Goal: Task Accomplishment & Management: Complete application form

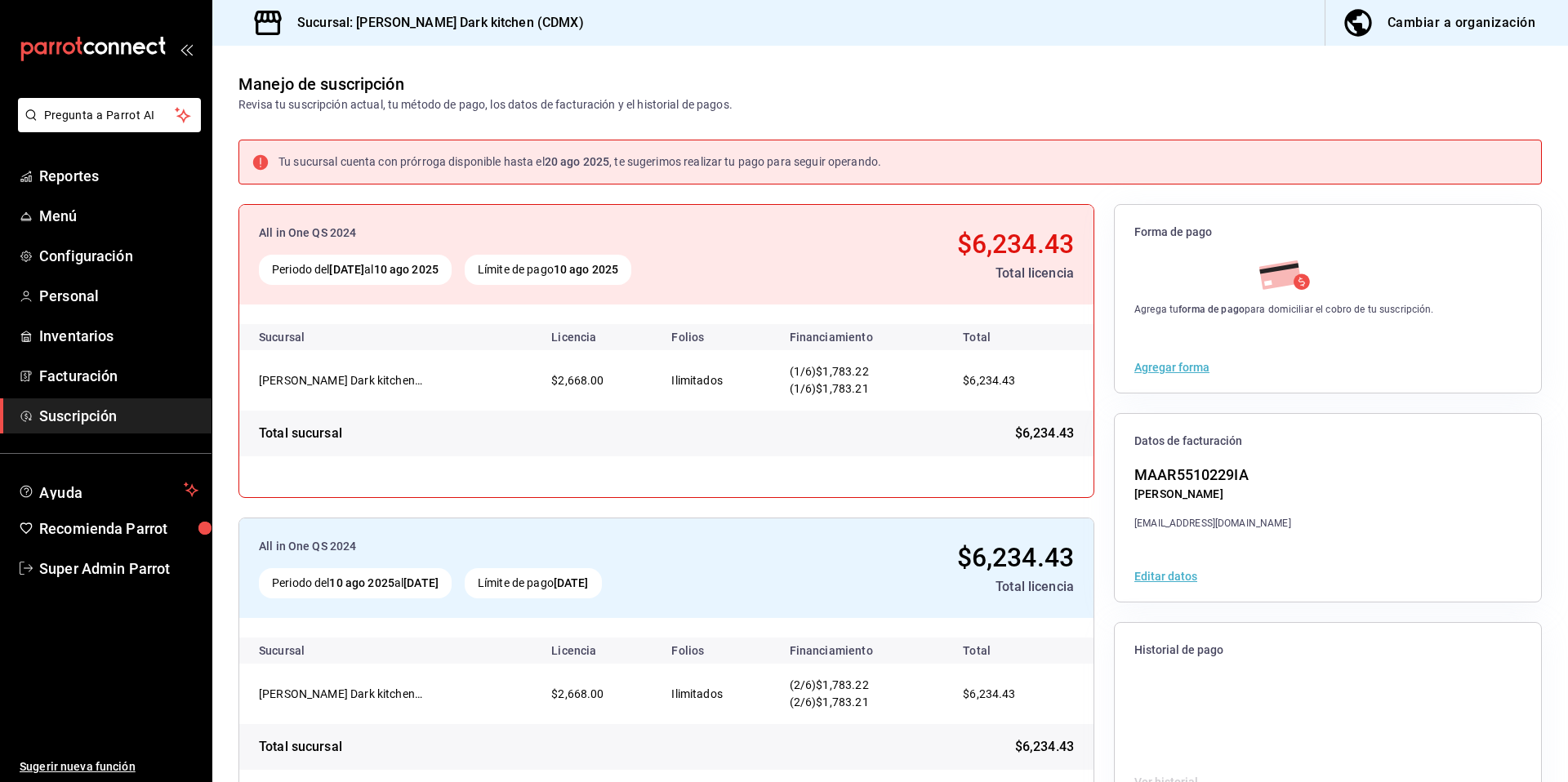
scroll to position [55, 0]
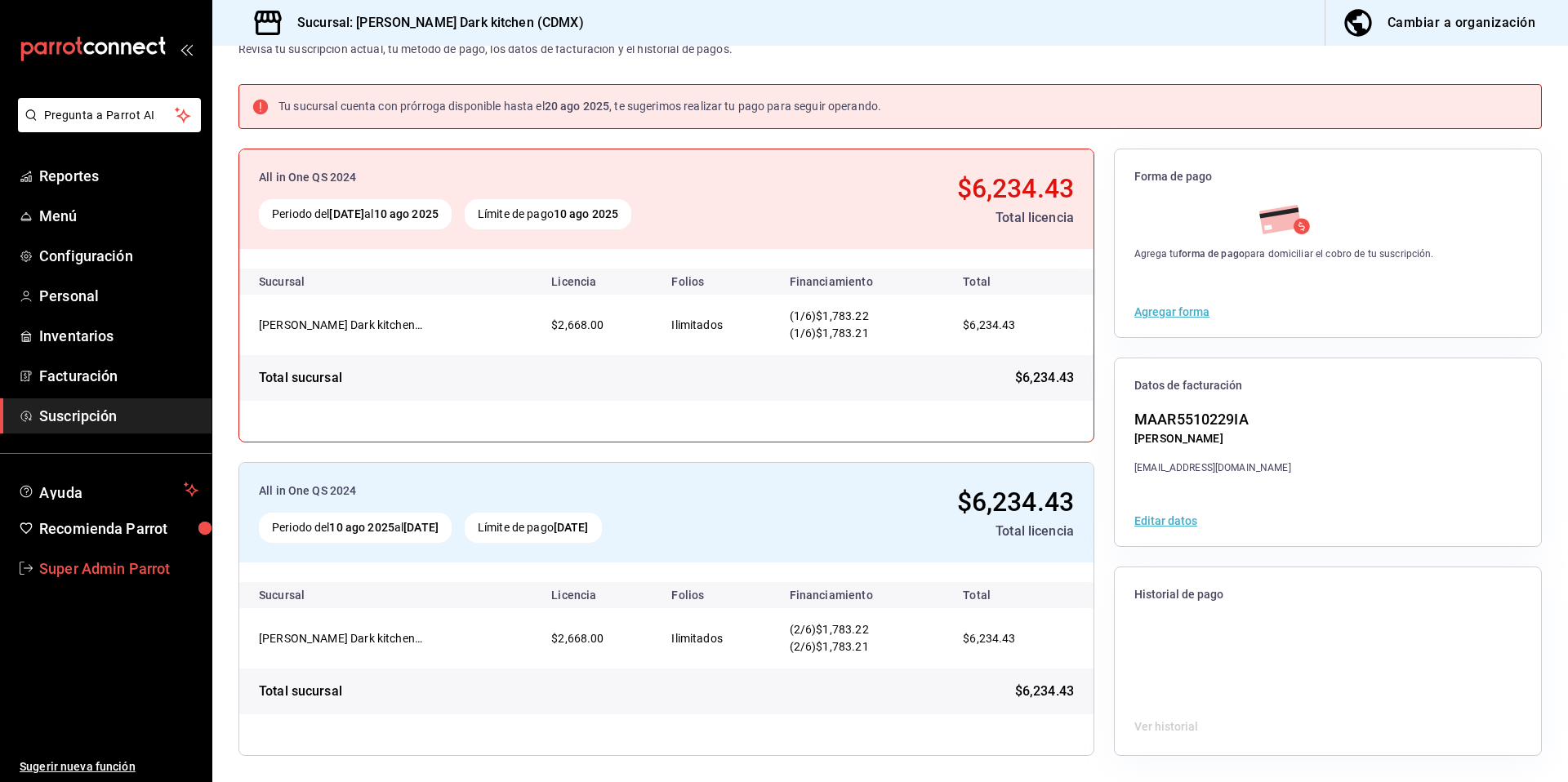
click at [139, 569] on span "Super Admin Parrot" at bounding box center [119, 569] width 159 height 22
click at [139, 569] on html "Pregunta a Parrot AI Reportes Menú Configuración Personal Inventarios Facturaci…" at bounding box center [784, 391] width 1568 height 782
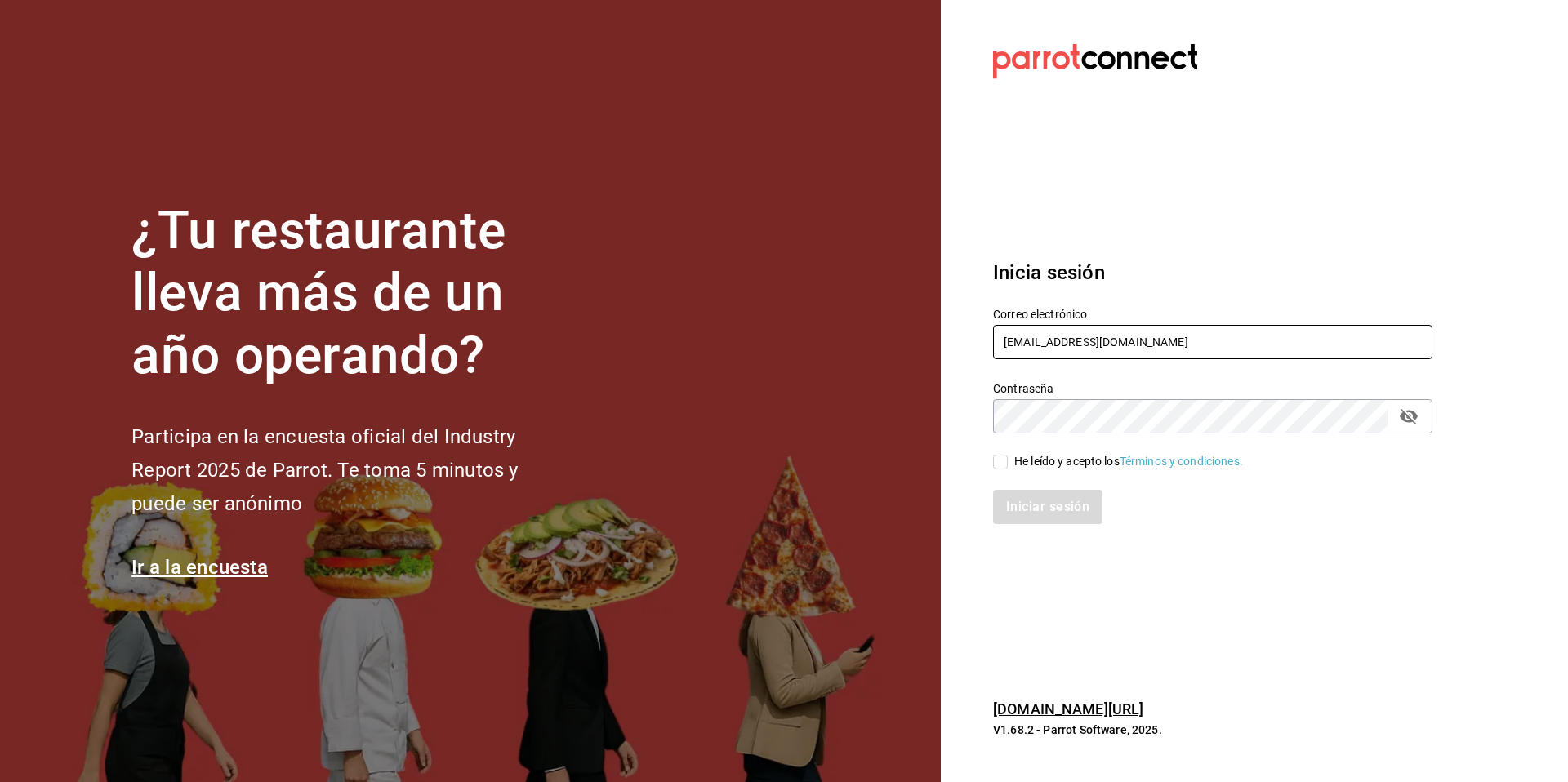
drag, startPoint x: 1230, startPoint y: 337, endPoint x: 1009, endPoint y: 314, distance: 222.2
click at [1009, 314] on div "Correo electrónico mariaenchilada@darkkitchen.com" at bounding box center [1213, 334] width 439 height 54
paste input "sakuraramen@quintanaroo"
type input "[EMAIL_ADDRESS][DOMAIN_NAME]"
click at [1061, 459] on div "He leído y acepto los Términos y condiciones." at bounding box center [1129, 462] width 229 height 17
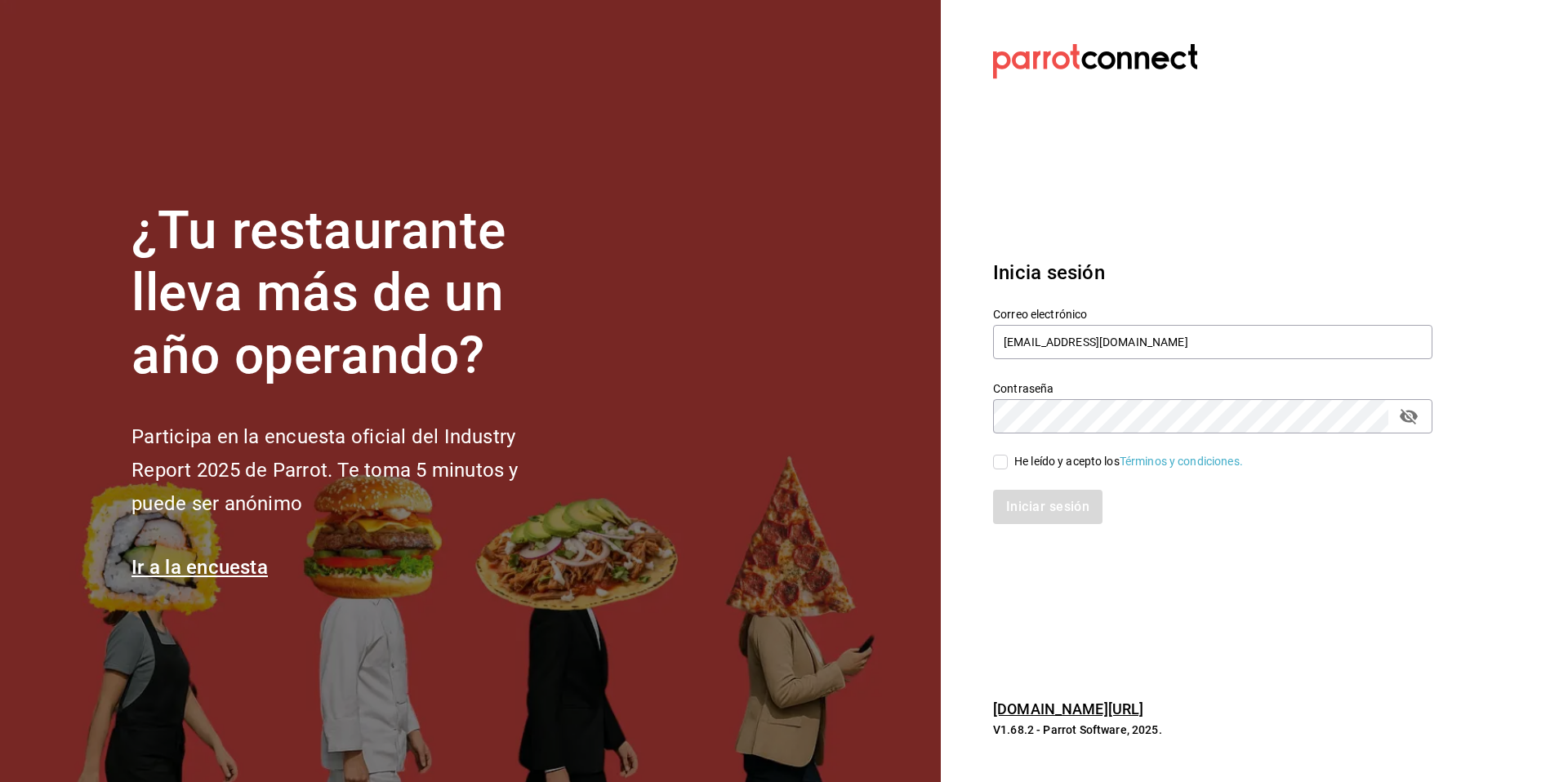
click at [1008, 459] on input "He leído y acepto los Términos y condiciones." at bounding box center [1000, 462] width 14 height 14
checkbox input "true"
click at [1038, 505] on button "Iniciar sesión" at bounding box center [1048, 507] width 111 height 34
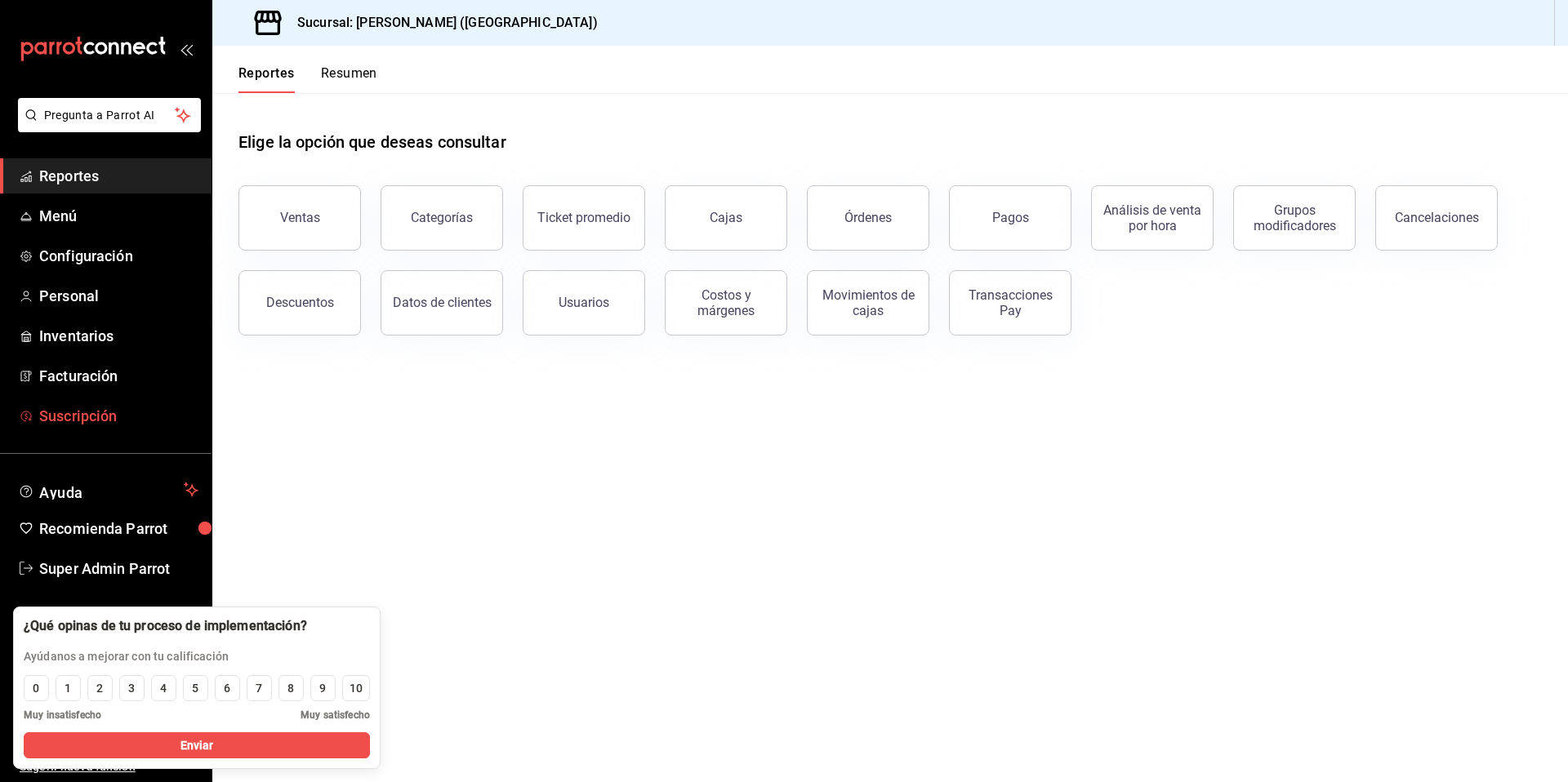
click at [81, 425] on span "Suscripción" at bounding box center [119, 416] width 159 height 22
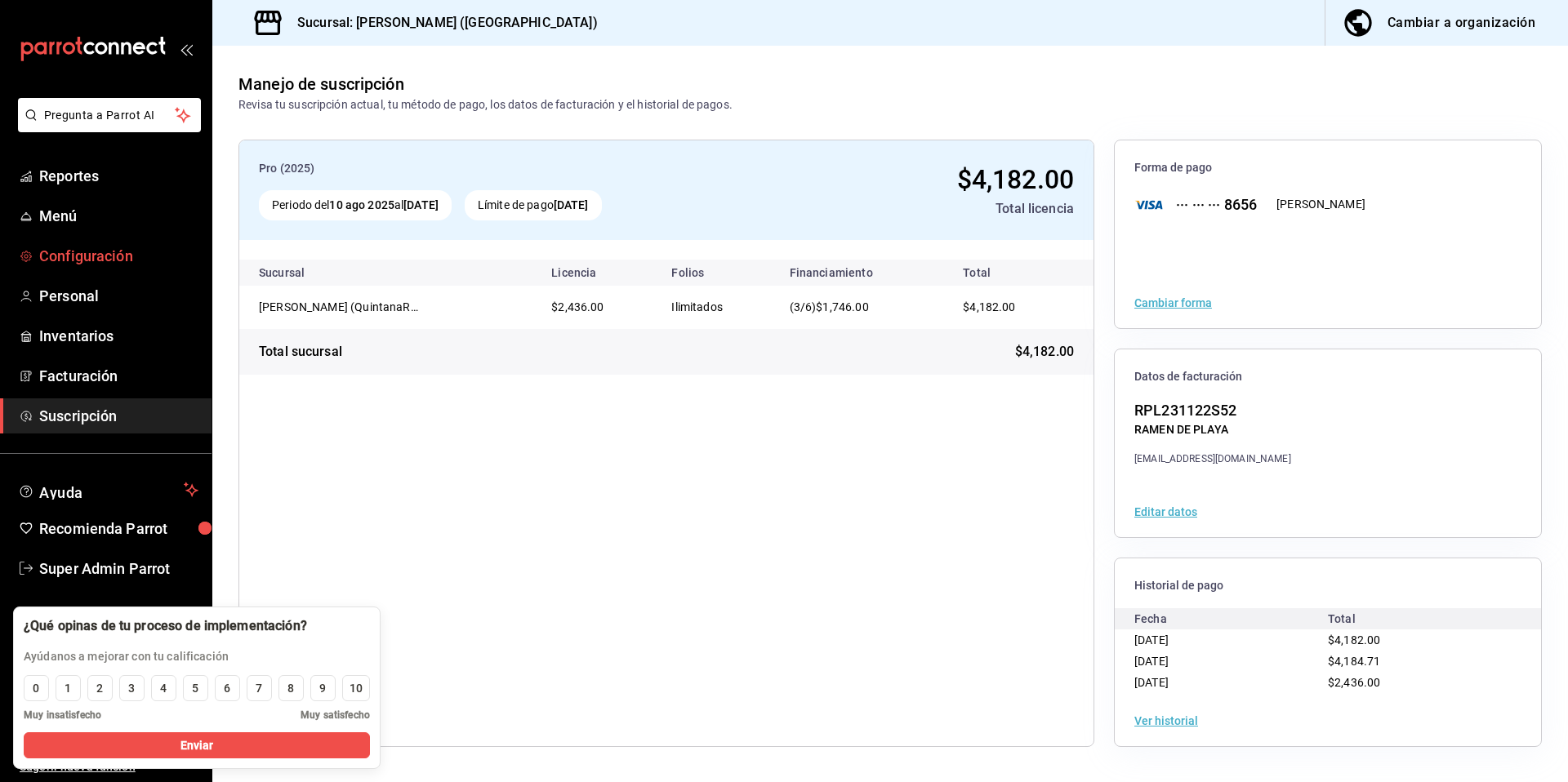
click at [96, 263] on span "Configuración" at bounding box center [119, 255] width 159 height 22
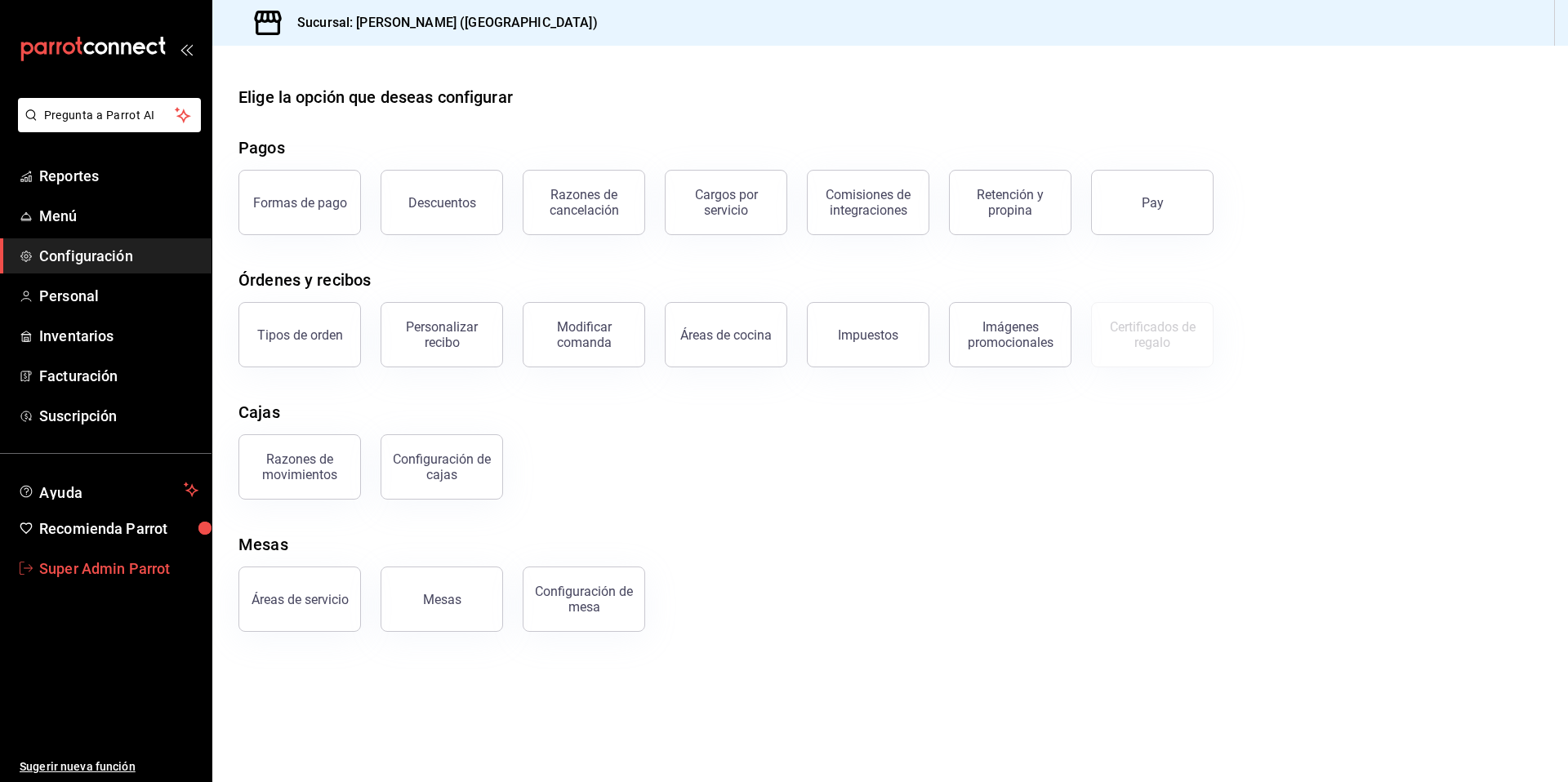
click at [91, 578] on span "Super Admin Parrot" at bounding box center [119, 569] width 159 height 22
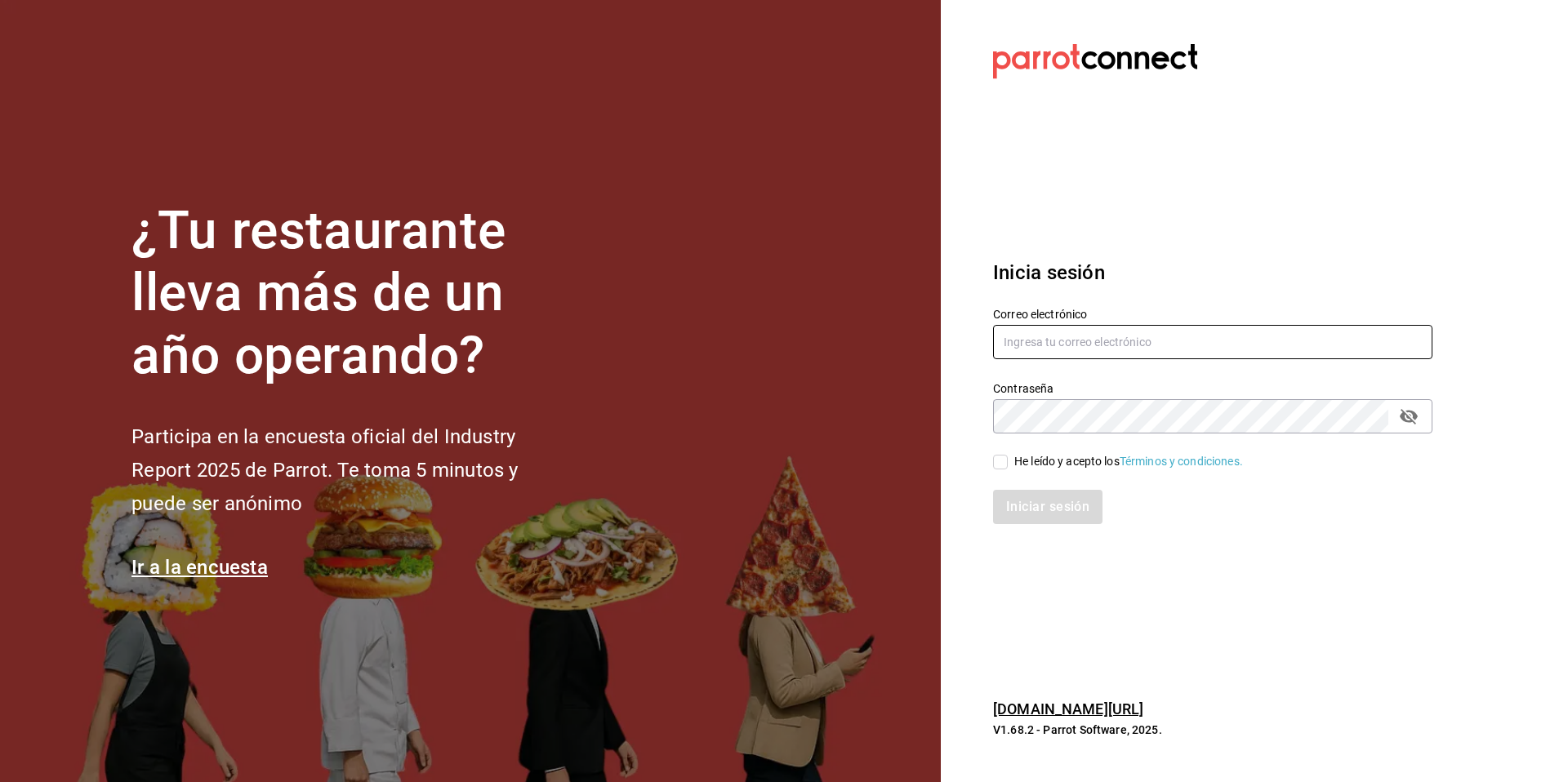
type input "sakuraramen@quintanaroo.com"
drag, startPoint x: 1184, startPoint y: 339, endPoint x: 1017, endPoint y: 321, distance: 168.0
click at [1017, 321] on div "Correo electrónico sakuraramen@quintanaroo.com" at bounding box center [1213, 334] width 439 height 54
paste input "seiko@puebla.com"
type input "seiko@puebla.com"
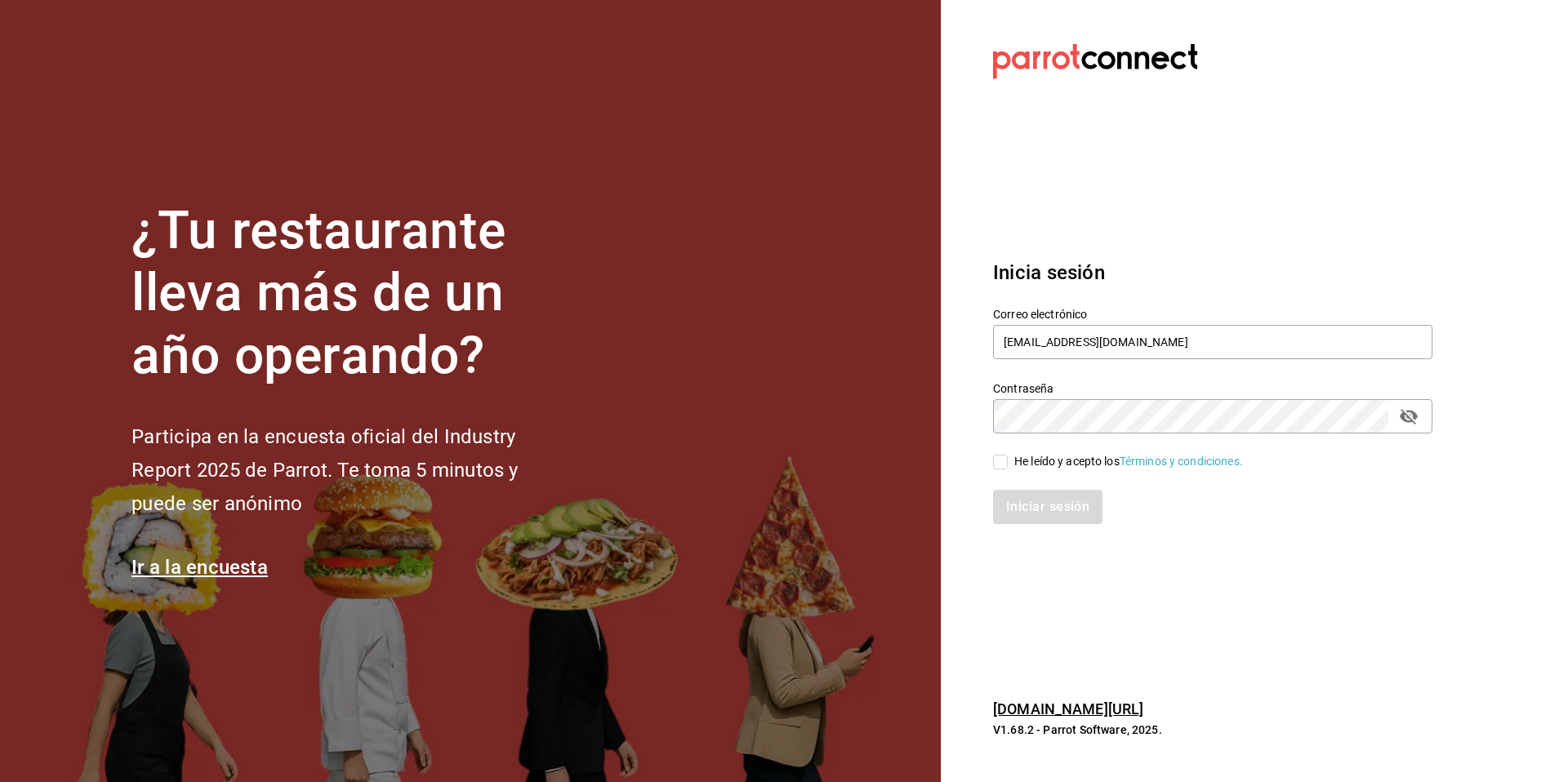
click at [1017, 467] on div "He leído y acepto los Términos y condiciones." at bounding box center [1129, 462] width 229 height 17
click at [1008, 467] on input "He leído y acepto los Términos y condiciones." at bounding box center [1000, 462] width 14 height 14
checkbox input "true"
drag, startPoint x: 1022, startPoint y: 505, endPoint x: 998, endPoint y: 530, distance: 34.7
click at [1022, 506] on button "Iniciar sesión" at bounding box center [1048, 507] width 111 height 34
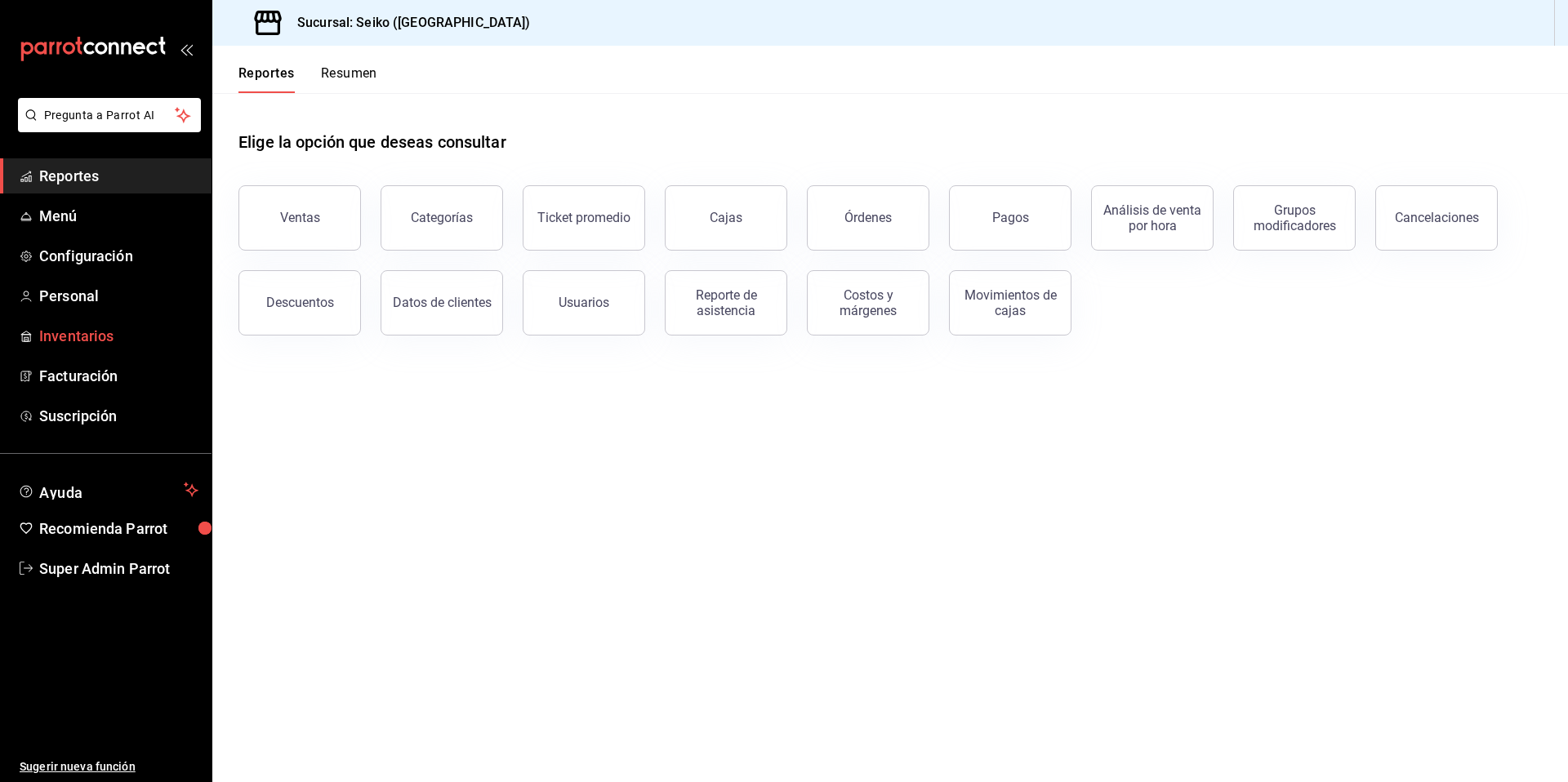
click at [91, 338] on span "Inventarios" at bounding box center [119, 336] width 159 height 22
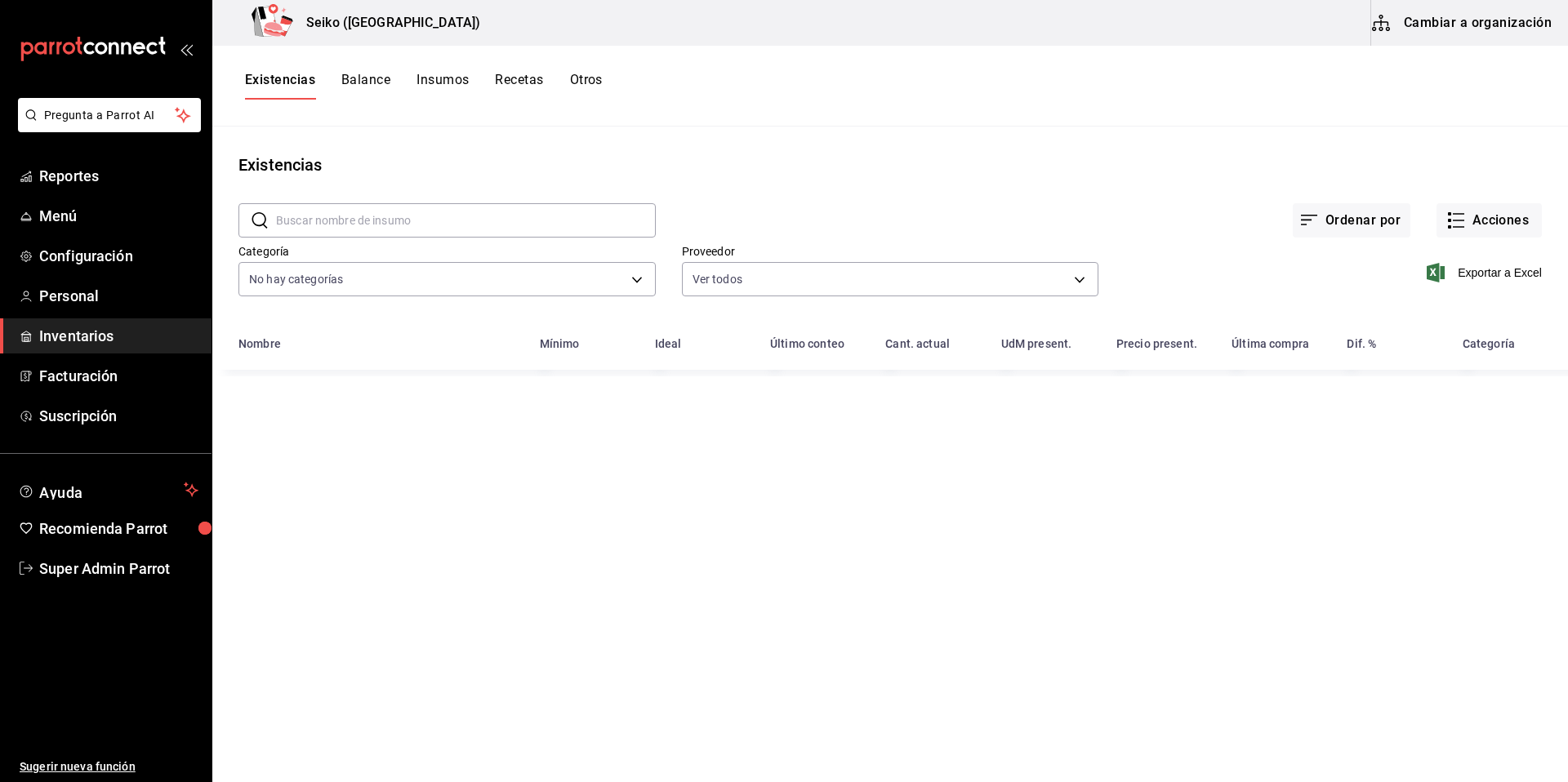
click at [1464, 6] on button "Cambiar a organización" at bounding box center [1464, 22] width 184 height 46
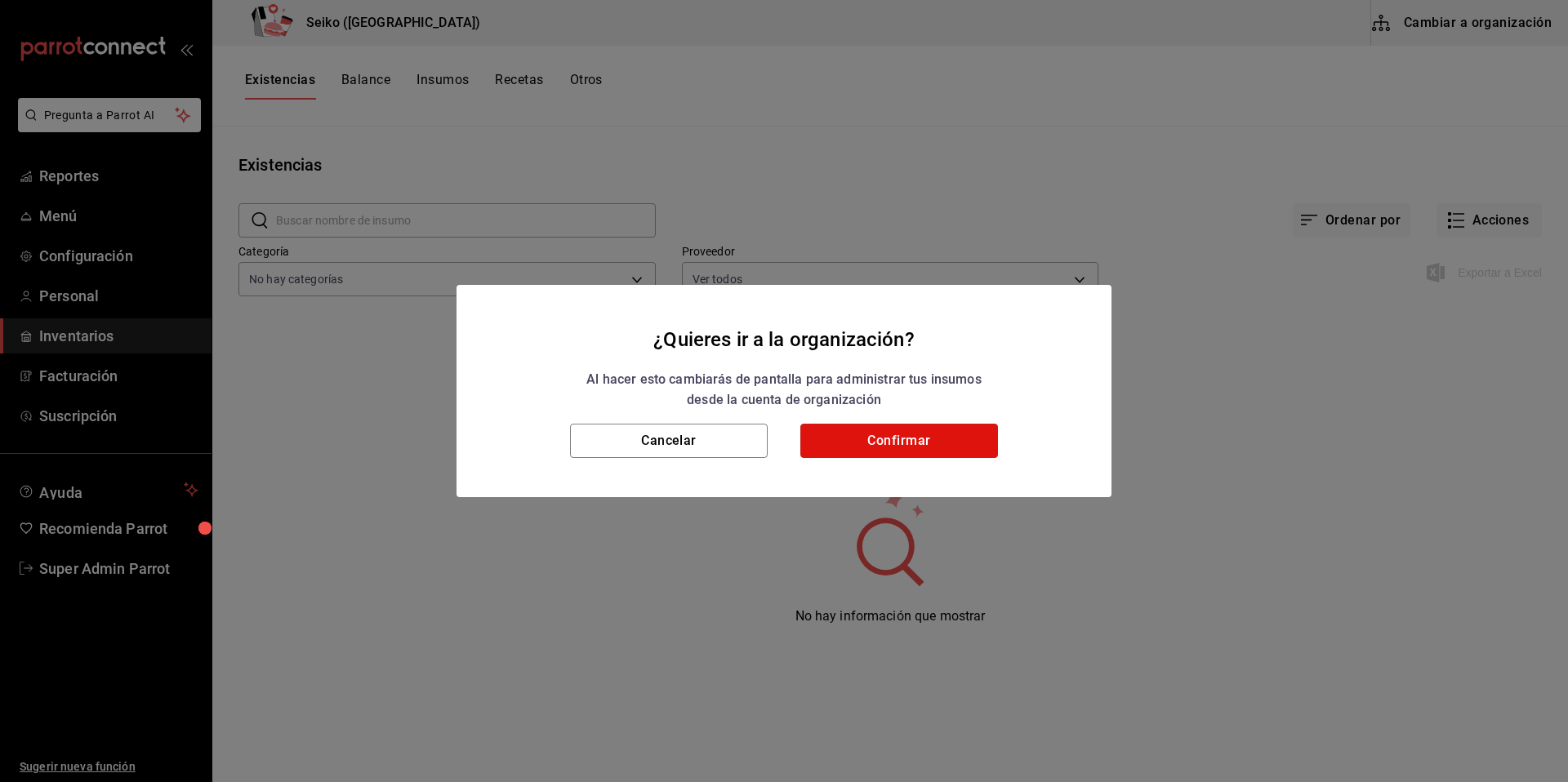
drag, startPoint x: 897, startPoint y: 441, endPoint x: 1005, endPoint y: 468, distance: 111.3
click at [897, 443] on button "Confirmar" at bounding box center [898, 441] width 197 height 34
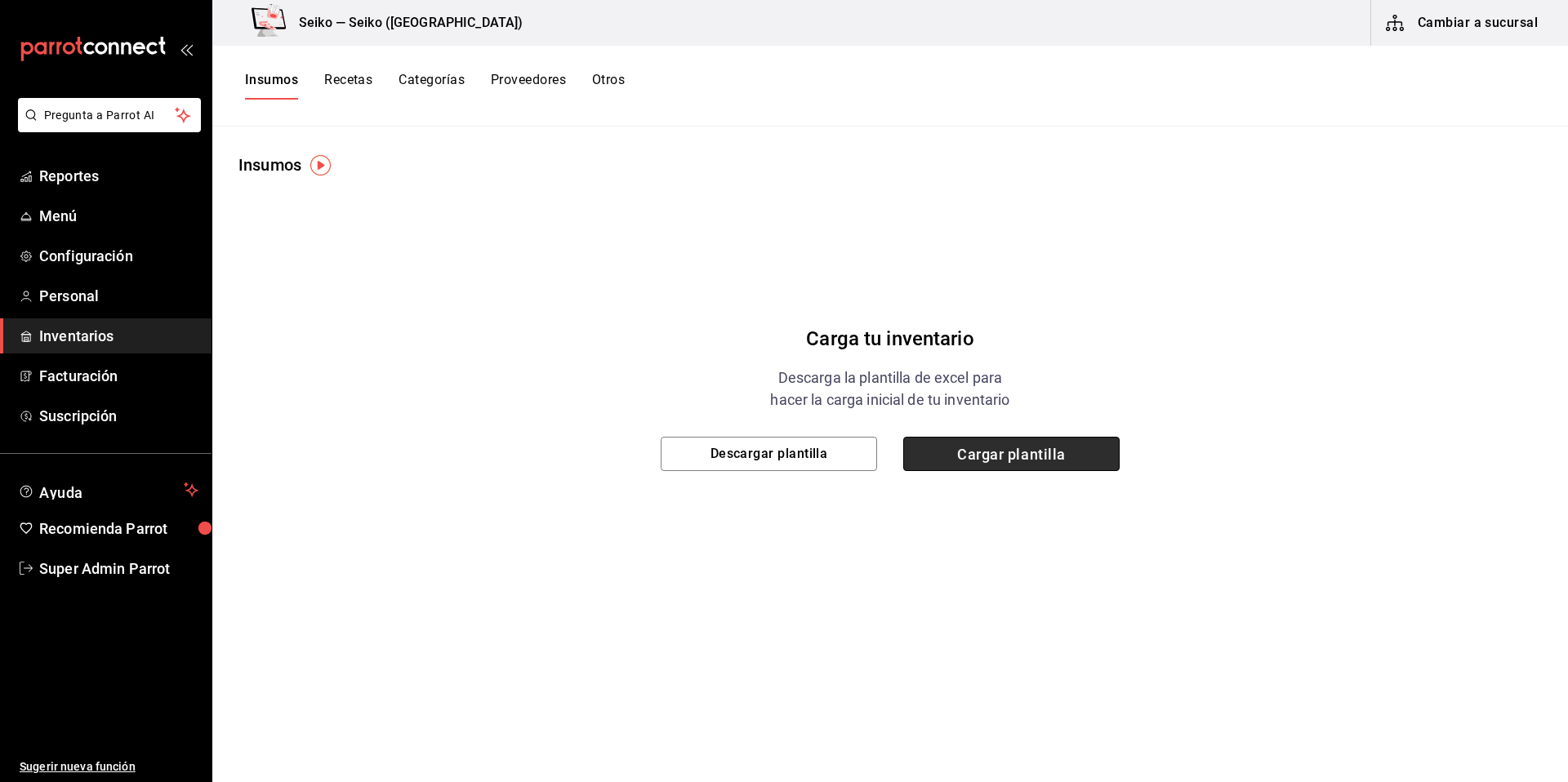
click at [1015, 443] on span "Cargar plantilla" at bounding box center [1012, 453] width 216 height 34
click at [0, 0] on input "Cargar plantilla" at bounding box center [0, 0] width 0 height 0
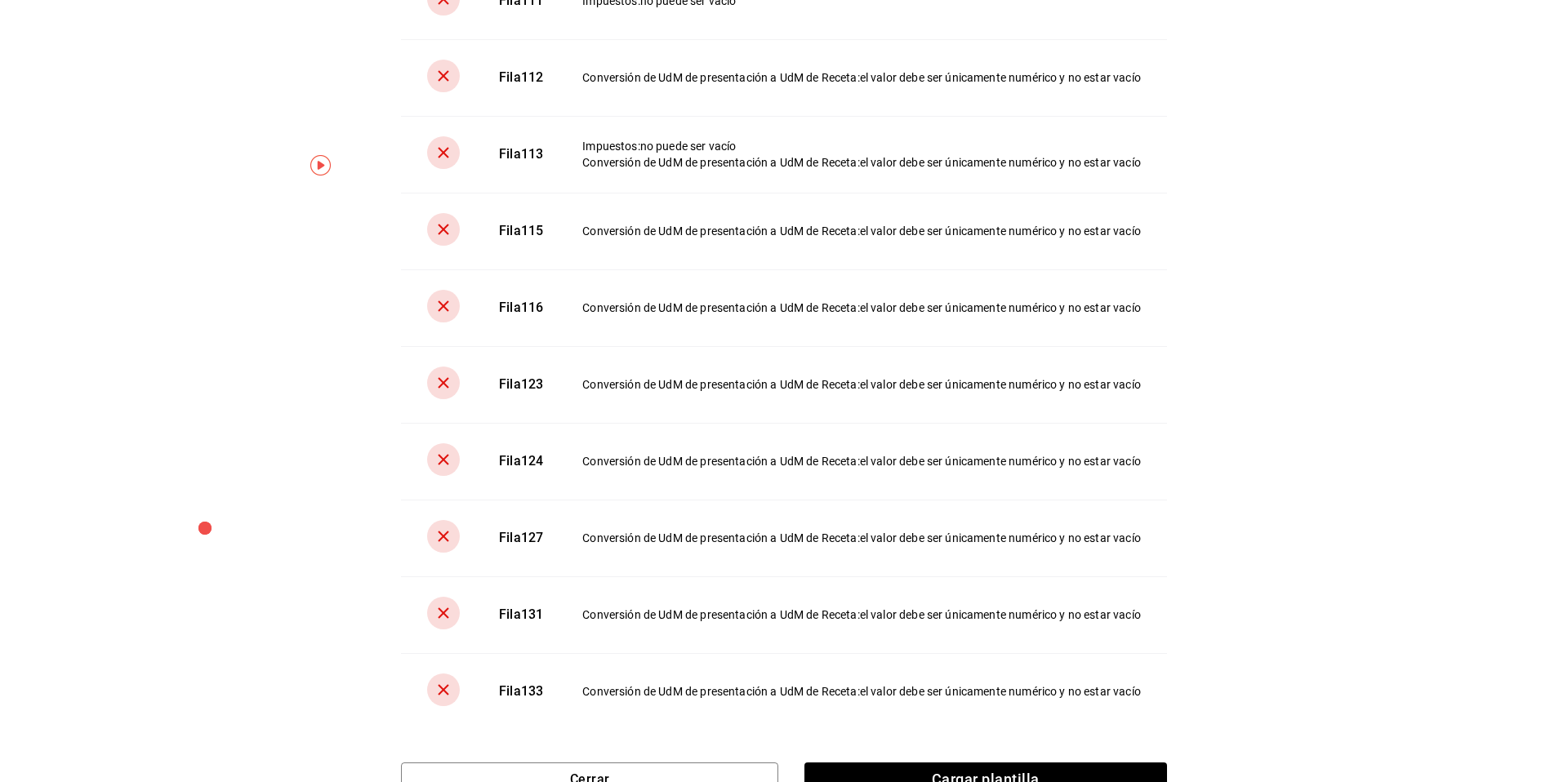
scroll to position [521, 0]
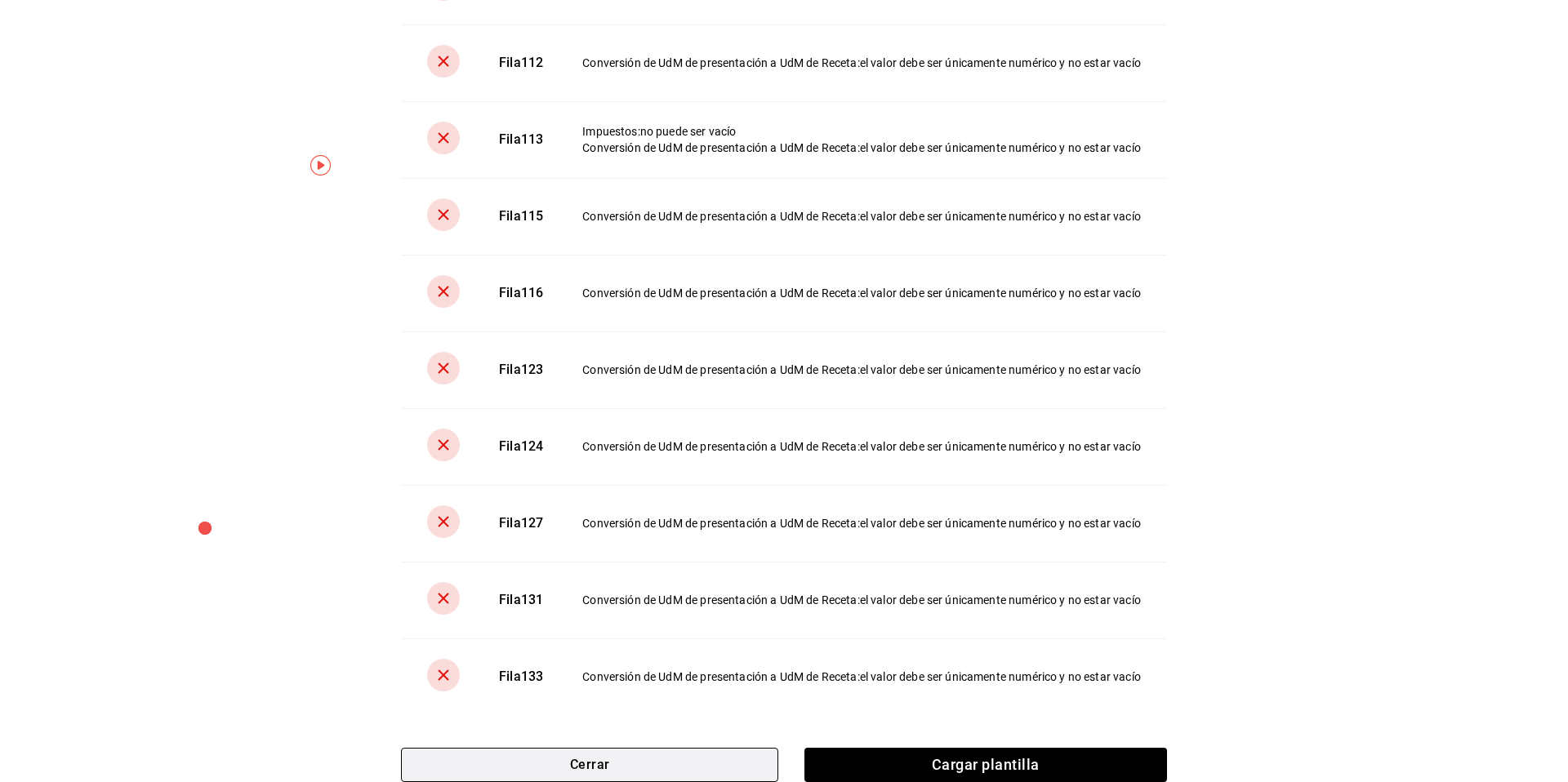
click at [640, 769] on button "Cerrar" at bounding box center [589, 765] width 378 height 34
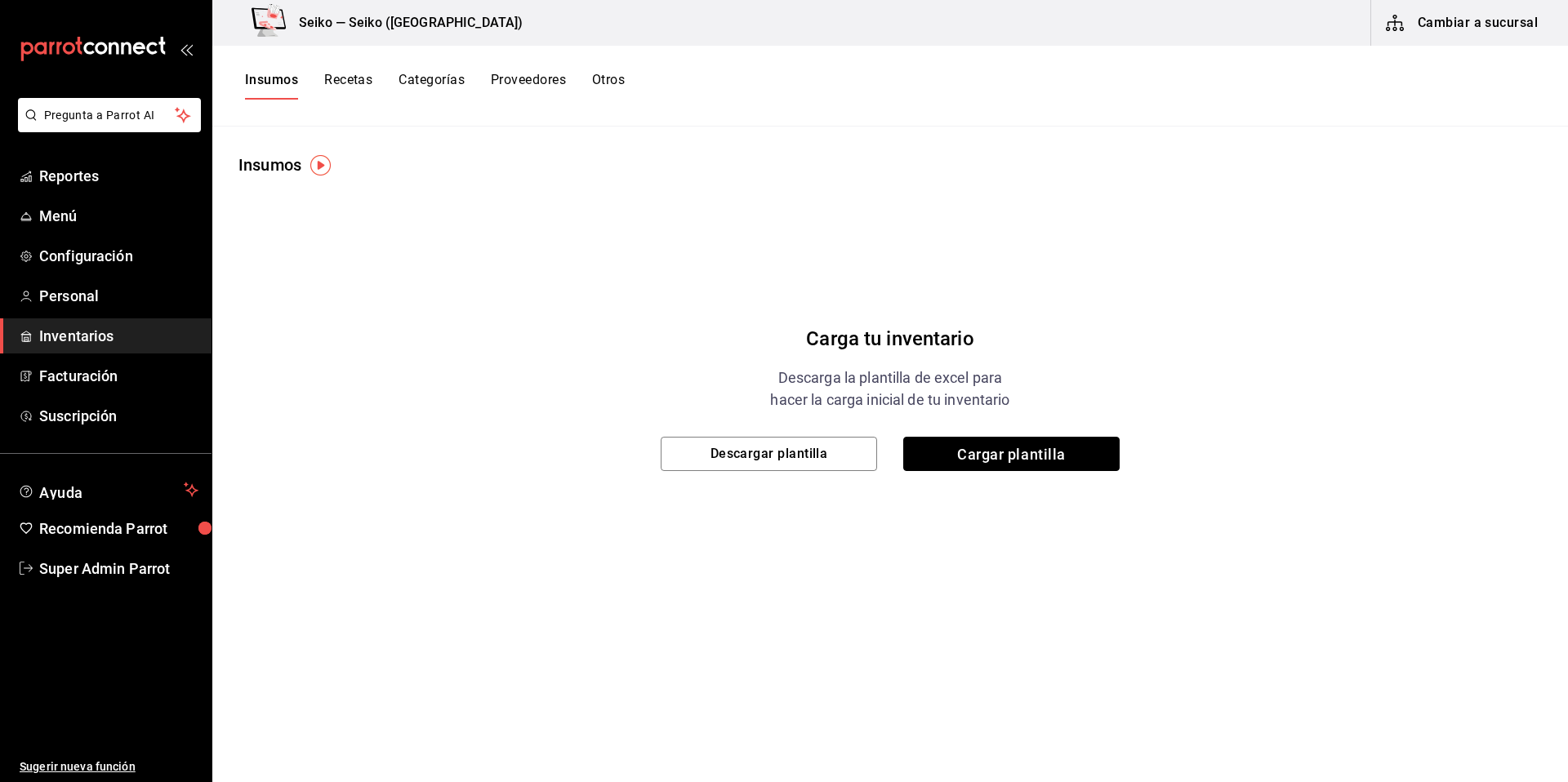
scroll to position [0, 0]
click at [1002, 463] on span "Cargar plantilla" at bounding box center [1012, 453] width 216 height 34
click at [0, 0] on input "Cargar plantilla" at bounding box center [0, 0] width 0 height 0
click at [990, 454] on span "Cargar plantilla" at bounding box center [1012, 453] width 216 height 34
click at [0, 0] on input "Cargar plantilla" at bounding box center [0, 0] width 0 height 0
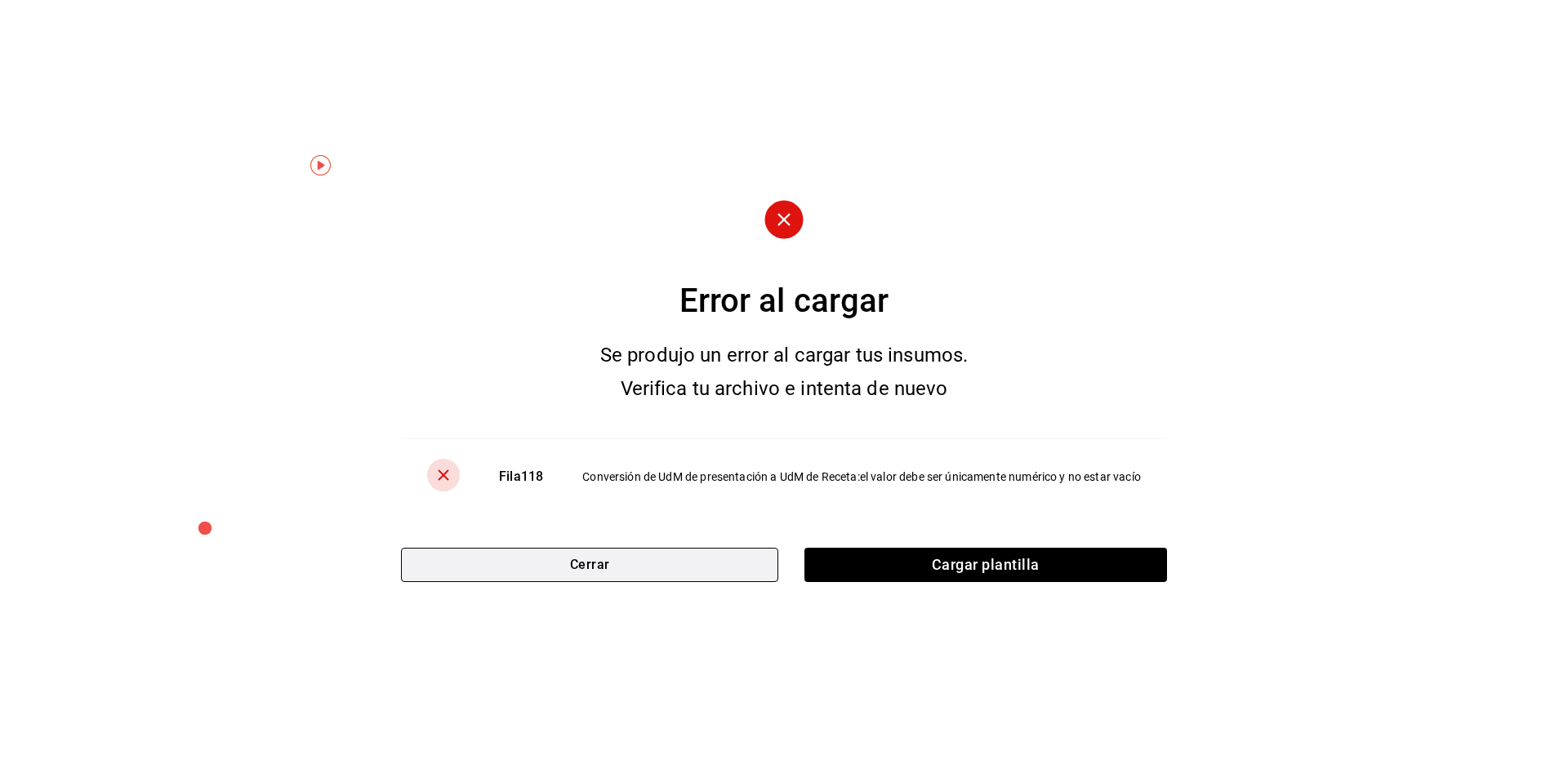
click at [689, 570] on button "Cerrar" at bounding box center [589, 565] width 378 height 34
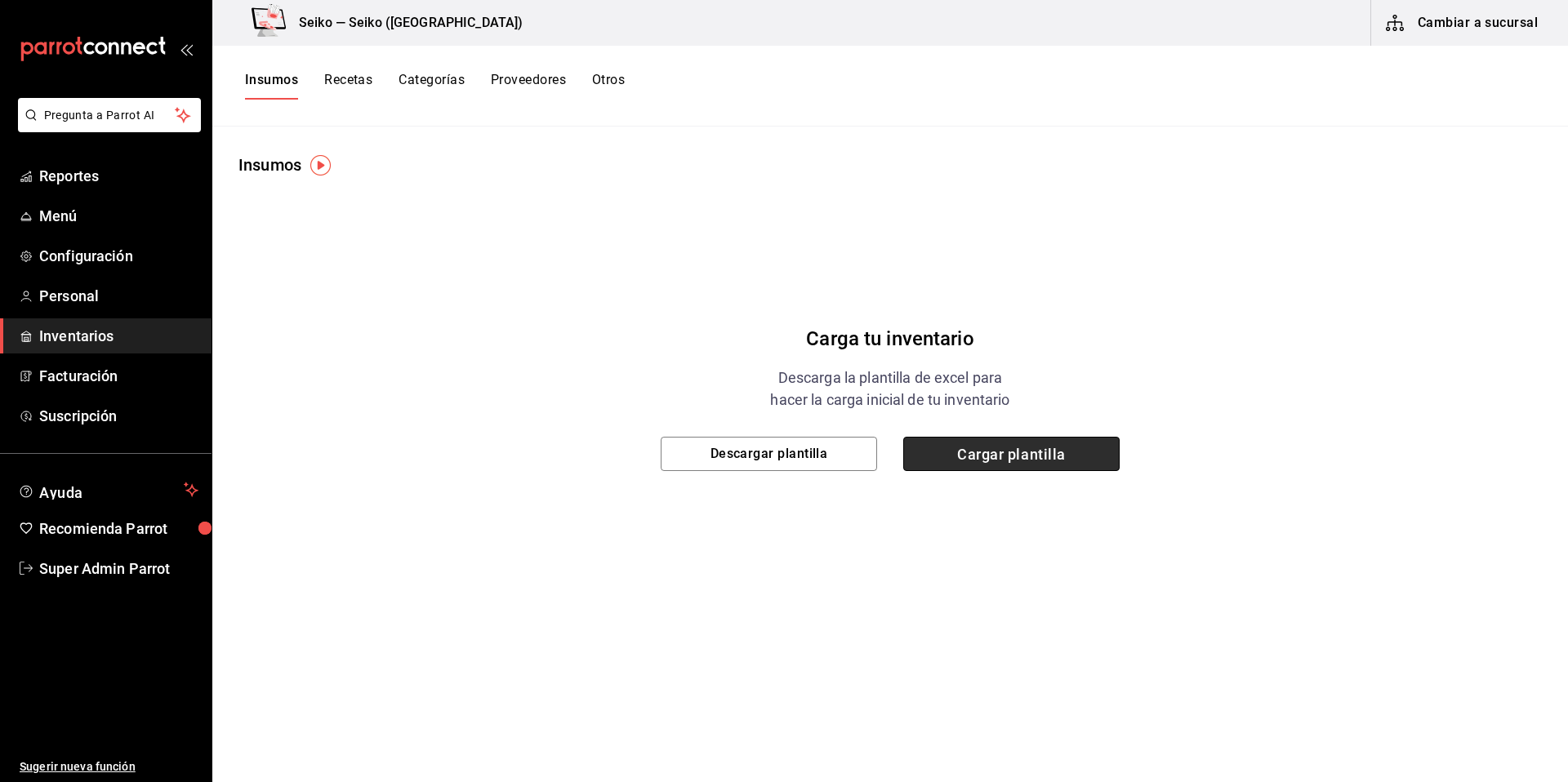
click at [996, 452] on span "Cargar plantilla" at bounding box center [1012, 453] width 216 height 34
click at [0, 0] on input "Cargar plantilla" at bounding box center [0, 0] width 0 height 0
click at [1038, 462] on span "Cargar plantilla" at bounding box center [1012, 453] width 216 height 34
click at [0, 0] on input "Cargar plantilla" at bounding box center [0, 0] width 0 height 0
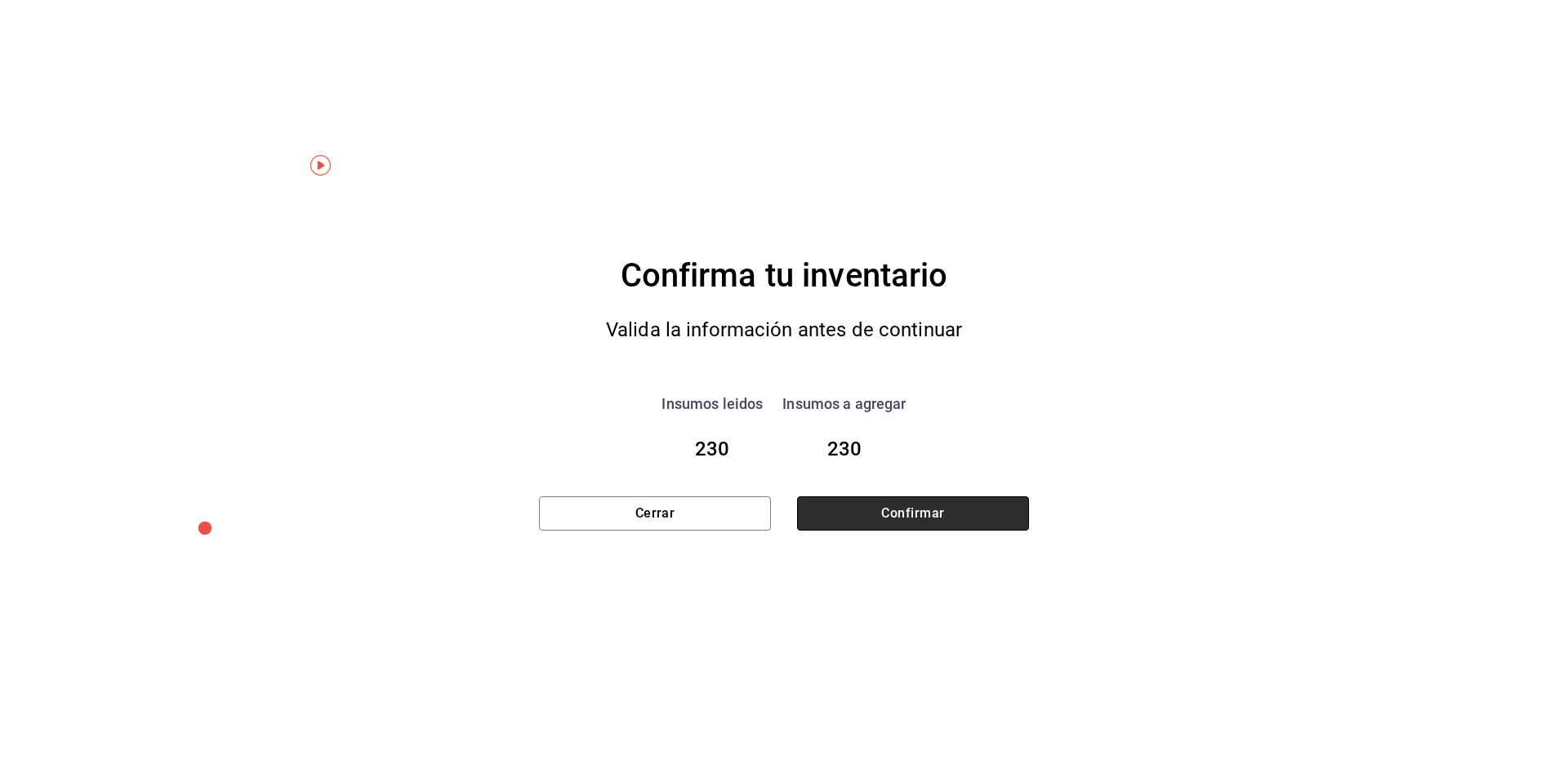
click at [920, 519] on button "Confirmar" at bounding box center [913, 513] width 232 height 34
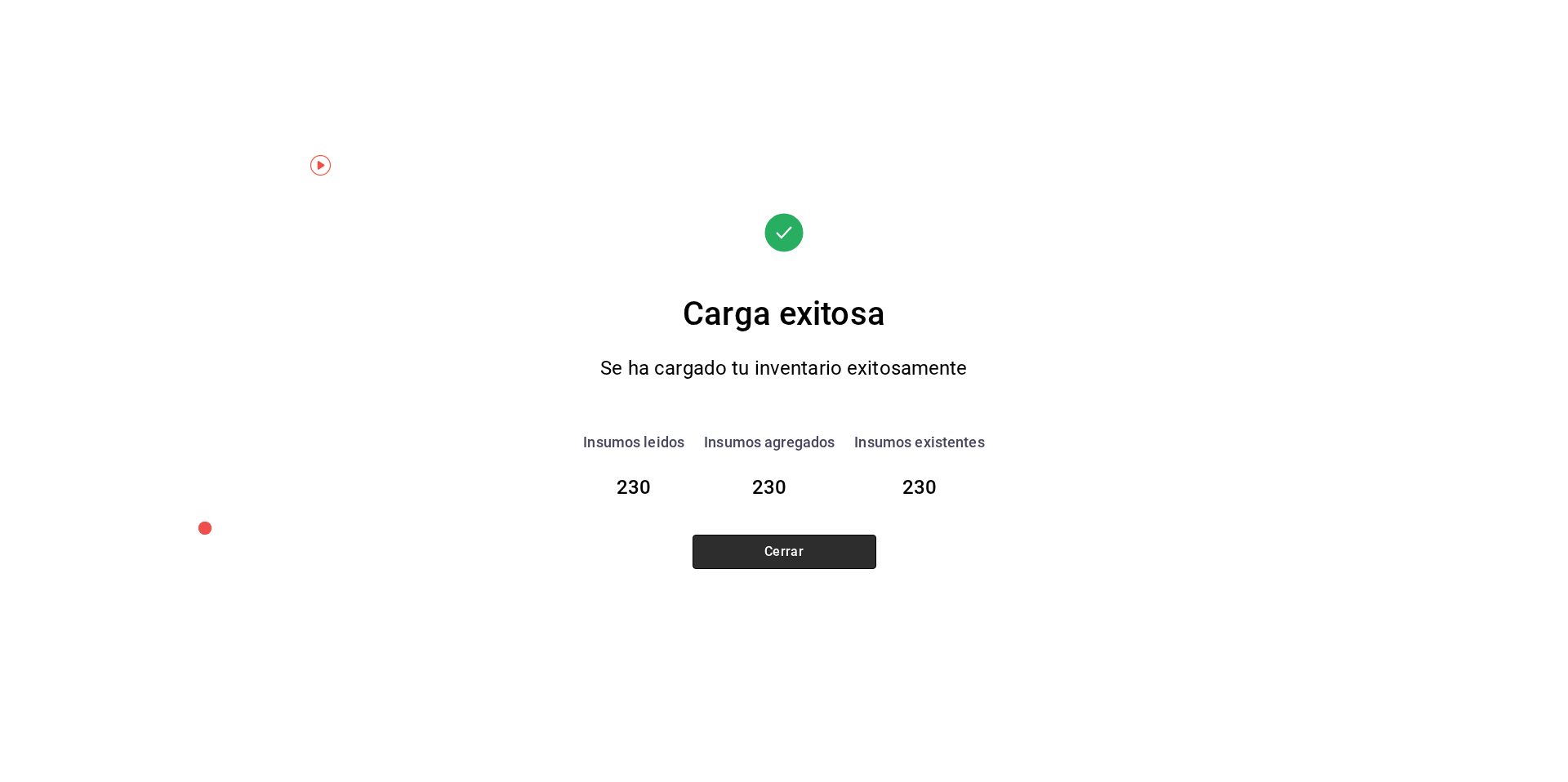
click at [812, 567] on button "Cerrar" at bounding box center [785, 552] width 184 height 34
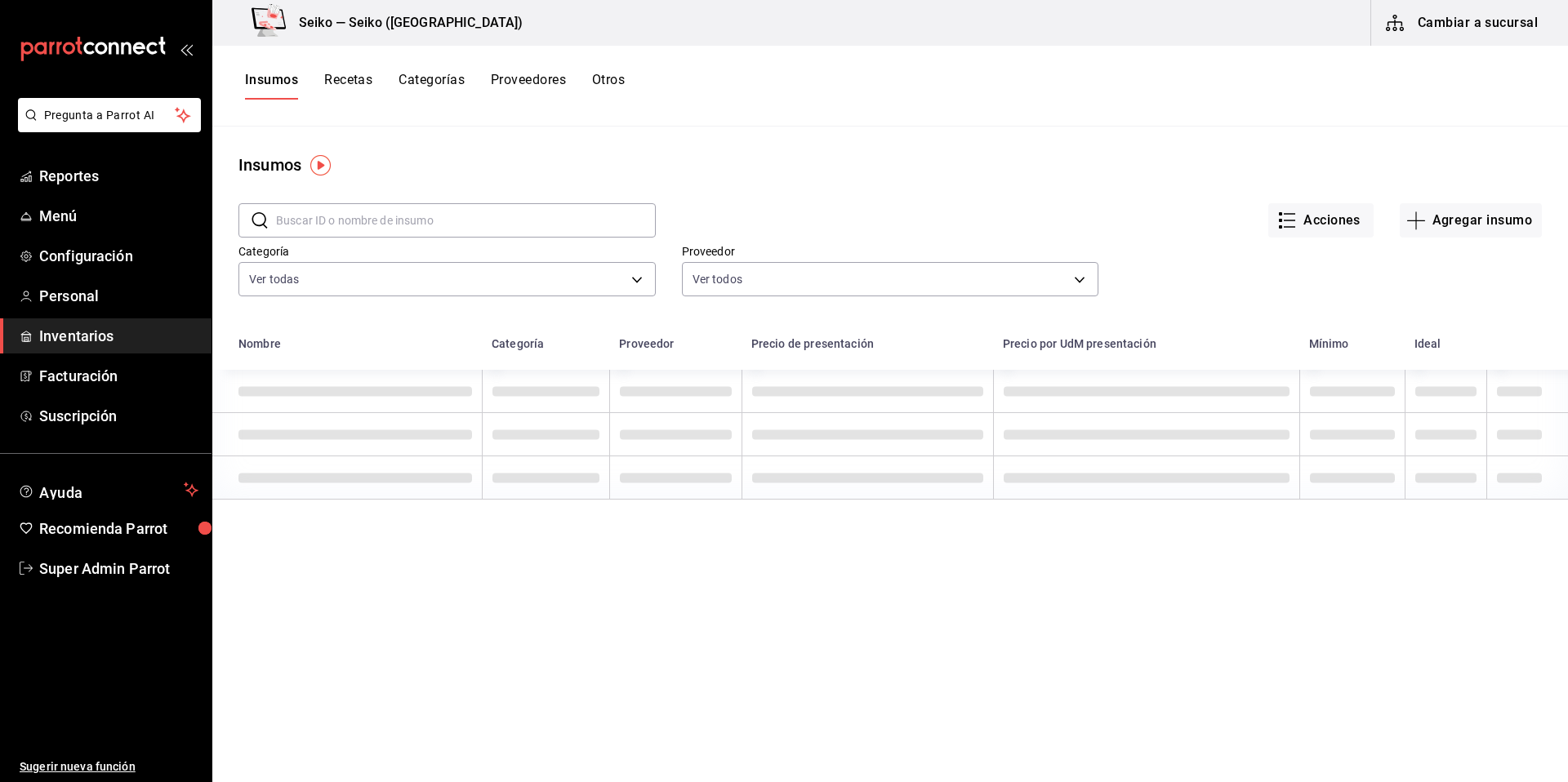
click at [129, 578] on span "Super Admin Parrot" at bounding box center [119, 569] width 159 height 22
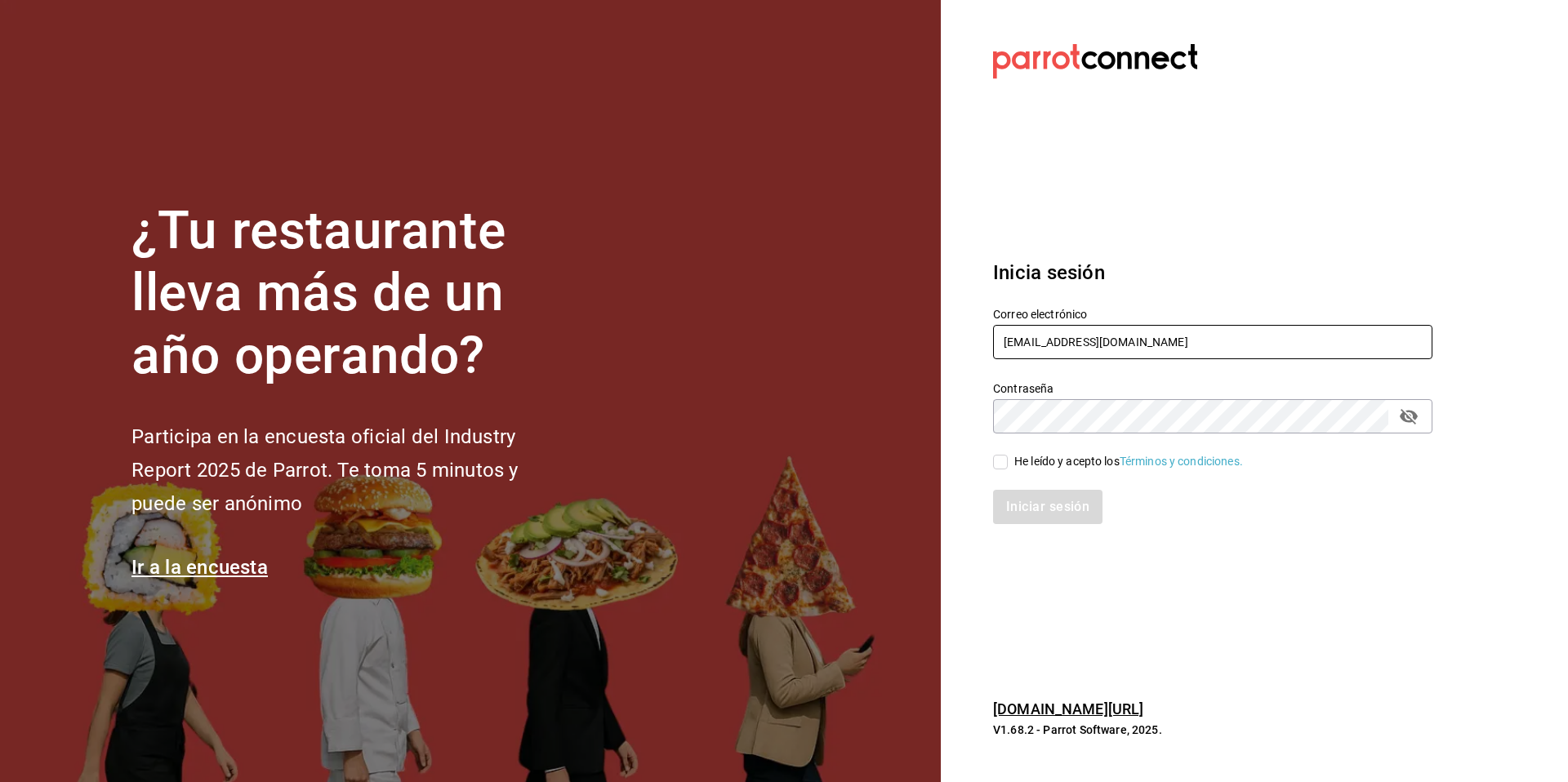
drag, startPoint x: 1196, startPoint y: 332, endPoint x: 1181, endPoint y: 366, distance: 37.2
click at [1181, 366] on div "Correo electrónico sakuraramen@quintanaroo.com Contraseña Contraseña He leído y…" at bounding box center [1203, 406] width 459 height 237
type input "fauna@yuc.com"
click at [1028, 450] on div "He leído y acepto los Términos y condiciones." at bounding box center [1203, 453] width 459 height 37
click at [1024, 464] on div "He leído y acepto los Términos y condiciones." at bounding box center [1129, 462] width 229 height 17
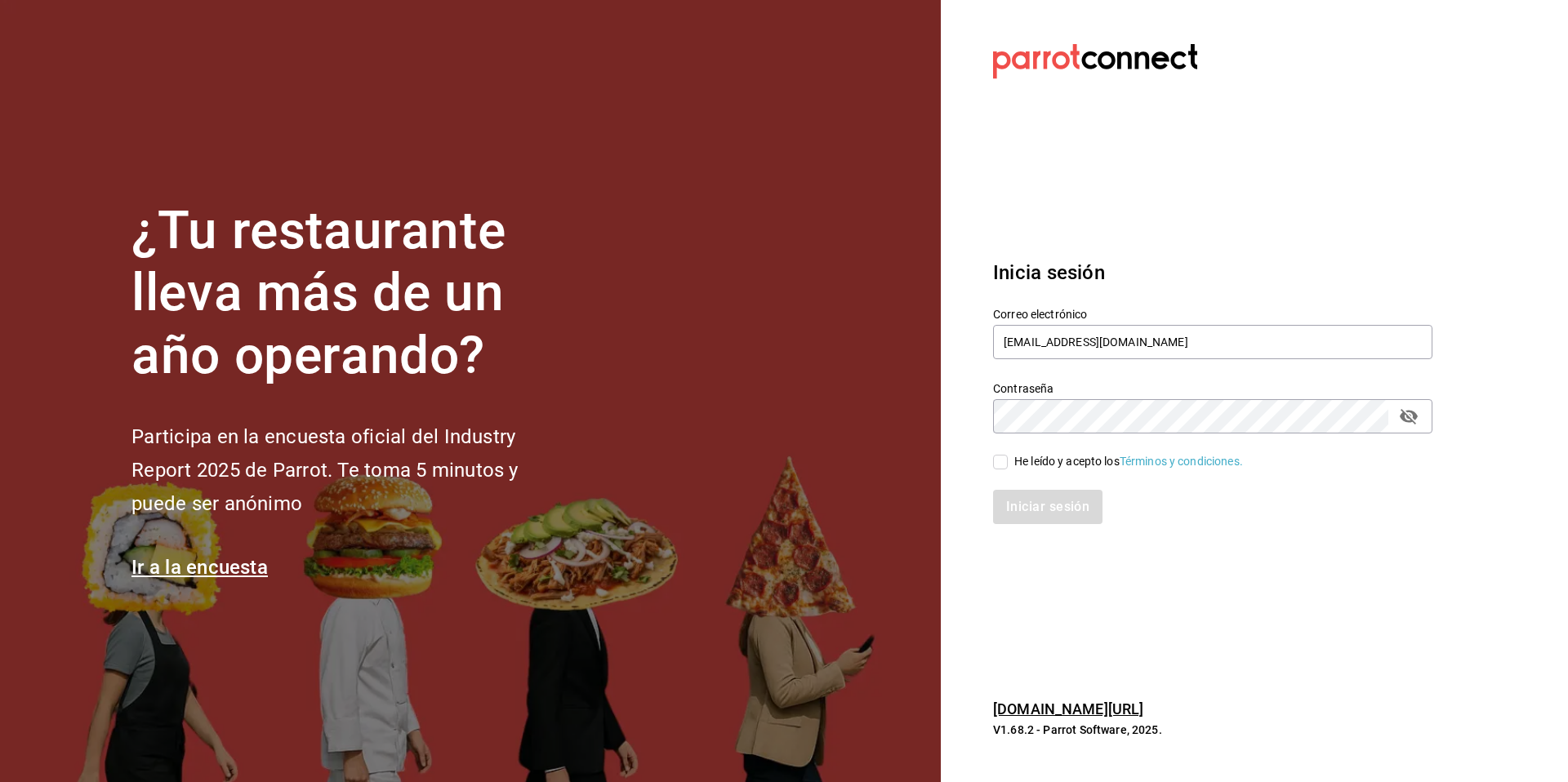
click at [1008, 464] on input "He leído y acepto los Términos y condiciones." at bounding box center [1000, 462] width 14 height 14
checkbox input "true"
click at [1025, 499] on button "Iniciar sesión" at bounding box center [1048, 507] width 111 height 34
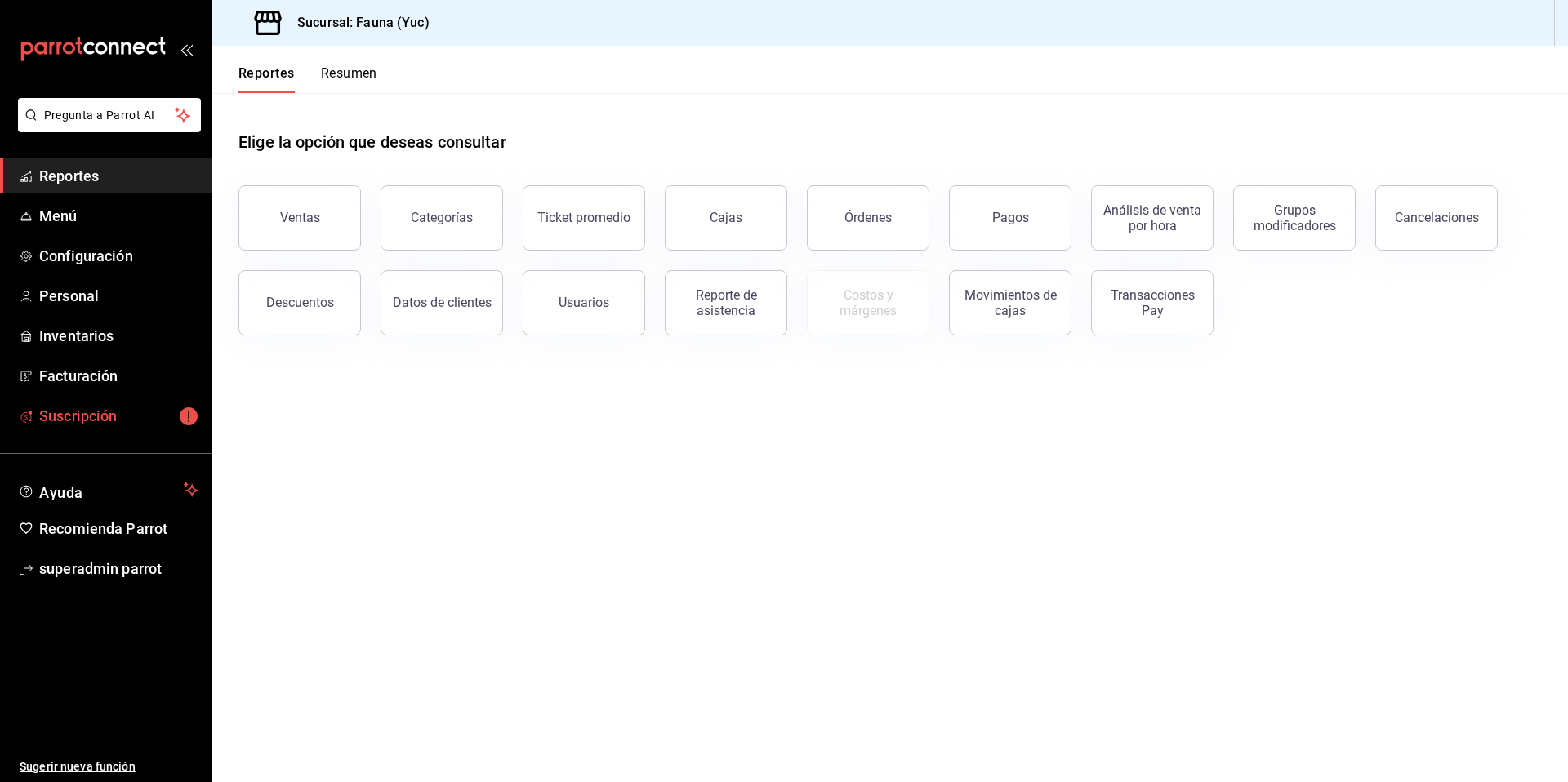
click at [54, 416] on span "Suscripción" at bounding box center [119, 416] width 159 height 22
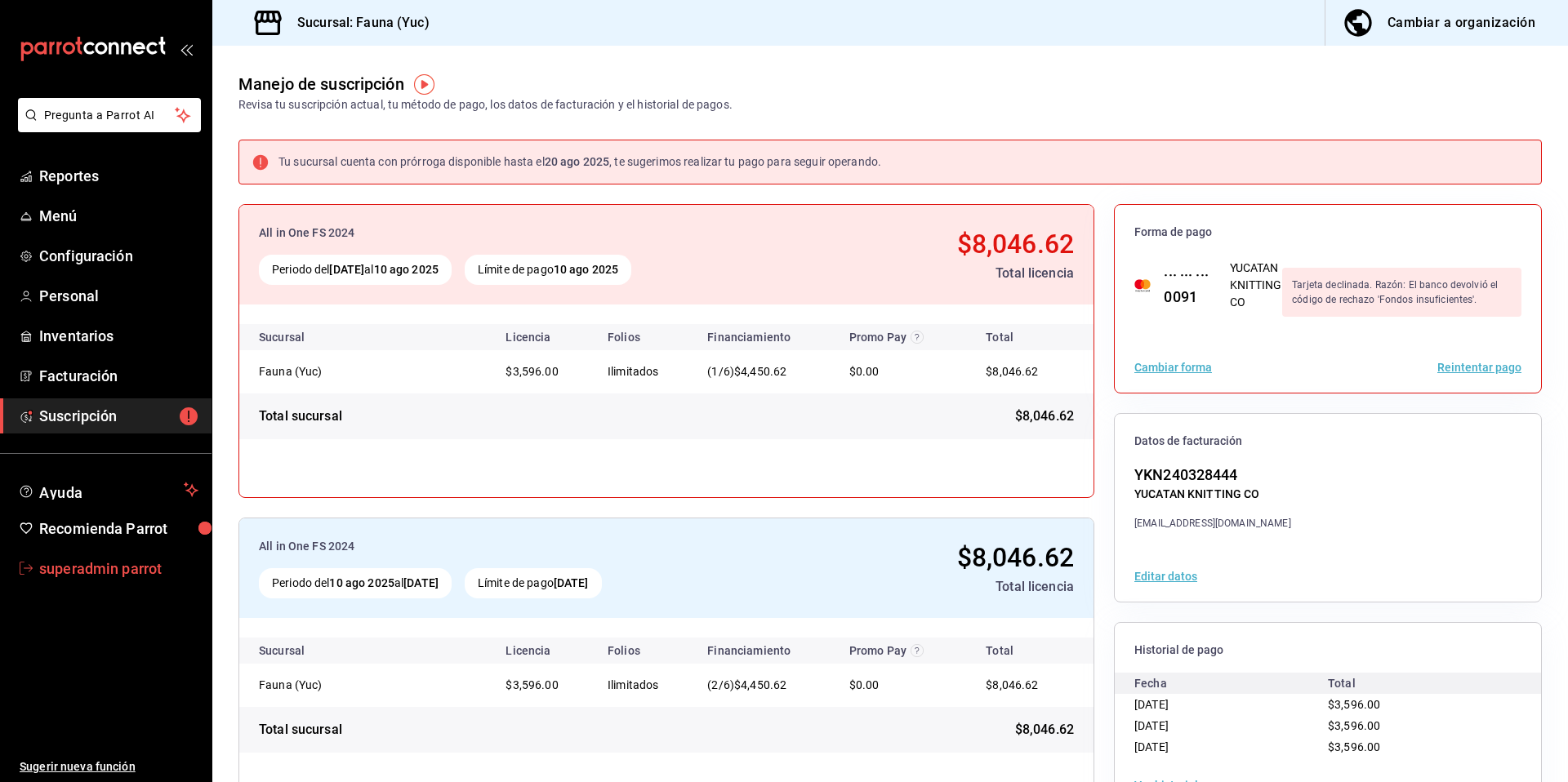
click at [145, 567] on span "superadmin parrot" at bounding box center [119, 569] width 159 height 22
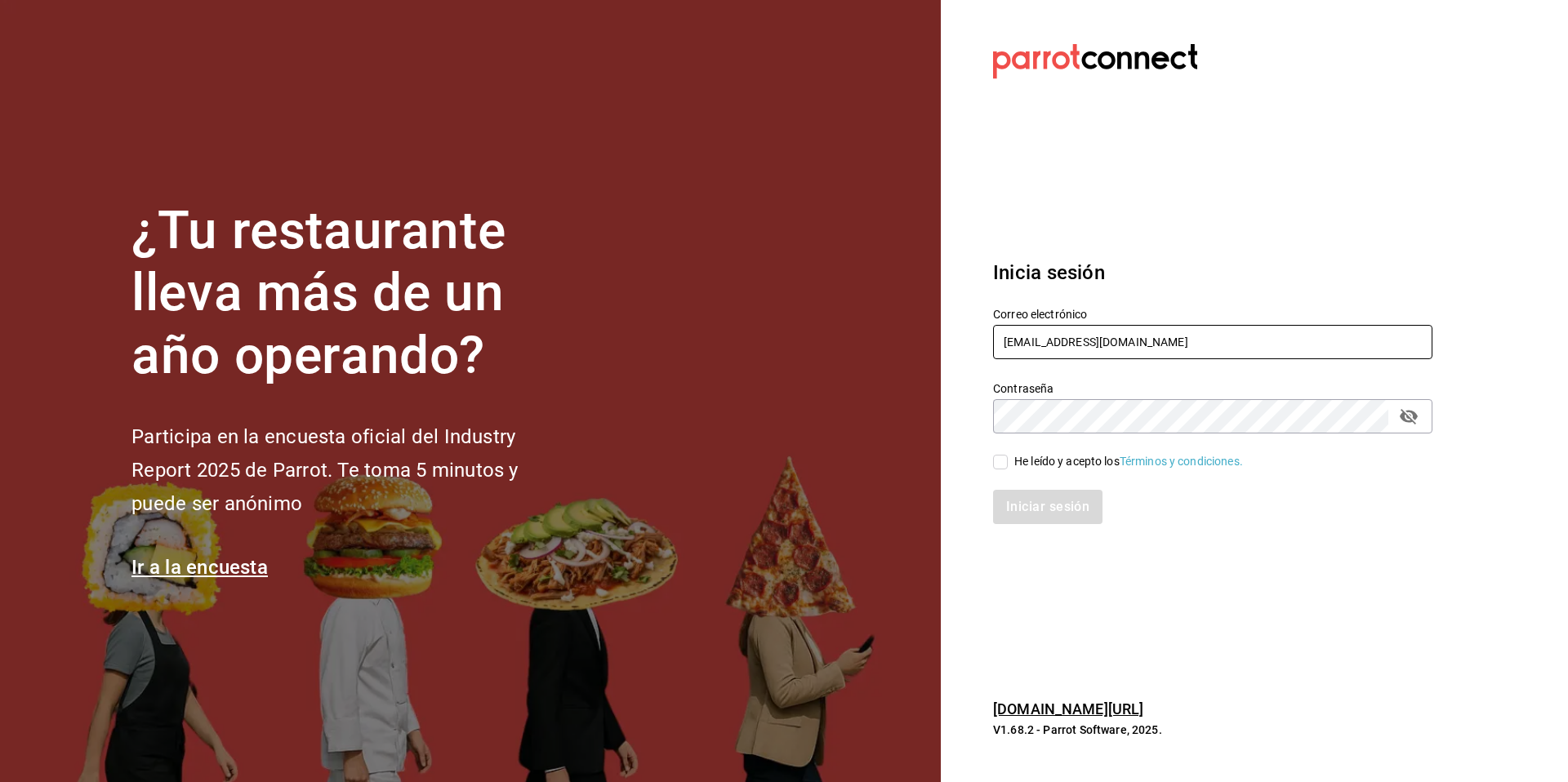
drag, startPoint x: 1170, startPoint y: 359, endPoint x: 1105, endPoint y: 351, distance: 65.5
click at [1105, 351] on div "Correo electrónico fauna@yuc.com" at bounding box center [1213, 334] width 439 height 54
drag, startPoint x: 1101, startPoint y: 351, endPoint x: 961, endPoint y: 349, distance: 140.0
click at [961, 349] on section "Datos incorrectos. Verifica que tu Correo o Contraseña estén bien escritos. Ini…" at bounding box center [1206, 391] width 530 height 782
drag, startPoint x: 1132, startPoint y: 335, endPoint x: 1005, endPoint y: 339, distance: 127.1
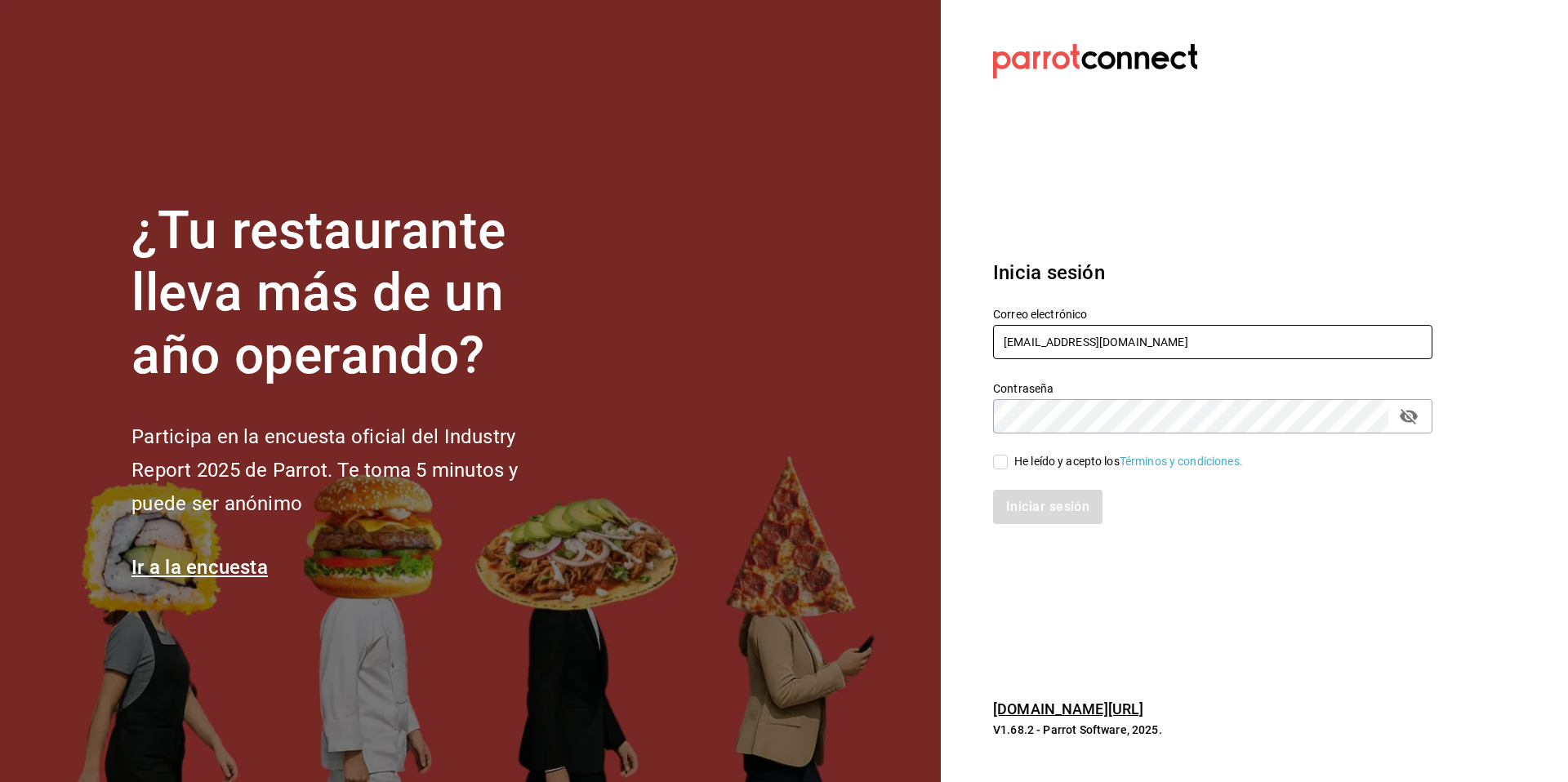
click at [1005, 339] on input "[EMAIL_ADDRESS][DOMAIN_NAME]" at bounding box center [1213, 342] width 439 height 34
drag, startPoint x: 1041, startPoint y: 337, endPoint x: 955, endPoint y: 339, distance: 86.0
click at [955, 339] on section "Datos incorrectos. Verifica que tu Correo o Contraseña estén bien escritos. Ini…" at bounding box center [1206, 391] width 530 height 782
type input "totebakery@gdl.com"
click at [1030, 469] on div "He leído y acepto los Términos y condiciones." at bounding box center [1129, 462] width 229 height 17
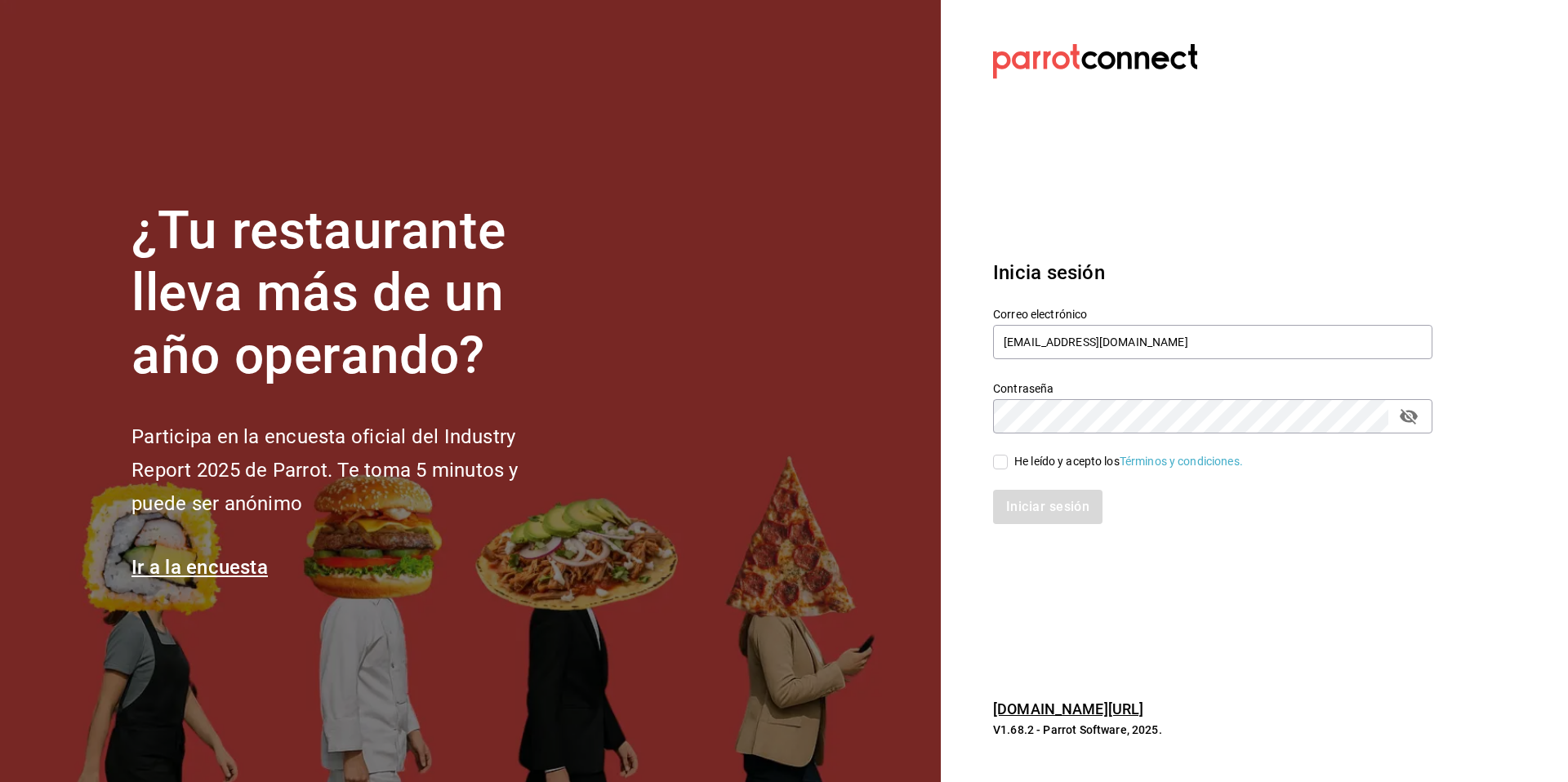
click at [1008, 469] on input "He leído y acepto los Términos y condiciones." at bounding box center [1000, 462] width 14 height 14
checkbox input "true"
click at [1030, 515] on button "Iniciar sesión" at bounding box center [1048, 507] width 111 height 34
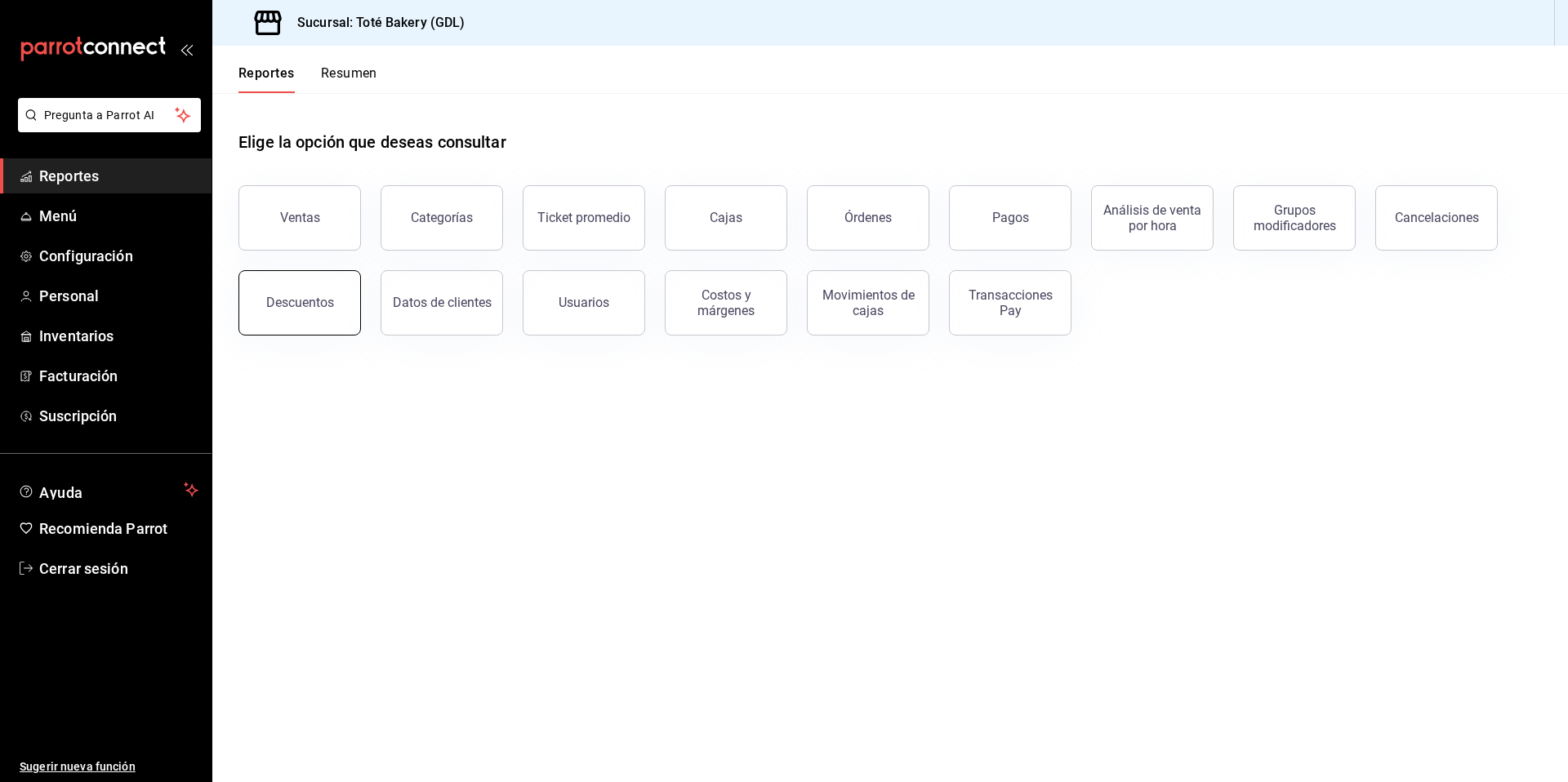
click at [62, 172] on span "Reportes" at bounding box center [119, 176] width 159 height 22
click at [300, 229] on button "Ventas" at bounding box center [299, 218] width 122 height 65
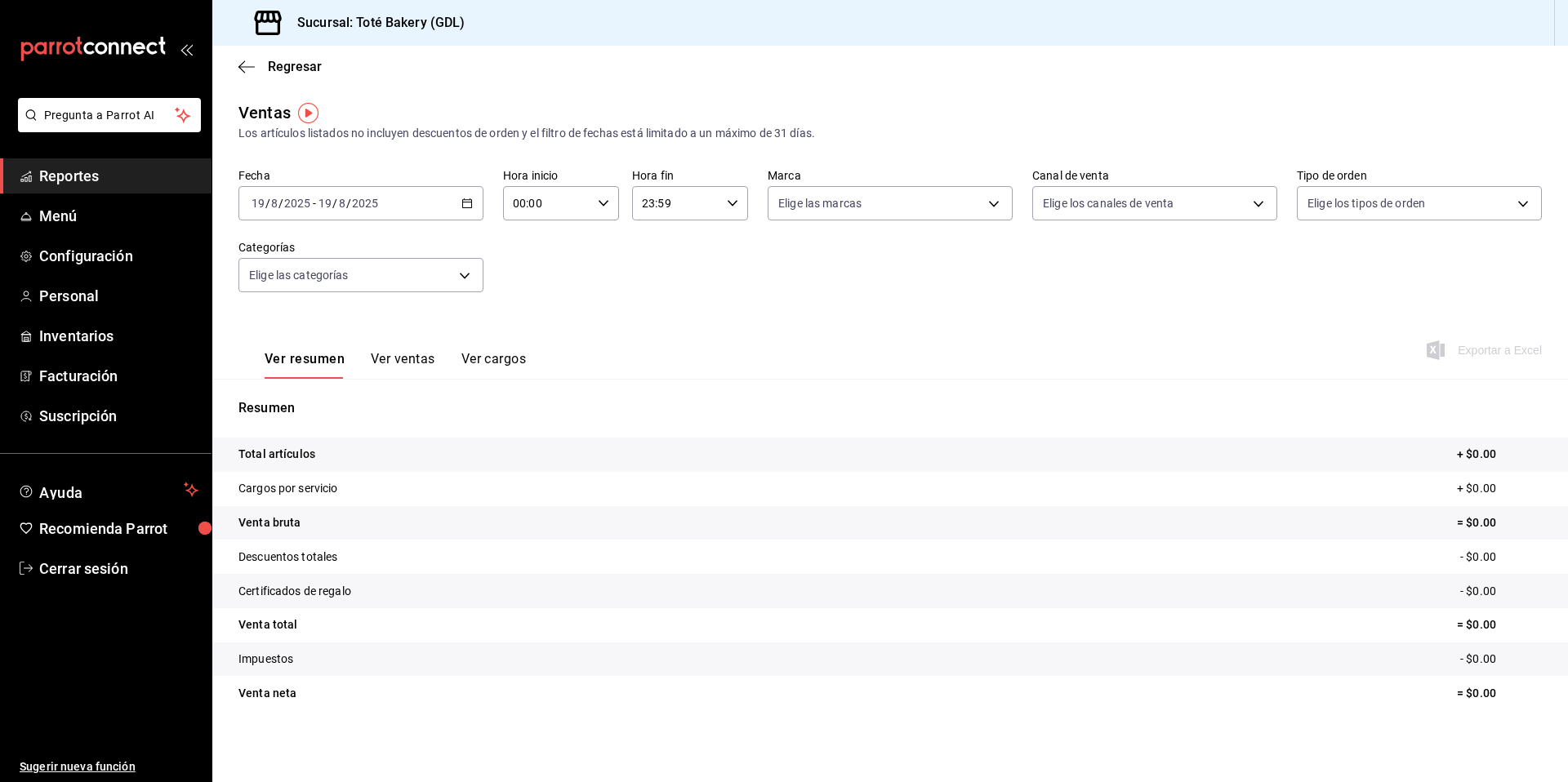
click at [465, 203] on icon "button" at bounding box center [467, 203] width 12 height 12
click at [301, 367] on span "Mes actual" at bounding box center [316, 362] width 127 height 17
click at [461, 202] on div "2025-08-01 1 / 8 / 2025 - 2025-08-19 19 / 8 / 2025" at bounding box center [361, 204] width 245 height 34
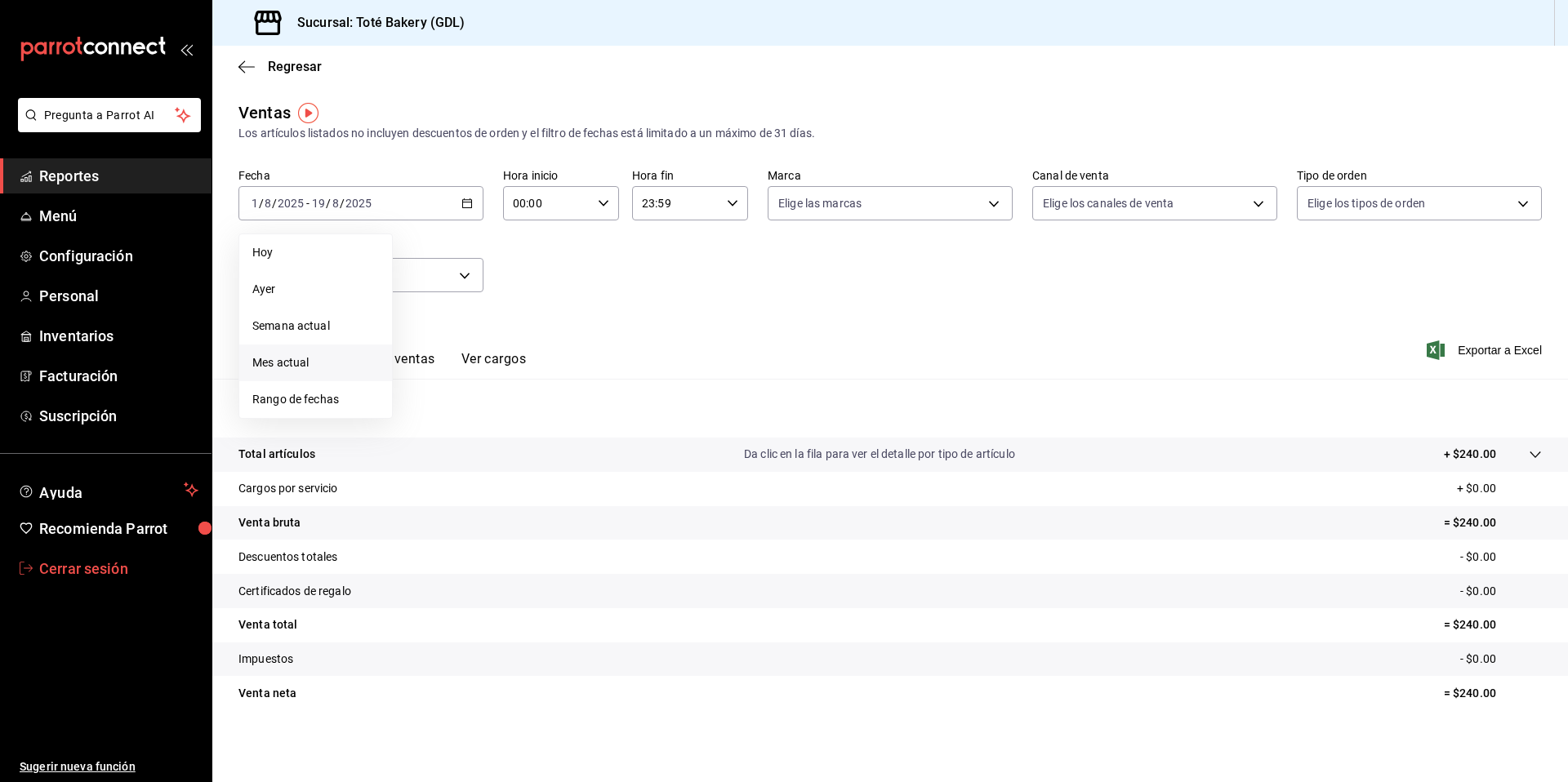
click at [70, 561] on span "Cerrar sesión" at bounding box center [119, 569] width 159 height 22
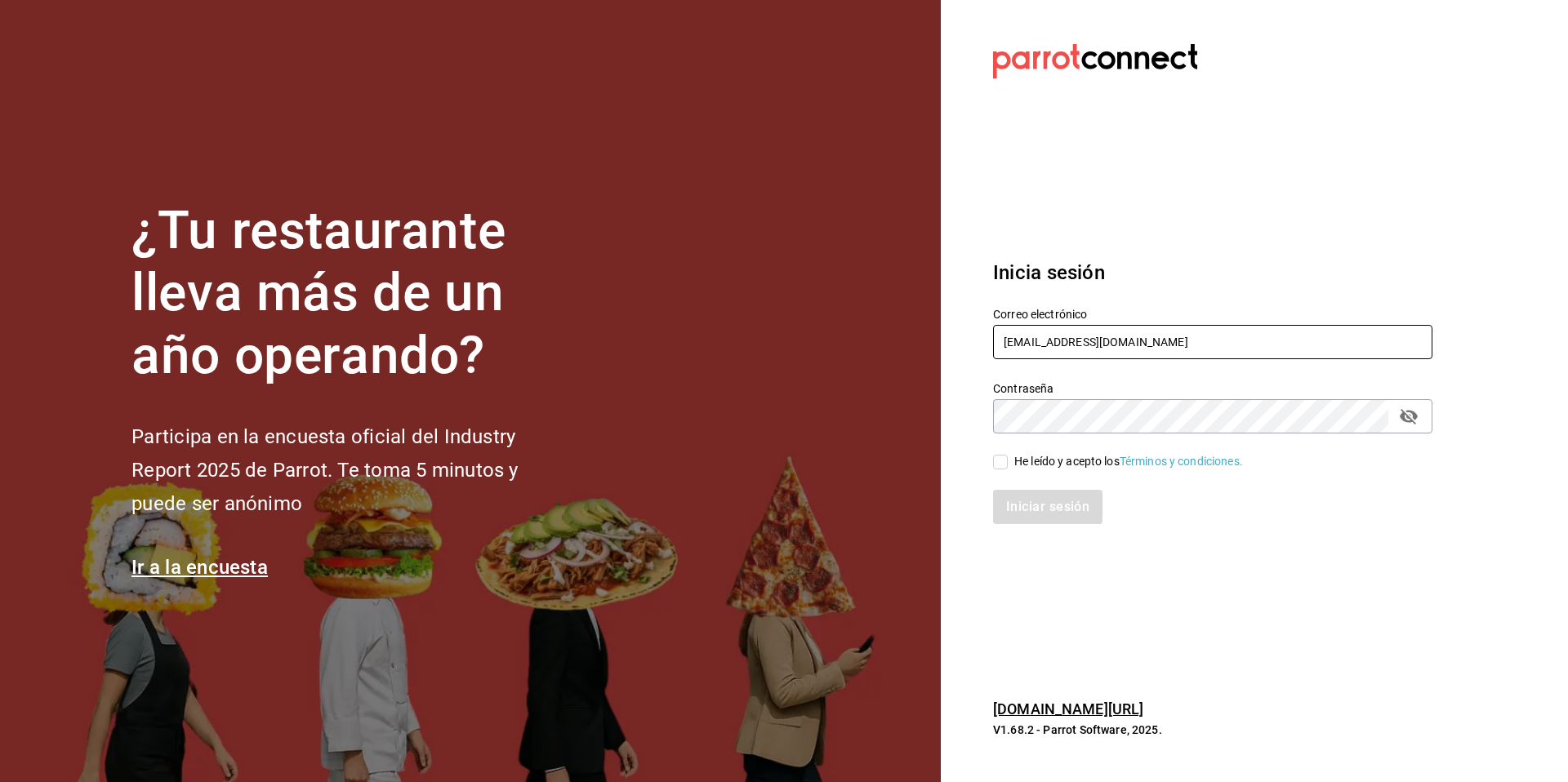
drag, startPoint x: 1138, startPoint y: 353, endPoint x: 977, endPoint y: 329, distance: 162.8
click at [977, 329] on div "Correo electrónico totebakery@gdl.com" at bounding box center [1203, 324] width 459 height 74
drag, startPoint x: 1050, startPoint y: 344, endPoint x: 942, endPoint y: 334, distance: 108.5
click at [942, 334] on section "Datos incorrectos. Verifica que tu Correo o Contraseña estén bien escritos. Ini…" at bounding box center [1206, 391] width 530 height 782
paste input "em@mx.com"
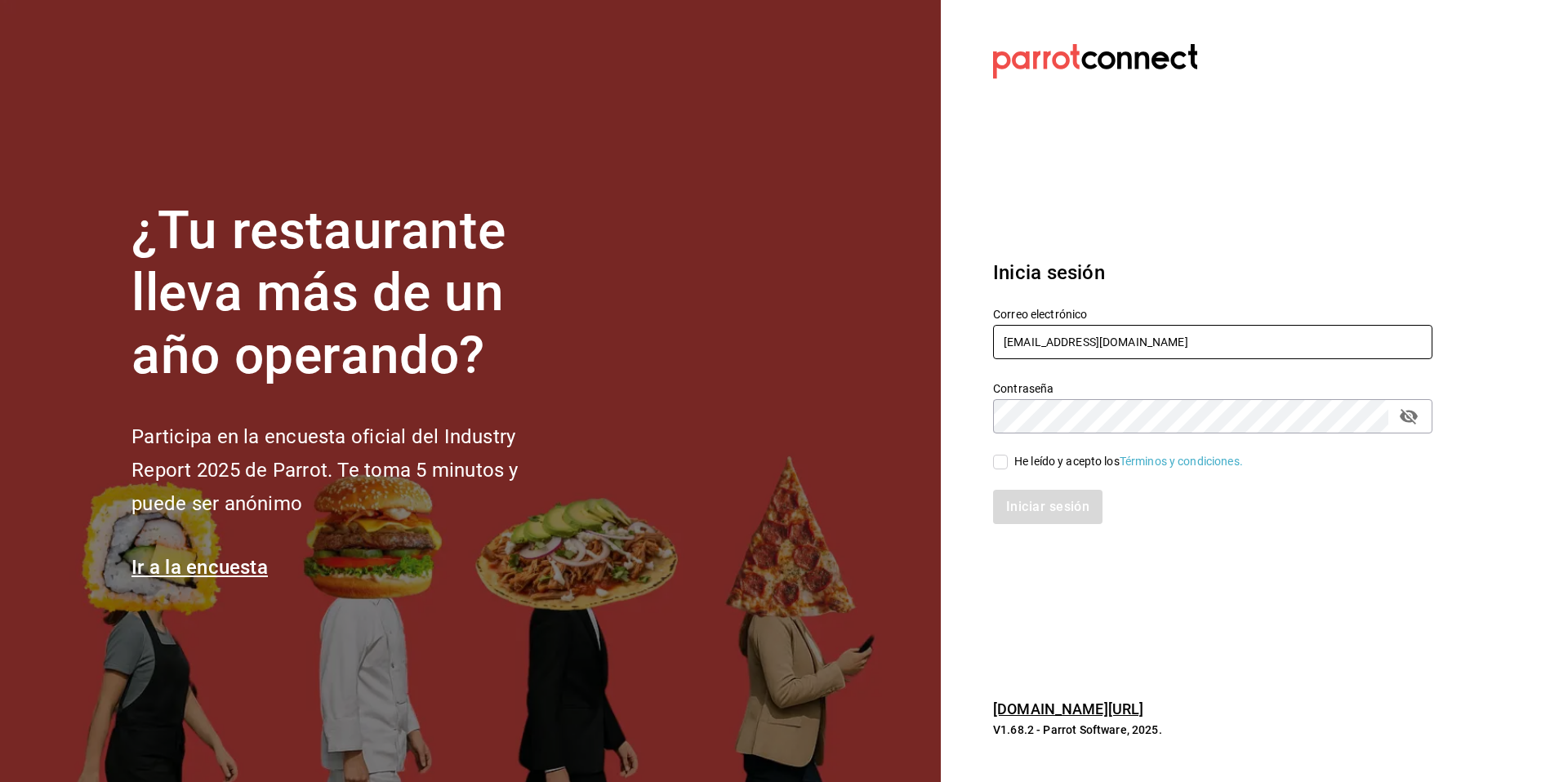
type input "zolem@mx.com"
click at [1023, 452] on div "He leído y acepto los Términos y condiciones." at bounding box center [1203, 453] width 459 height 37
click at [1019, 456] on div "He leído y acepto los Términos y condiciones." at bounding box center [1129, 462] width 229 height 17
click at [1008, 456] on input "He leído y acepto los Términos y condiciones." at bounding box center [1000, 462] width 14 height 14
checkbox input "true"
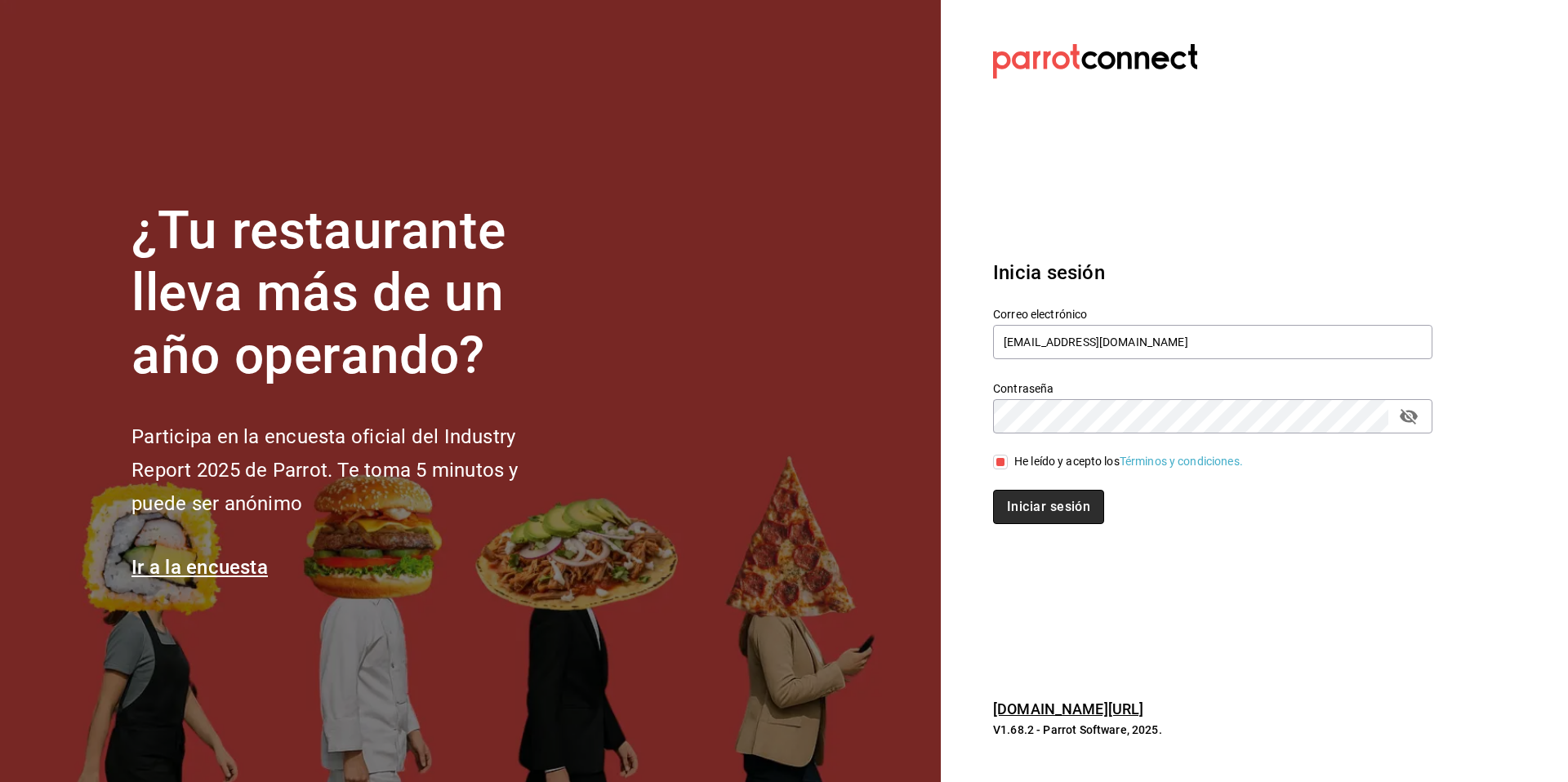
click at [1022, 513] on button "Iniciar sesión" at bounding box center [1048, 507] width 111 height 34
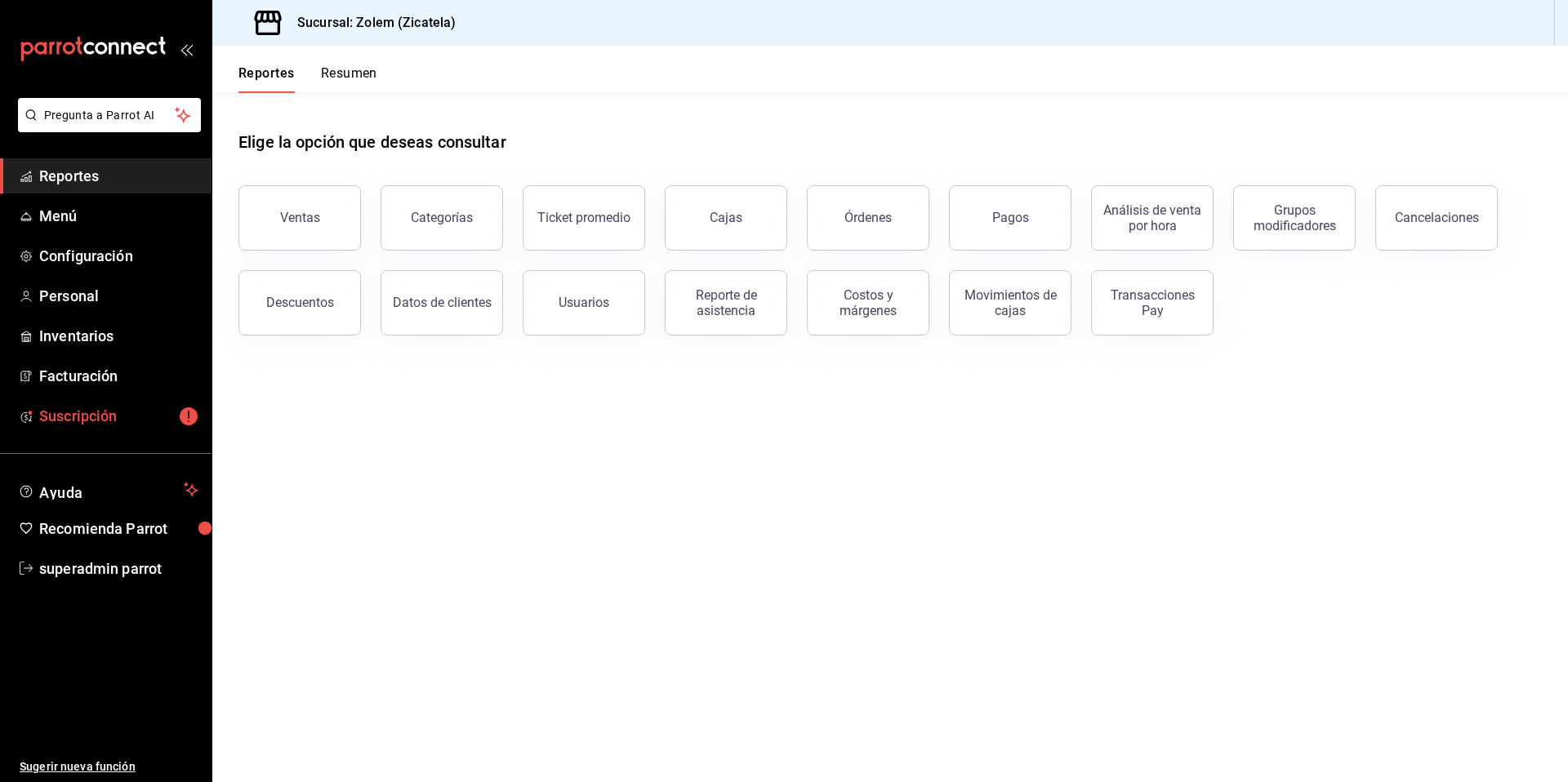
click at [77, 433] on link "Suscripción" at bounding box center [105, 415] width 212 height 35
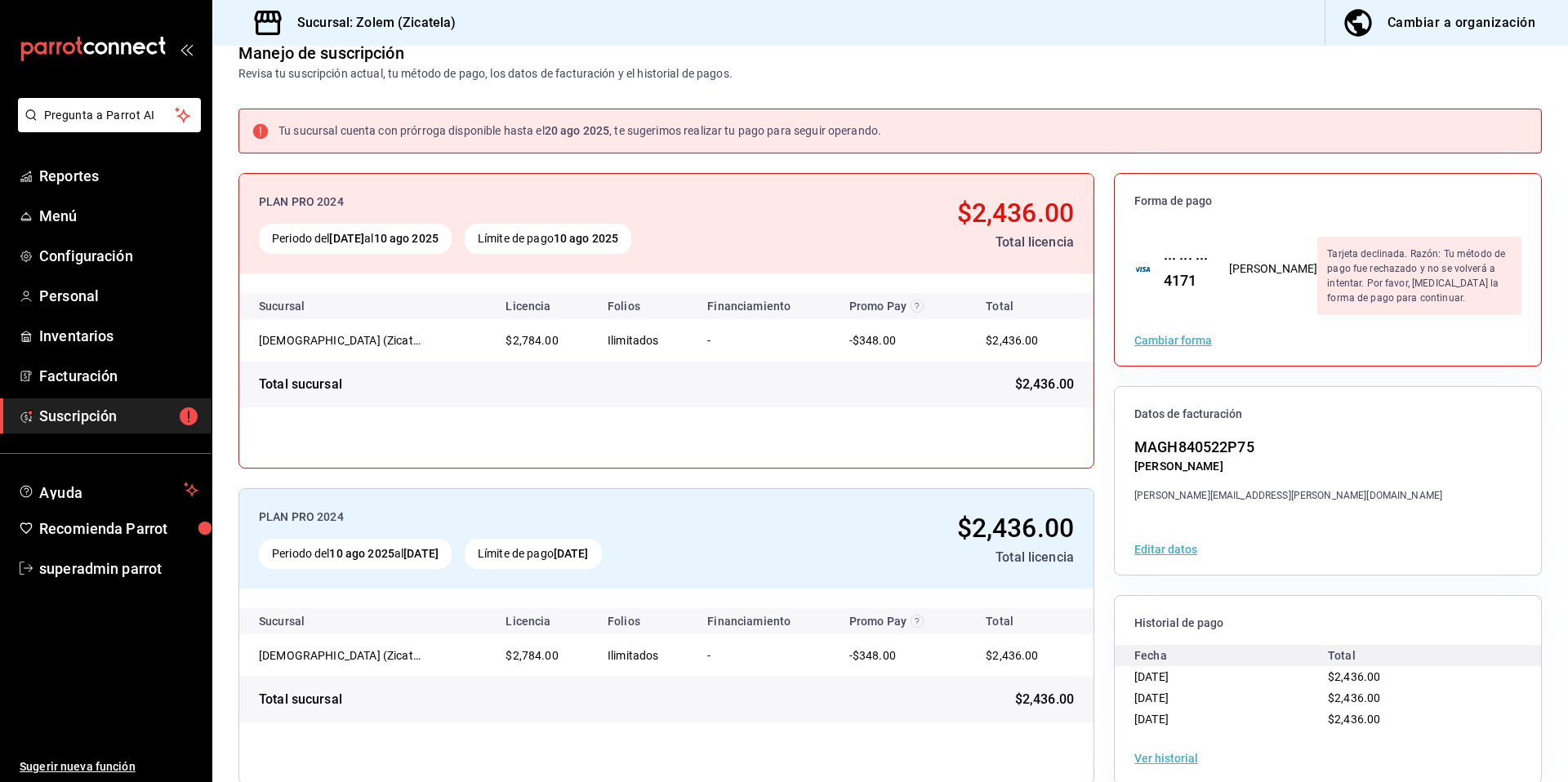
scroll to position [55, 0]
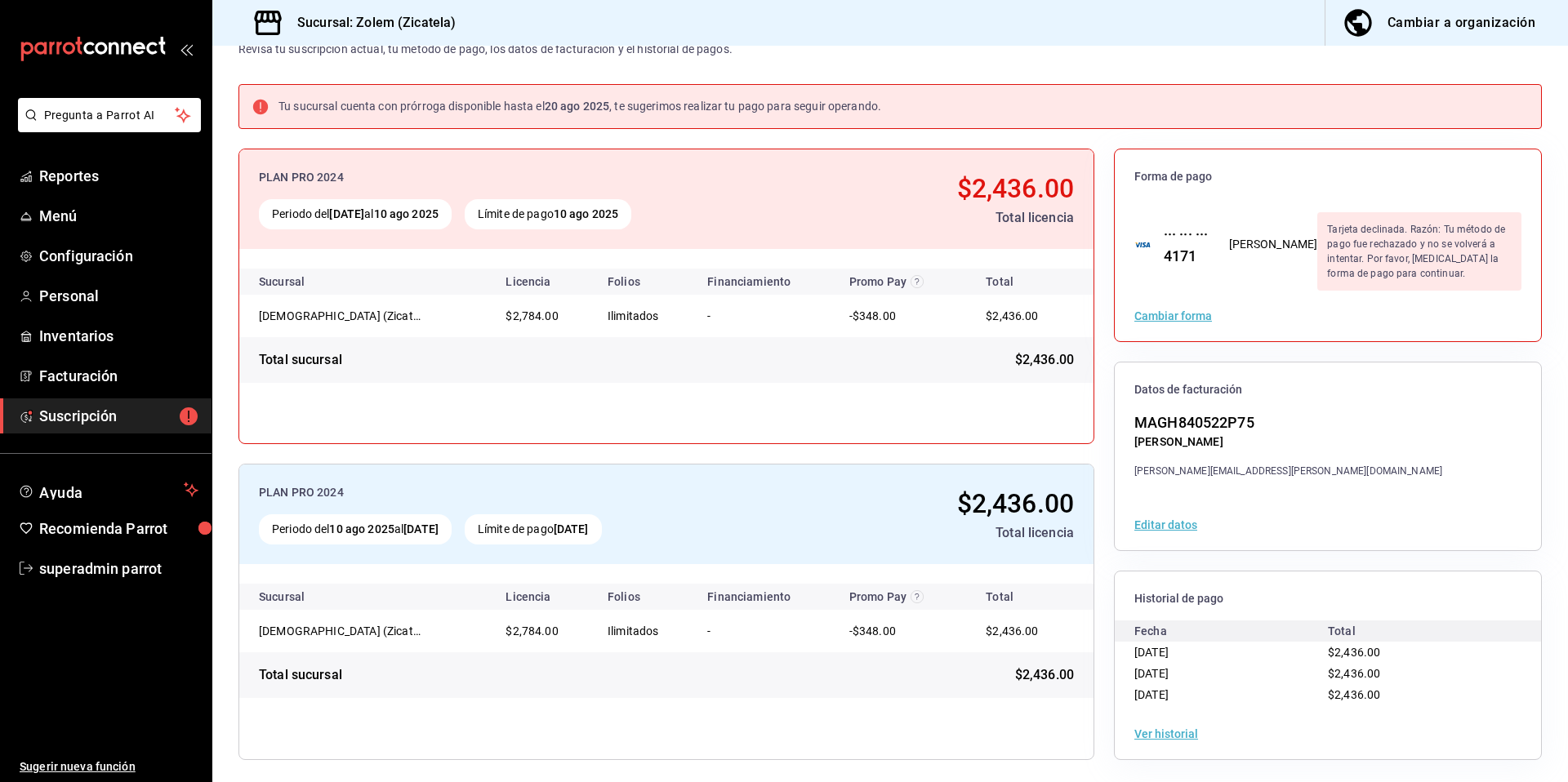
click at [1150, 738] on div "Ver historial" at bounding box center [1327, 734] width 426 height 51
click at [1155, 733] on button "Ver historial" at bounding box center [1165, 734] width 63 height 12
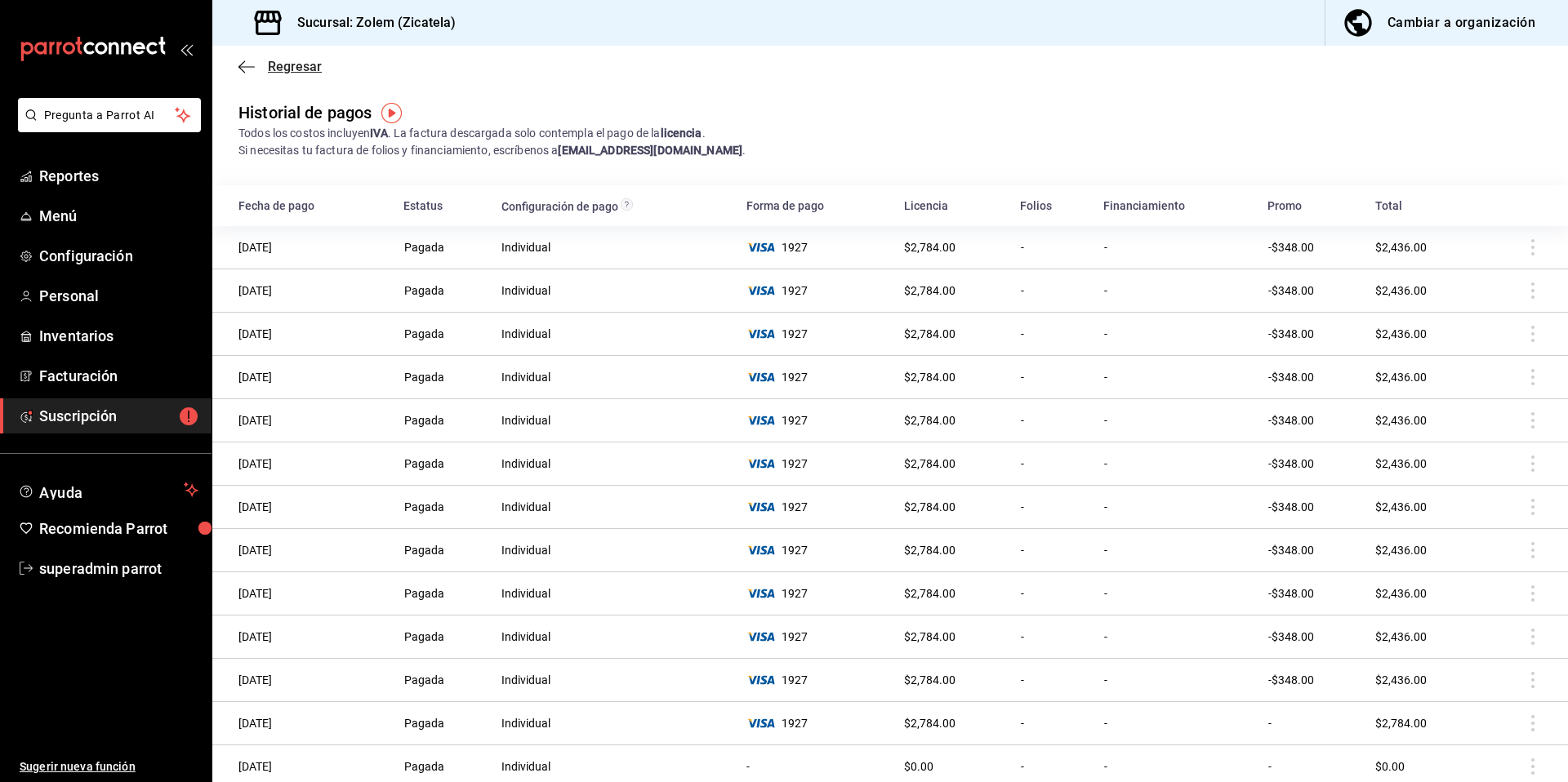
click at [282, 62] on span "Regresar" at bounding box center [295, 66] width 54 height 15
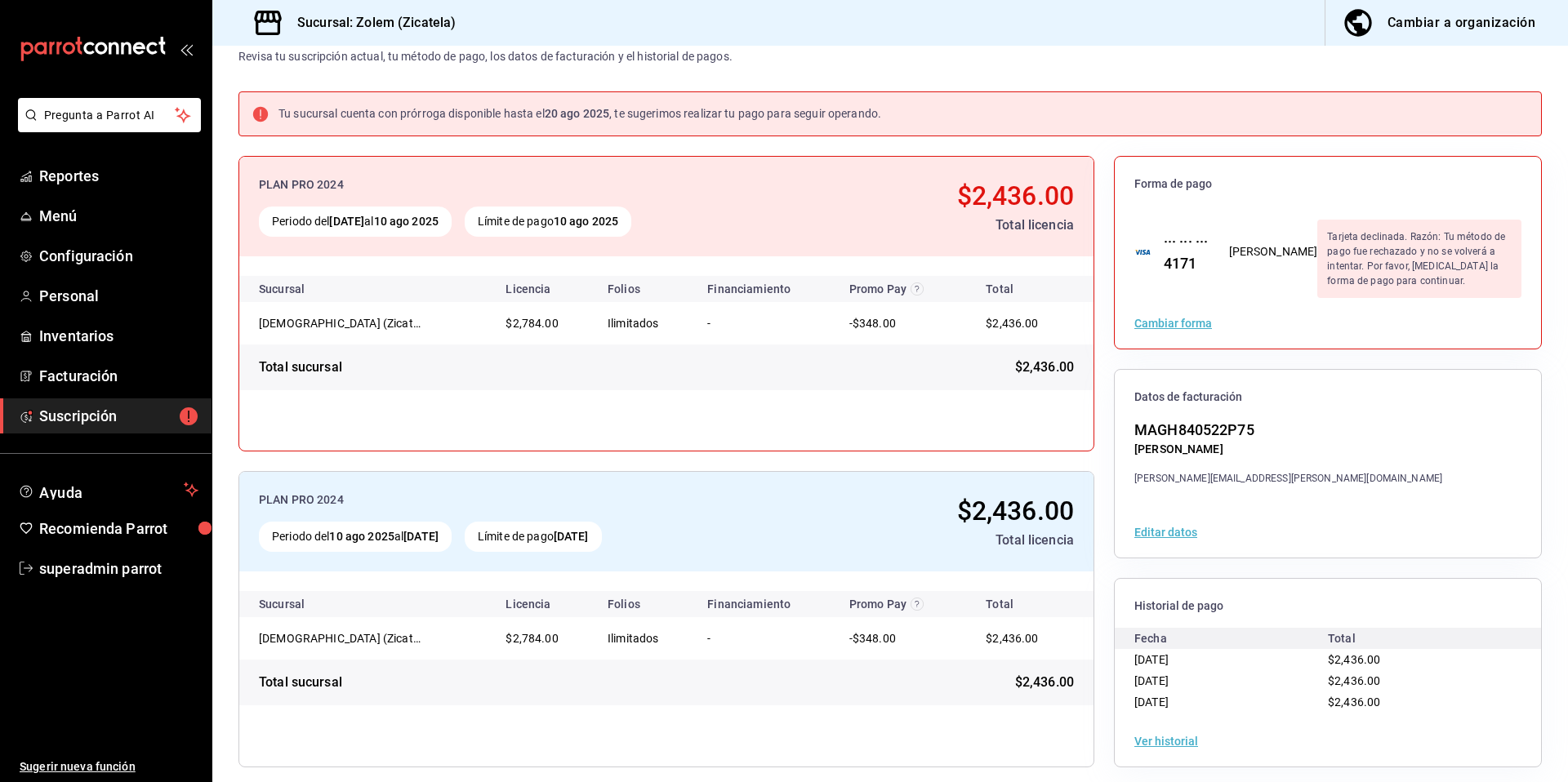
scroll to position [55, 0]
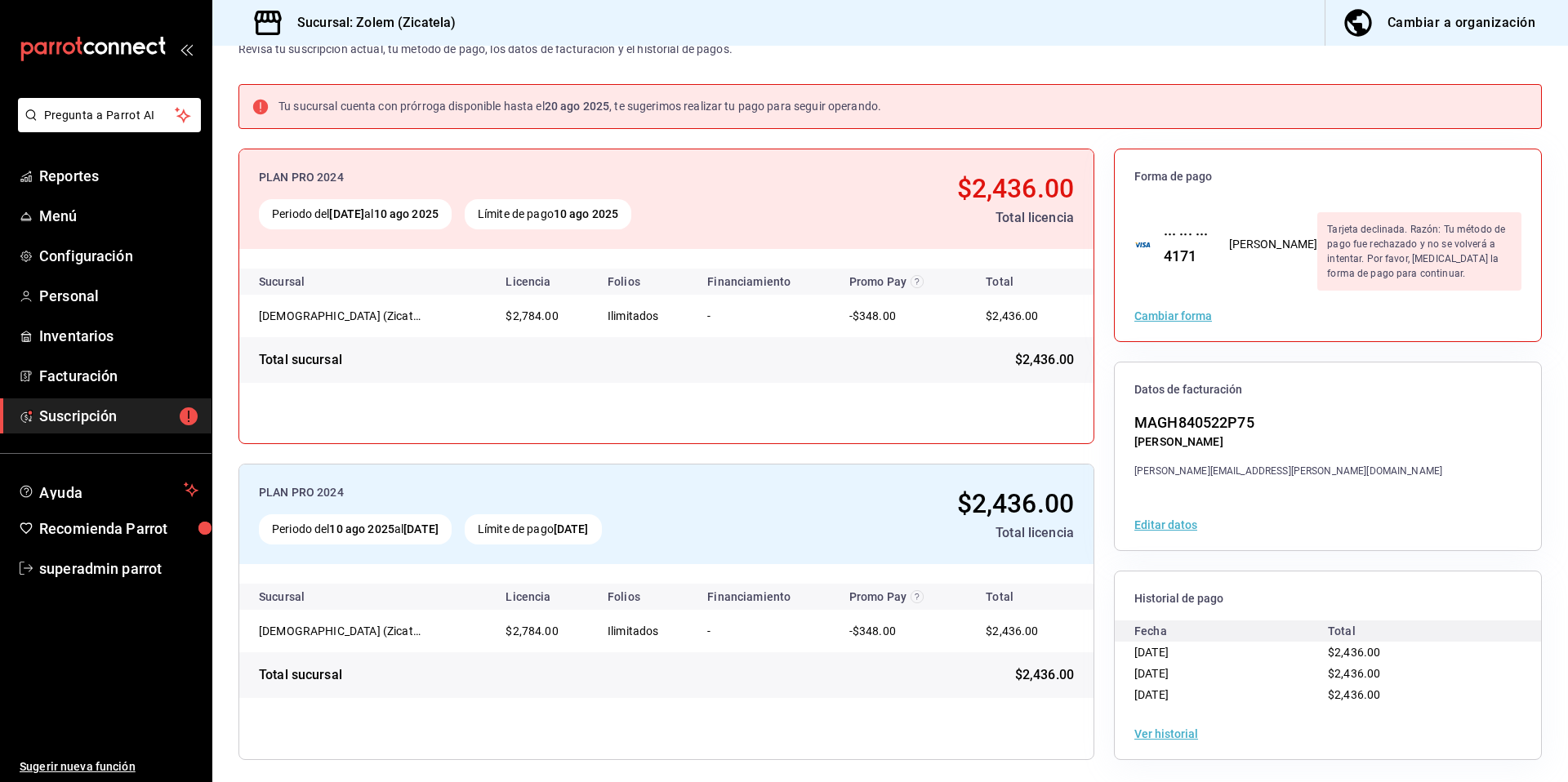
click at [1161, 730] on button "Ver historial" at bounding box center [1165, 734] width 63 height 12
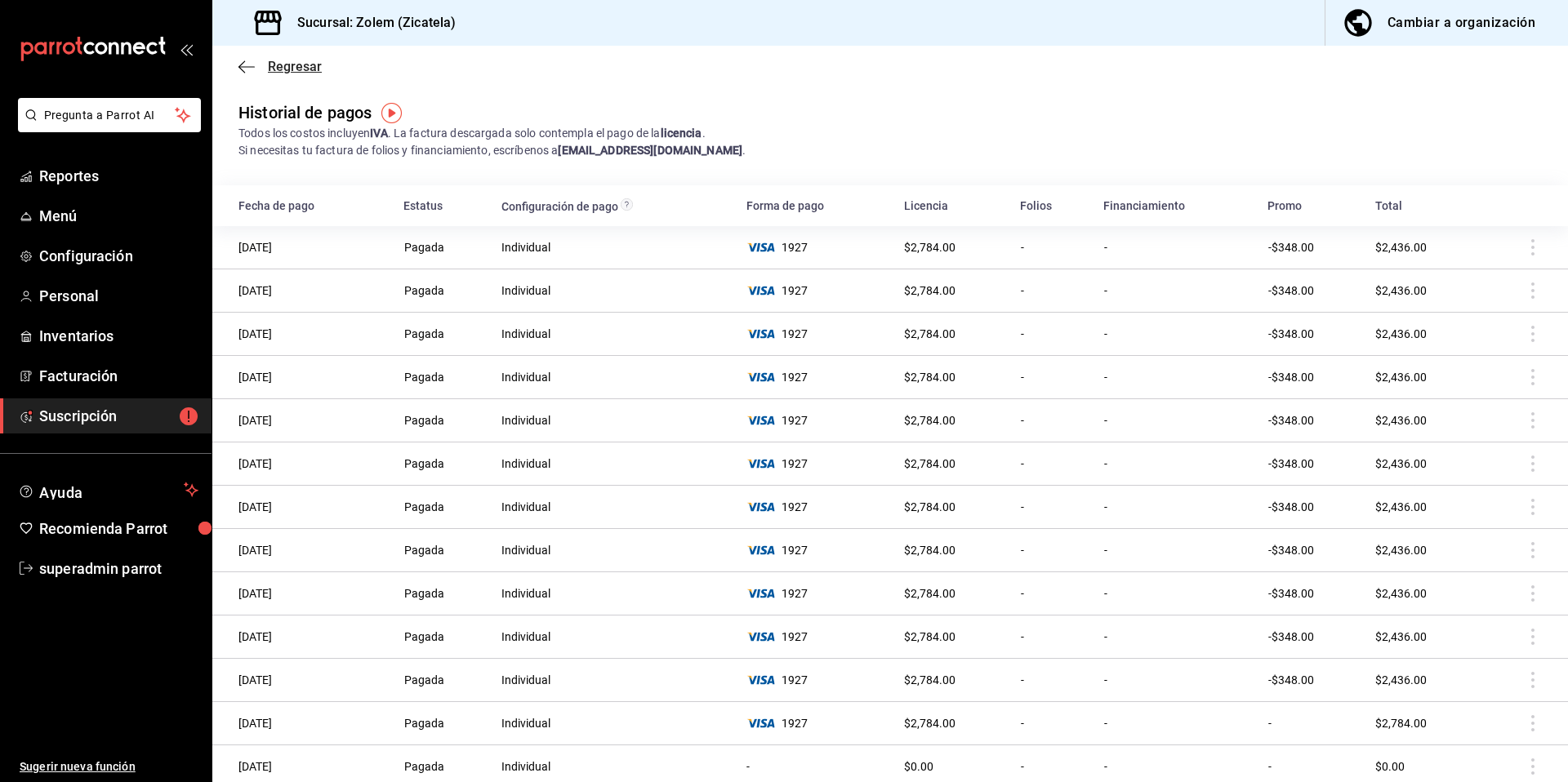
click at [292, 72] on span "Regresar" at bounding box center [295, 66] width 54 height 15
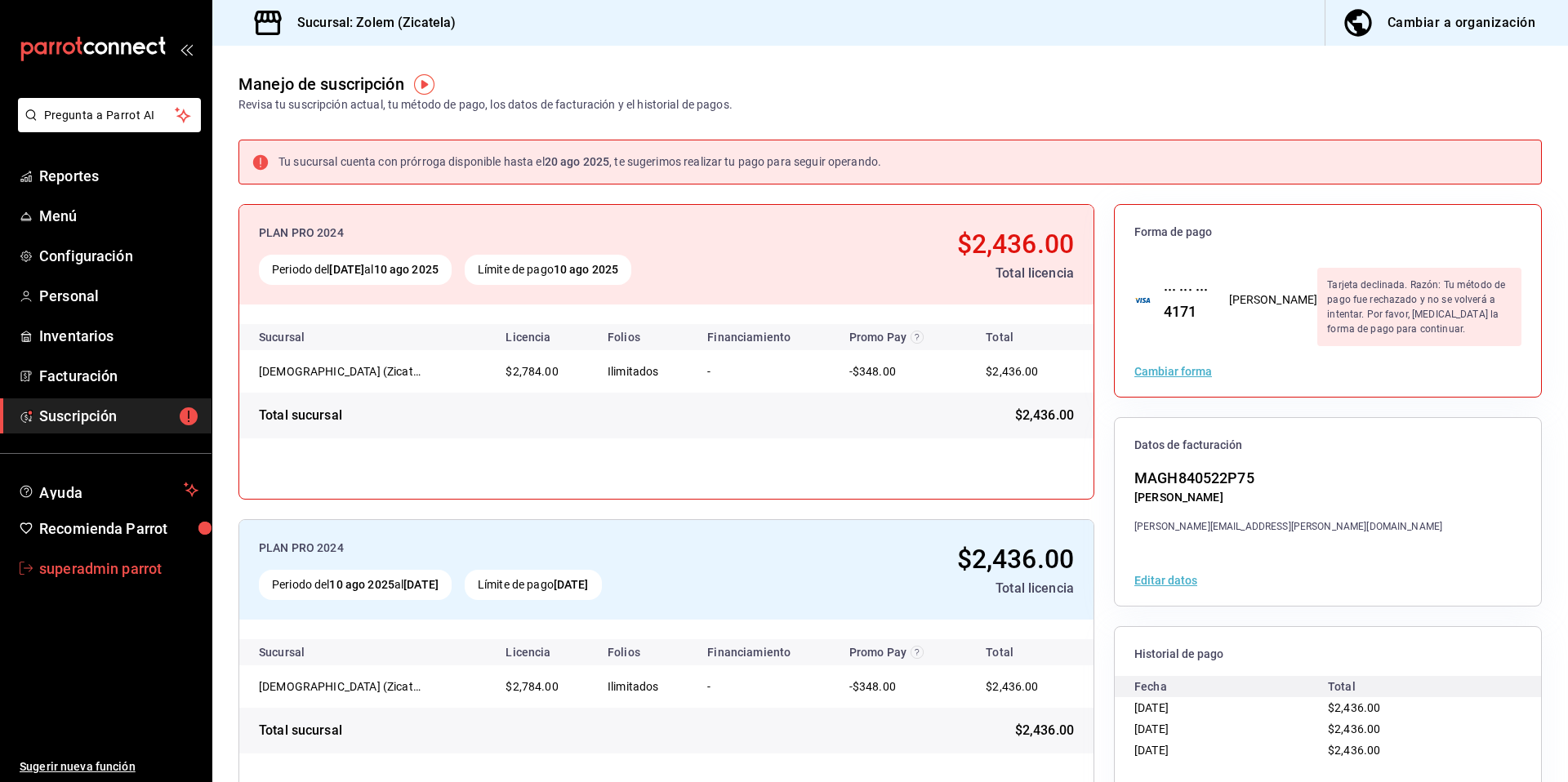
click at [82, 572] on span "superadmin parrot" at bounding box center [119, 569] width 159 height 22
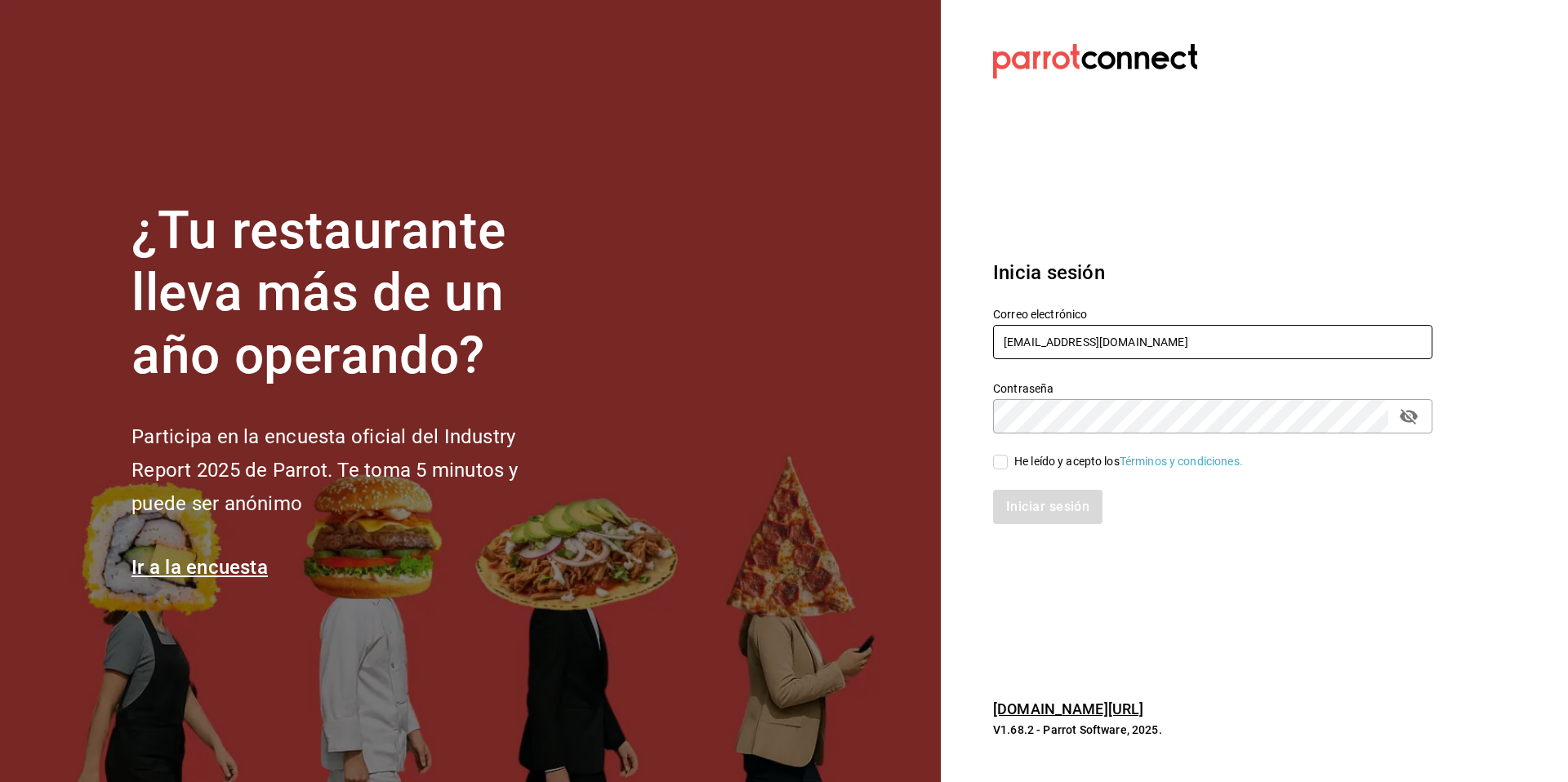
drag, startPoint x: 1167, startPoint y: 340, endPoint x: 984, endPoint y: 350, distance: 183.3
click at [984, 350] on div "Correo electrónico [EMAIL_ADDRESS][DOMAIN_NAME]" at bounding box center [1203, 324] width 459 height 74
type input "z"
type input "[EMAIL_ADDRESS][DOMAIN_NAME]"
click at [1045, 458] on div "He leído y acepto los Términos y condiciones." at bounding box center [1129, 462] width 229 height 17
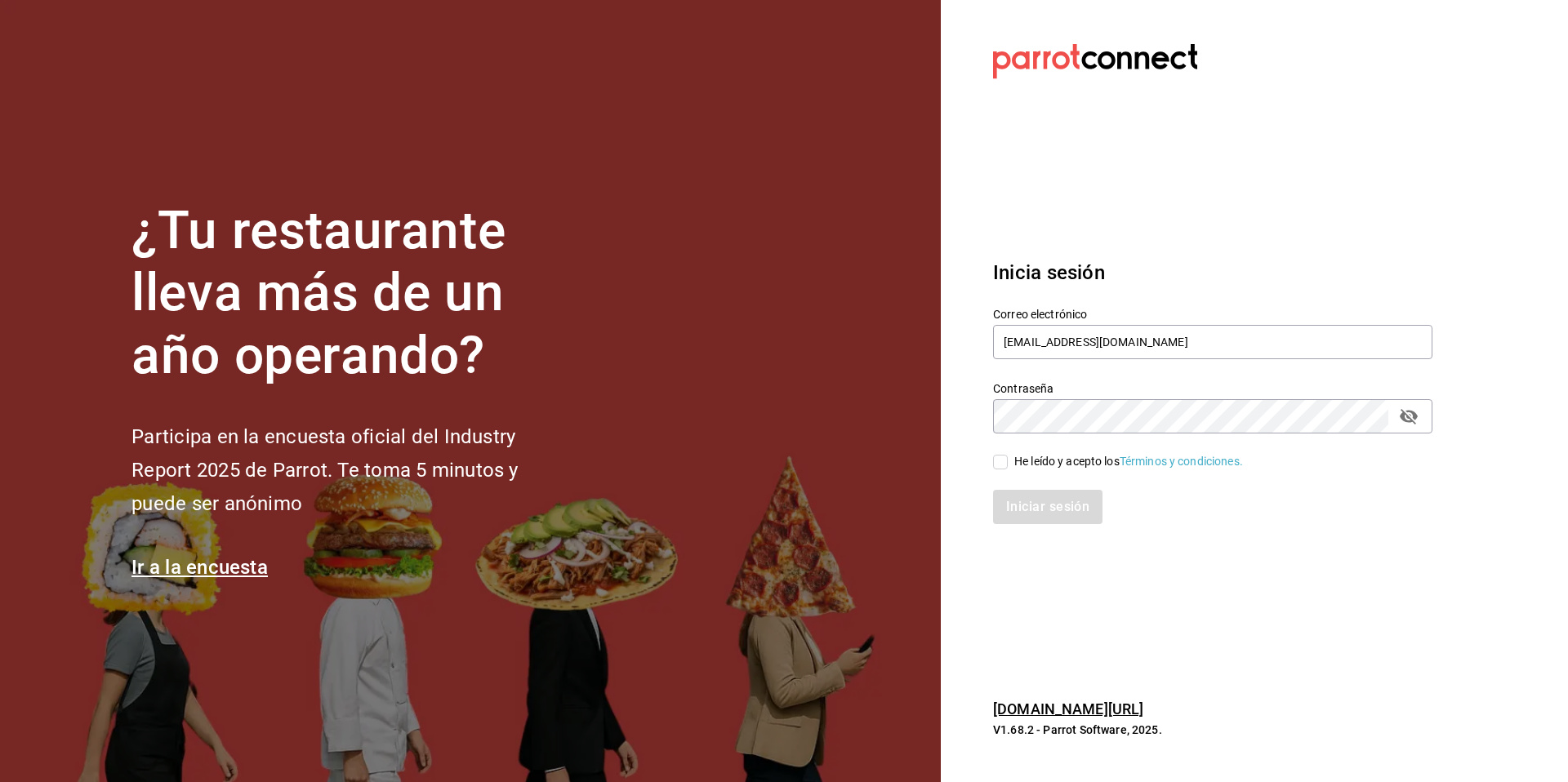
click at [1008, 458] on input "He leído y acepto los Términos y condiciones." at bounding box center [1000, 462] width 14 height 14
checkbox input "true"
click at [1039, 502] on button "Iniciar sesión" at bounding box center [1048, 507] width 111 height 34
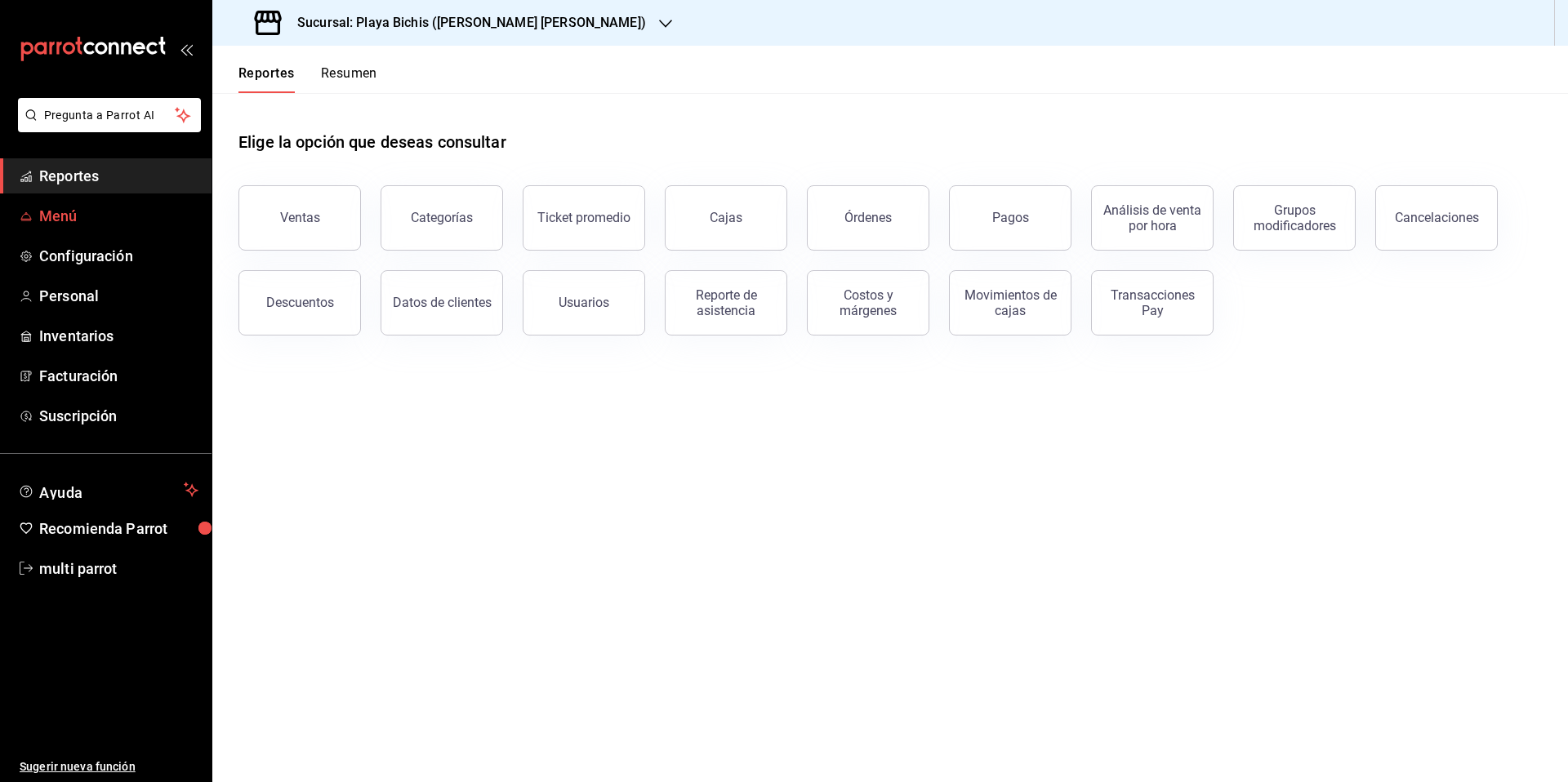
click at [55, 221] on span "Menú" at bounding box center [119, 216] width 159 height 22
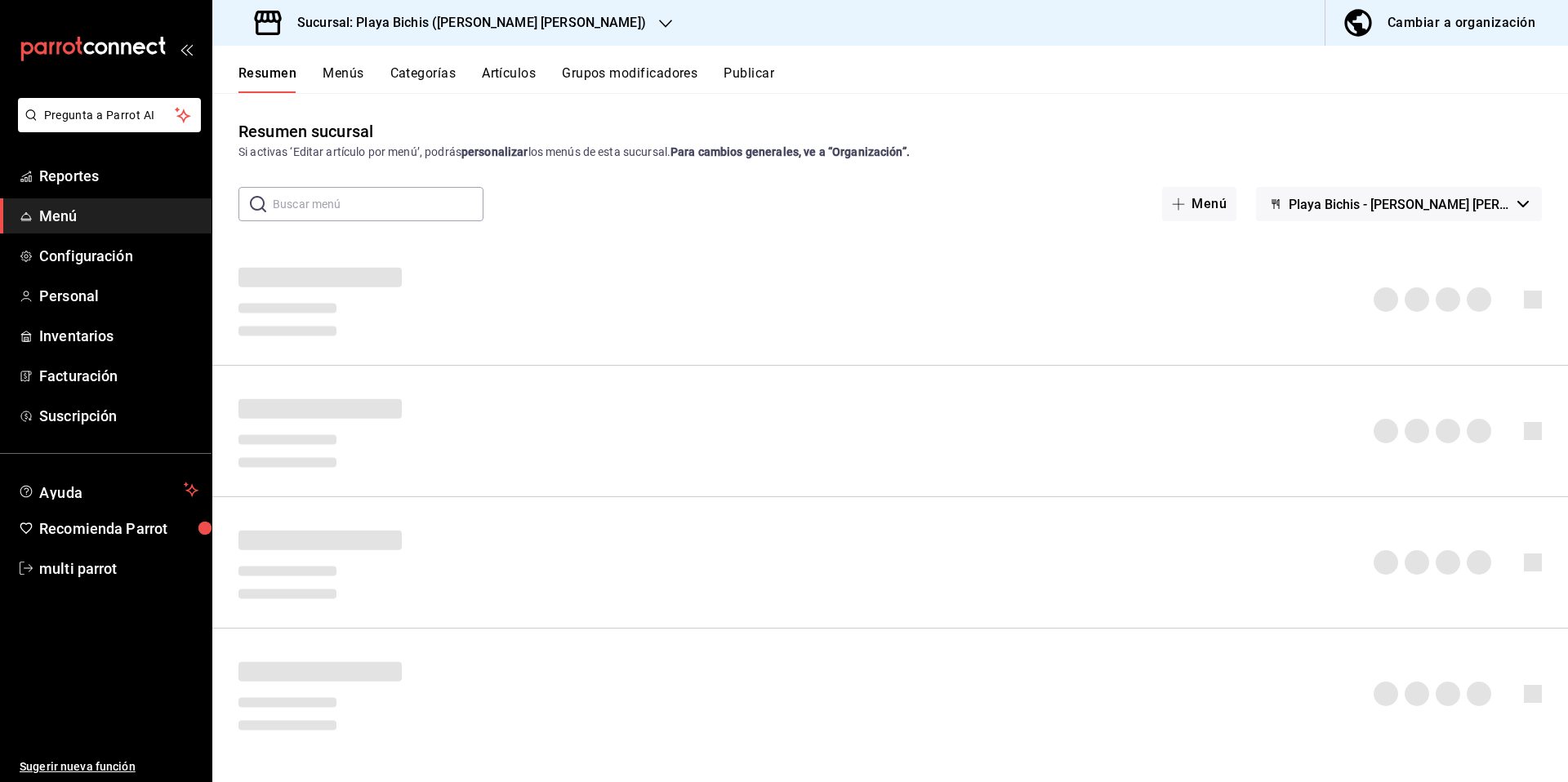
click at [521, 82] on button "Artículos" at bounding box center [509, 79] width 54 height 28
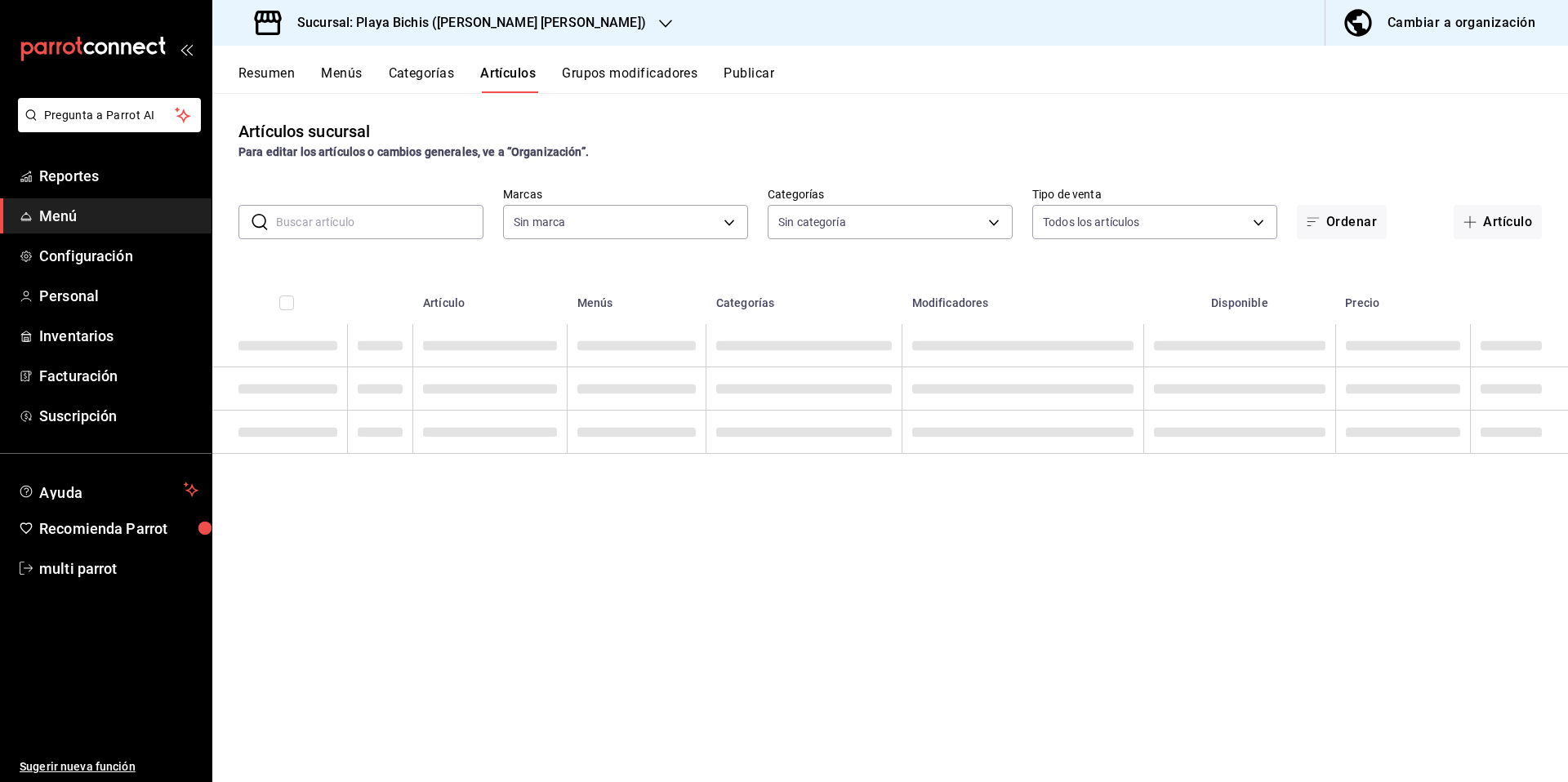
type input "4ba3d68a-2a71-4bf4-8272-d27f8f663470,fbc14f8a-a0c0-448e-9dac-7011cab8a3fb"
click at [368, 237] on input "text" at bounding box center [379, 221] width 207 height 33
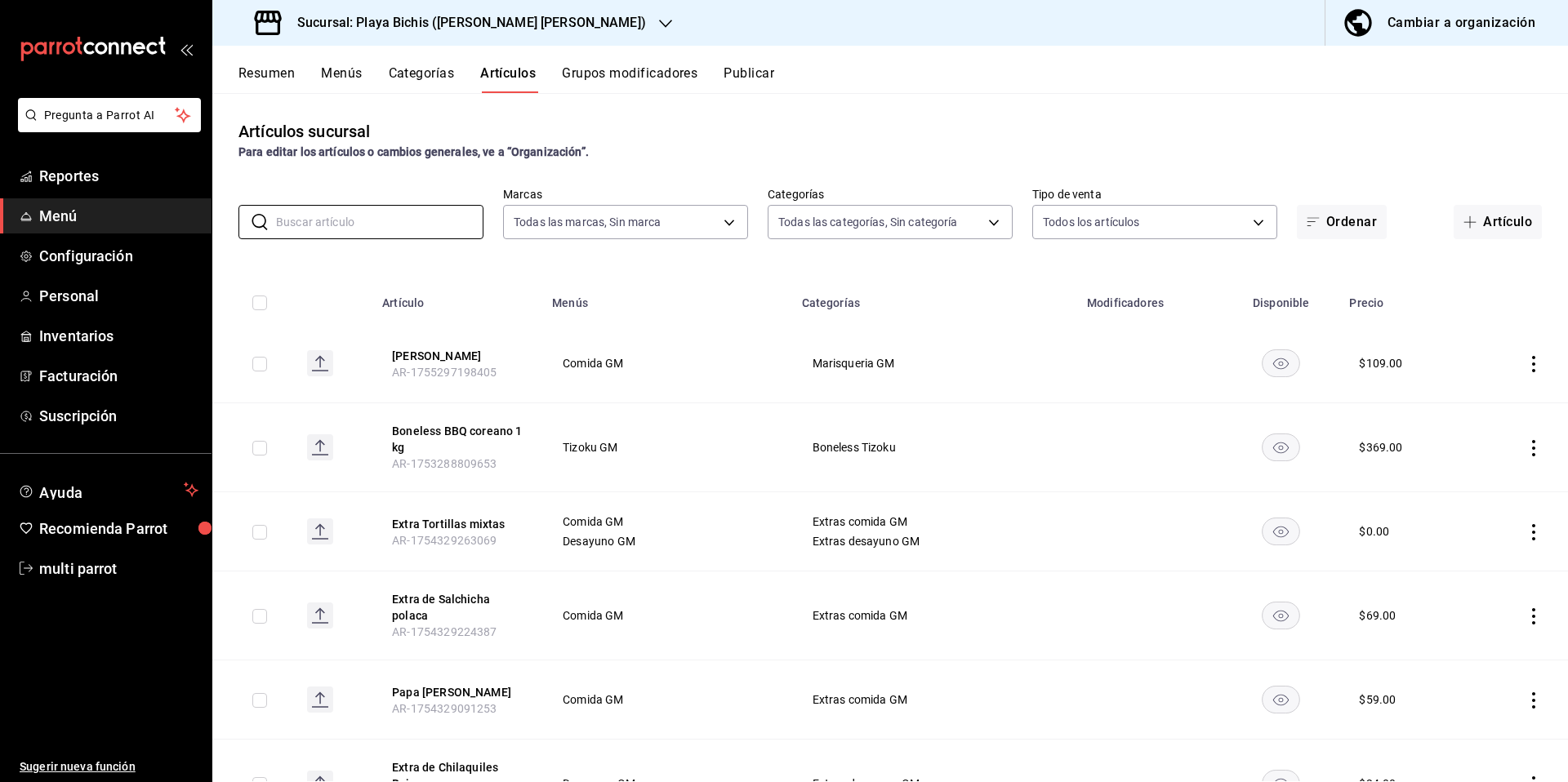
type input "76e75858-4b08-477f-a465-cf029eac86d2,78309816-bf67-4f6e-b1f2-e0ed4e3c0c0d,ac9ab…"
paste input "1749150453043"
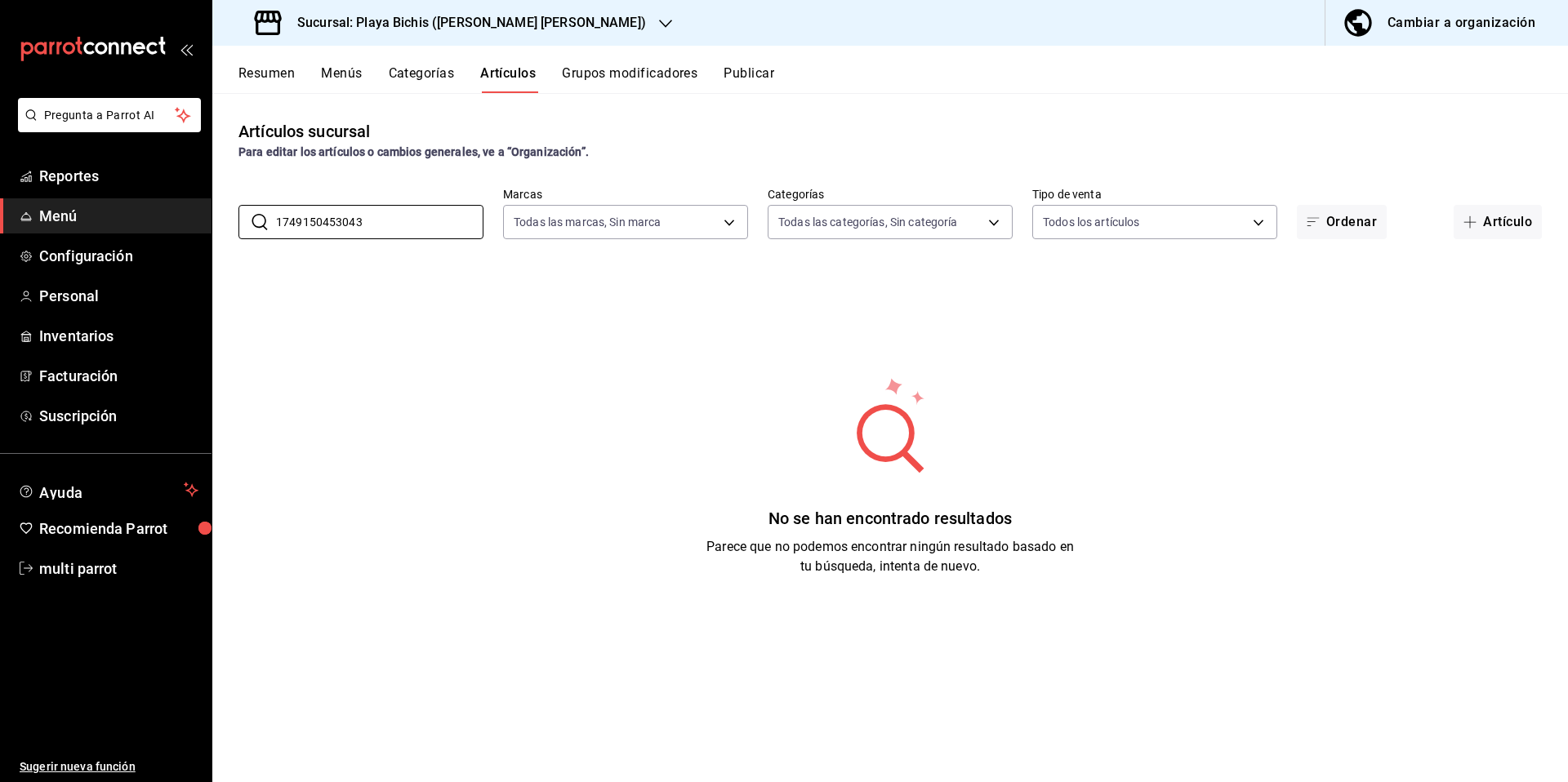
type input "1749150453043"
click at [1481, 24] on div "Cambiar a organización" at bounding box center [1462, 23] width 148 height 23
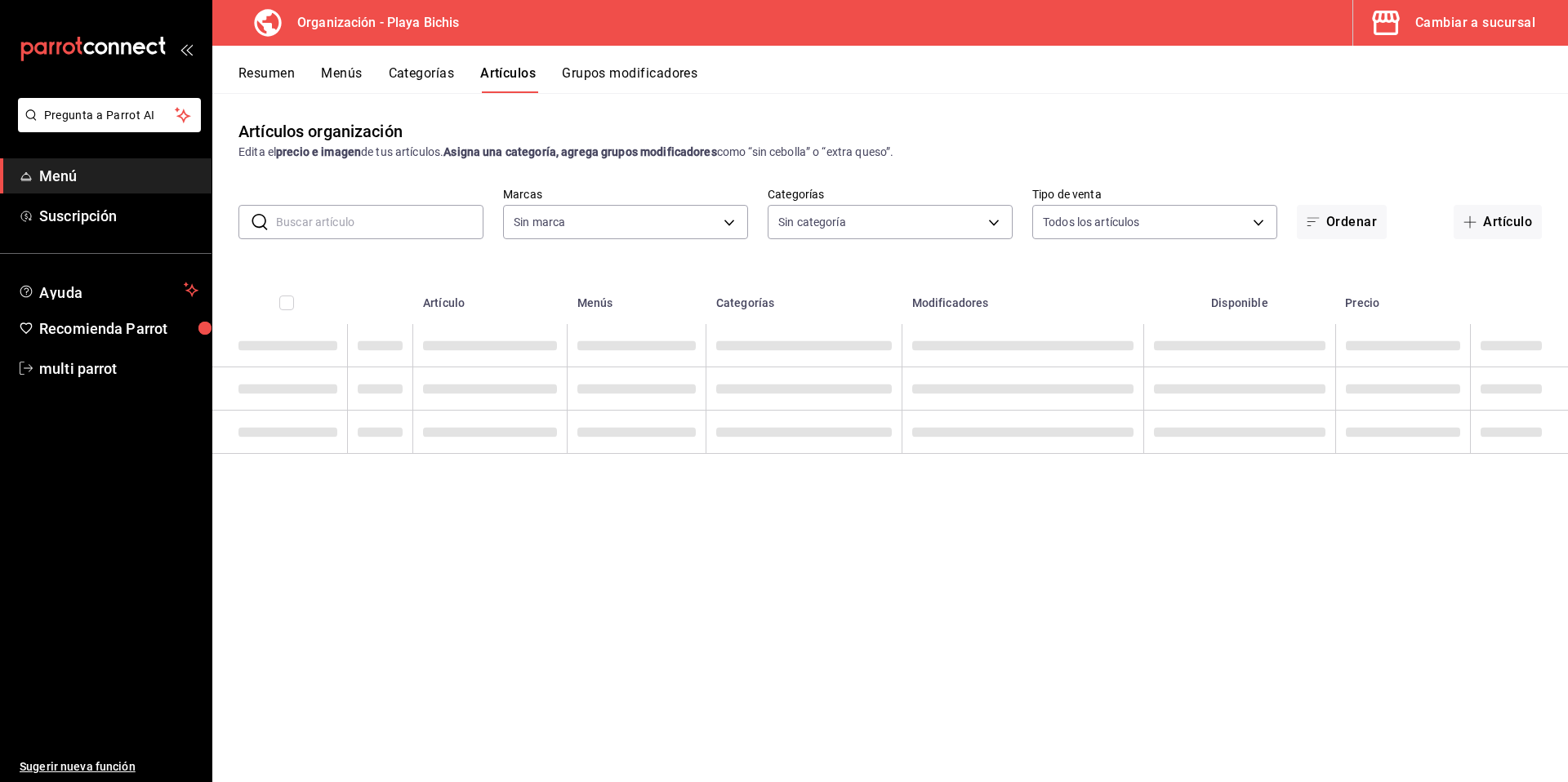
type input "2b6203e3-68c9-492c-8139-d2404e68bc4d,5cffe0c5-1d87-45c7-8974-ad5cddc46f5f"
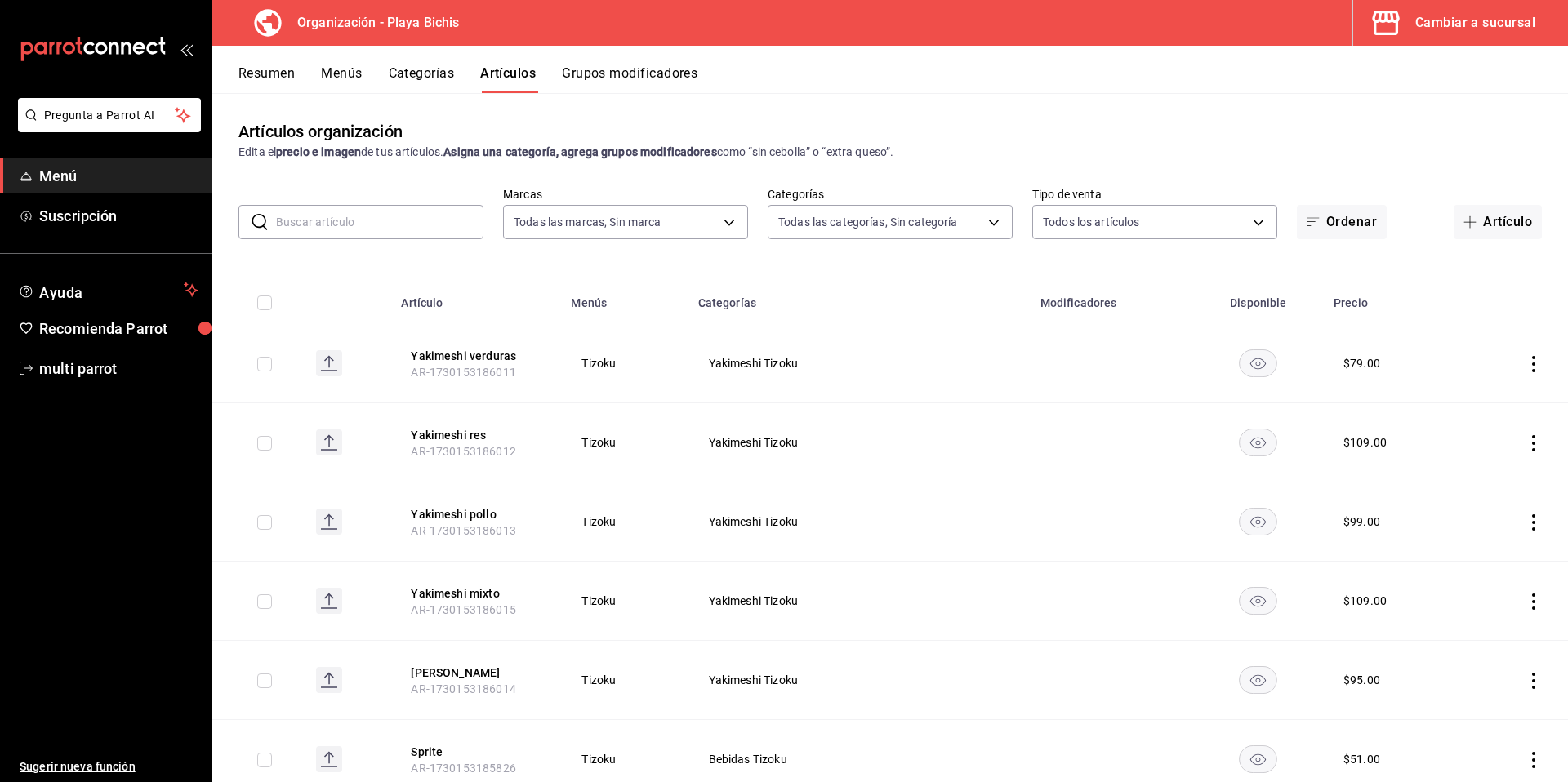
type input "0e31f157-dadd-484a-a73e-afa50a99772a,96400670-18f3-4265-83a4-a17caf611edd,523e3…"
click at [394, 234] on input "text" at bounding box center [379, 221] width 207 height 33
paste input "1749150453043"
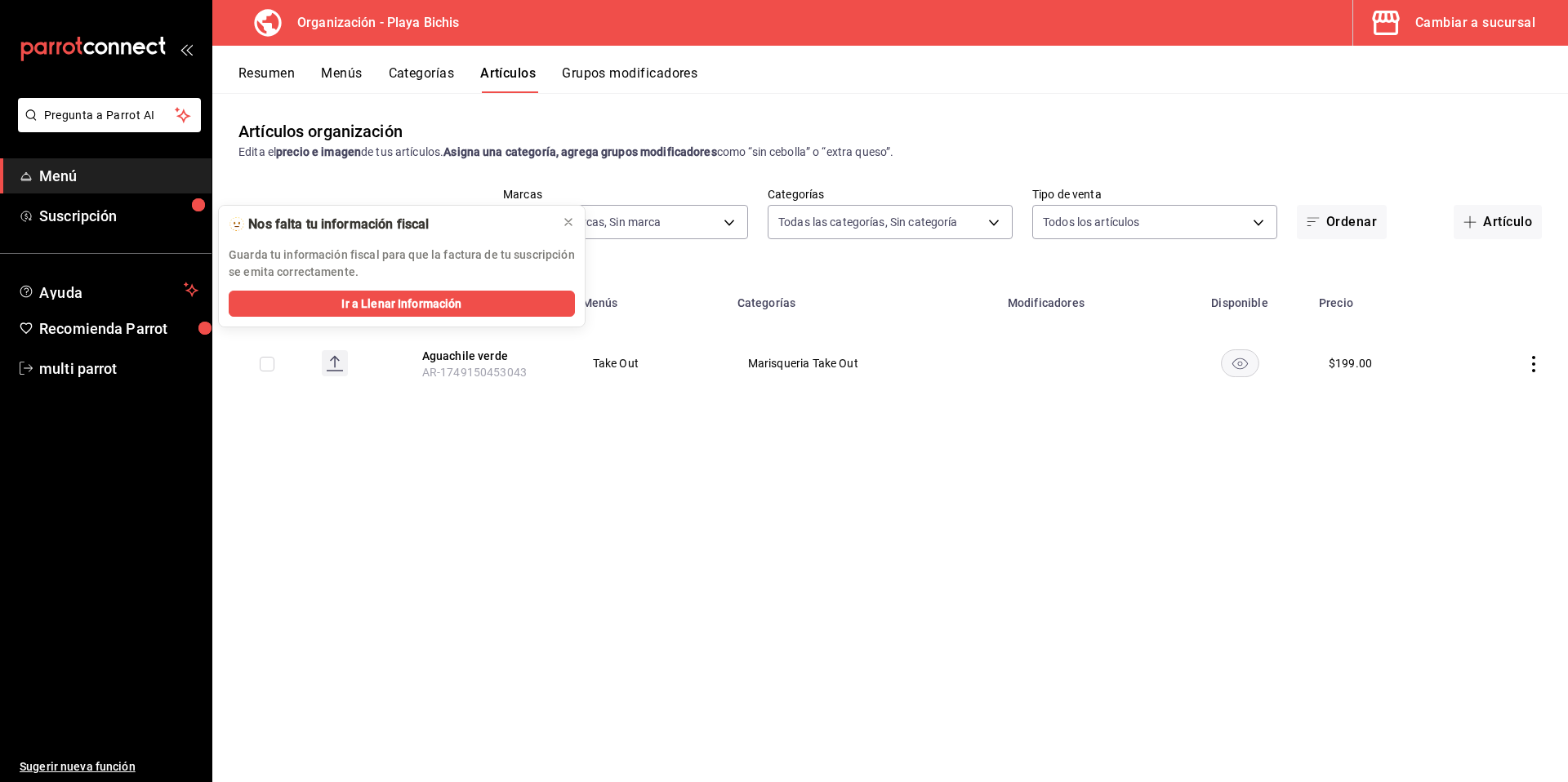
type input "1749150453043"
click at [546, 432] on div "Artículos organización Edita el precio e imagen de tus artículos. Asigna una ca…" at bounding box center [890, 437] width 1355 height 688
click at [563, 219] on icon at bounding box center [568, 221] width 13 height 13
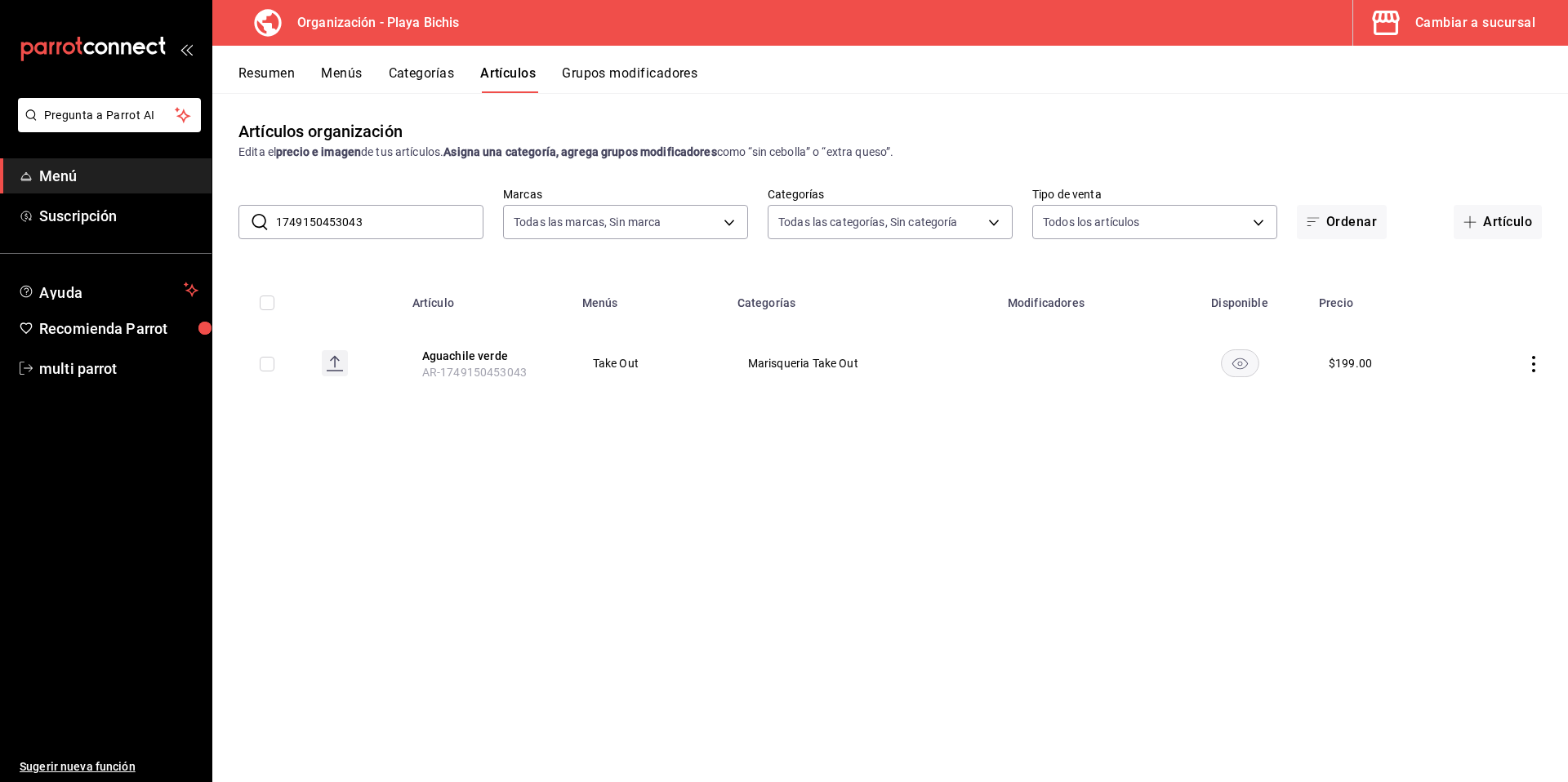
click at [1500, 46] on div "Resumen Menús Categorías Artículos Grupos modificadores" at bounding box center [890, 69] width 1355 height 47
click at [1476, 35] on button "Cambiar a sucursal" at bounding box center [1455, 22] width 202 height 46
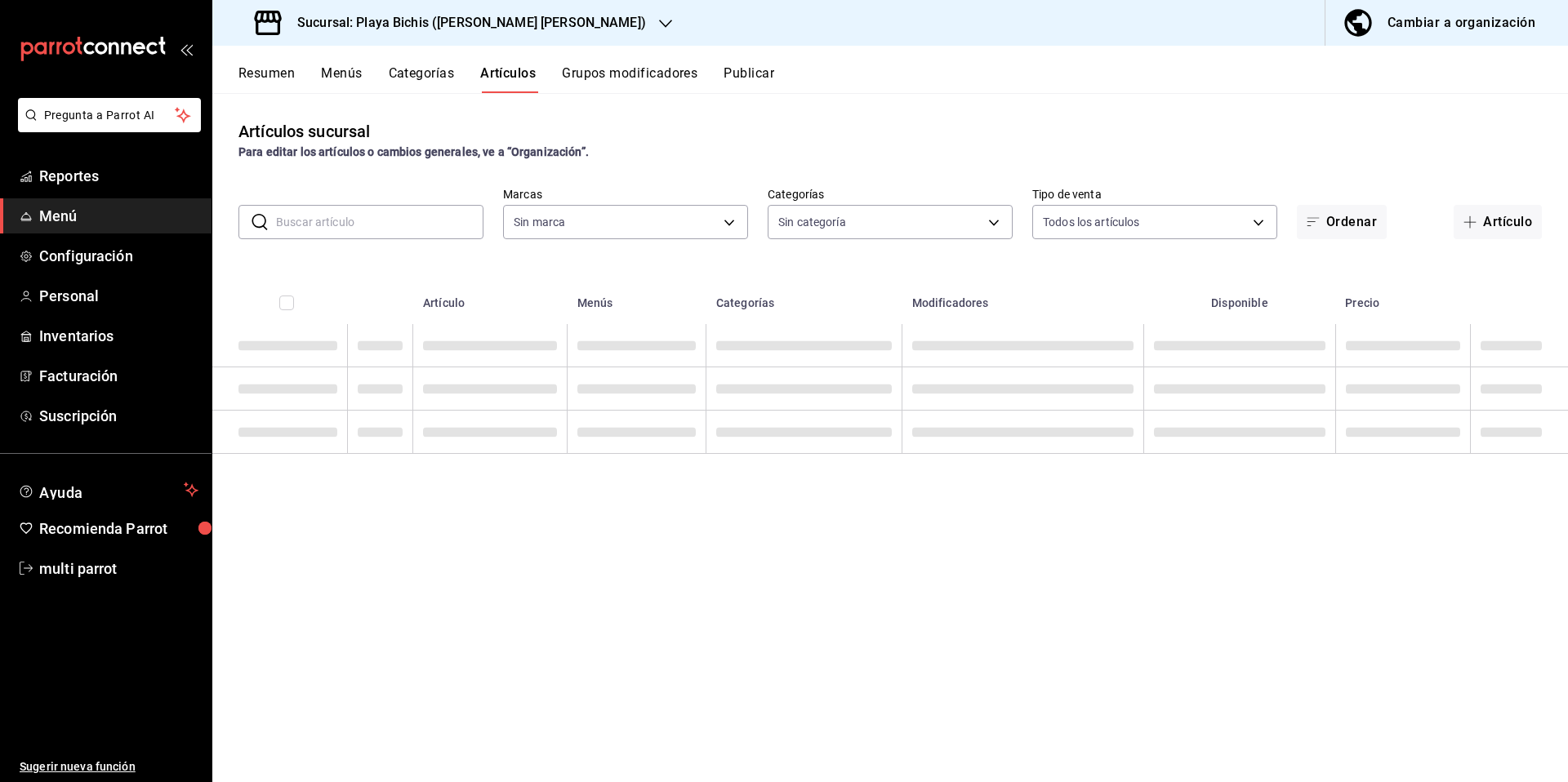
type input "76e75858-4b08-477f-a465-cf029eac86d2,78309816-bf67-4f6e-b1f2-e0ed4e3c0c0d,ac9ab…"
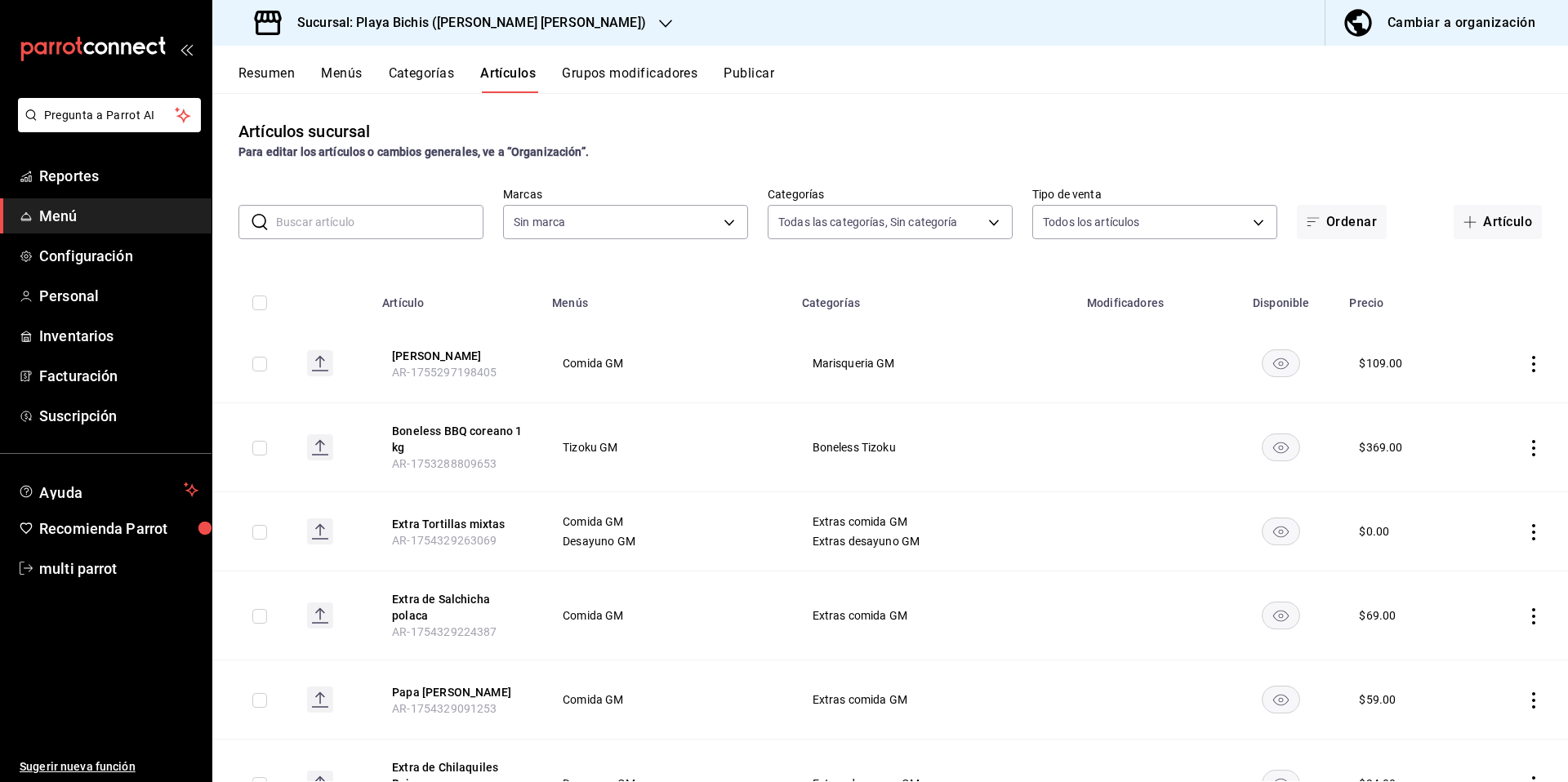
type input "4ba3d68a-2a71-4bf4-8272-d27f8f663470,fbc14f8a-a0c0-448e-9dac-7011cab8a3fb"
click at [511, 31] on h3 "Sucursal: Playa Bichis ([PERSON_NAME])" at bounding box center [464, 23] width 362 height 20
click at [359, 113] on span "Playa Bichis (San Lorenzo)" at bounding box center [362, 107] width 274 height 17
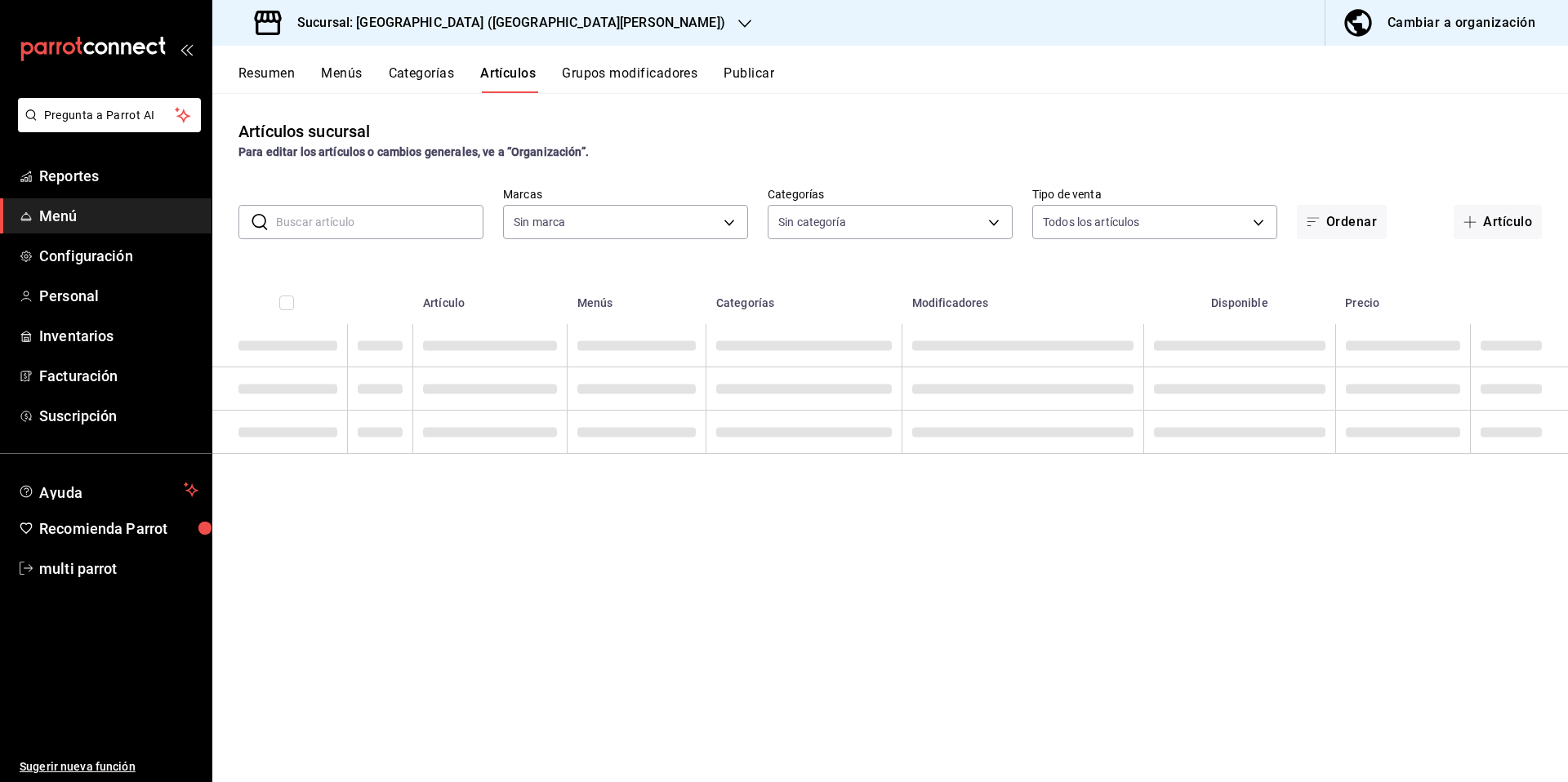
click at [349, 229] on input "text" at bounding box center [379, 221] width 207 height 33
type input "c2db145c-7f15-421d-baa5-27fbbe9efb3f"
type input "18cc2158-d660-4938-b6a4-7c296d0f49cc,bb1f7274-aaeb-4d8d-8507-f0756374d564,5aff6…"
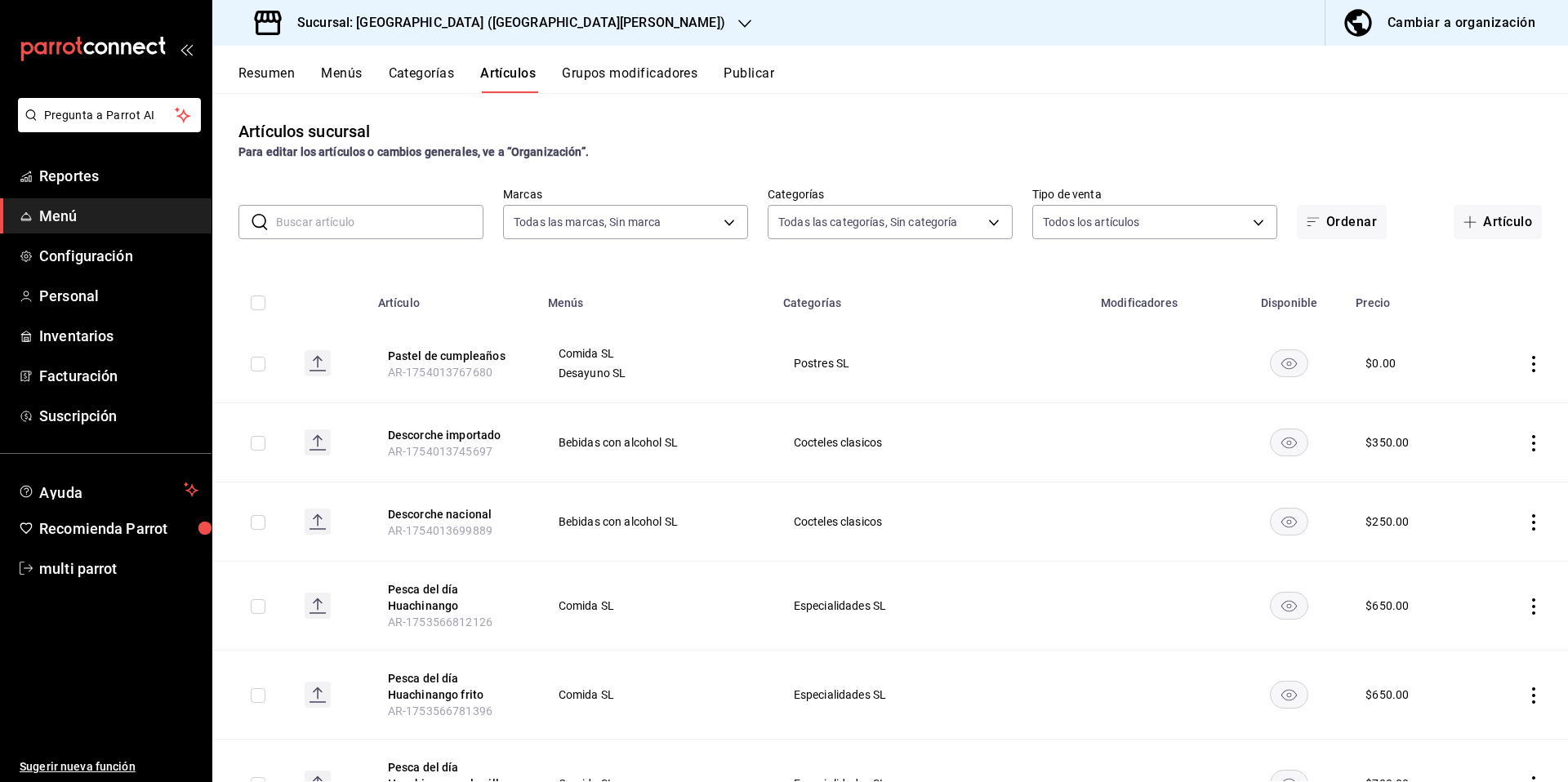
paste input "1749150453043"
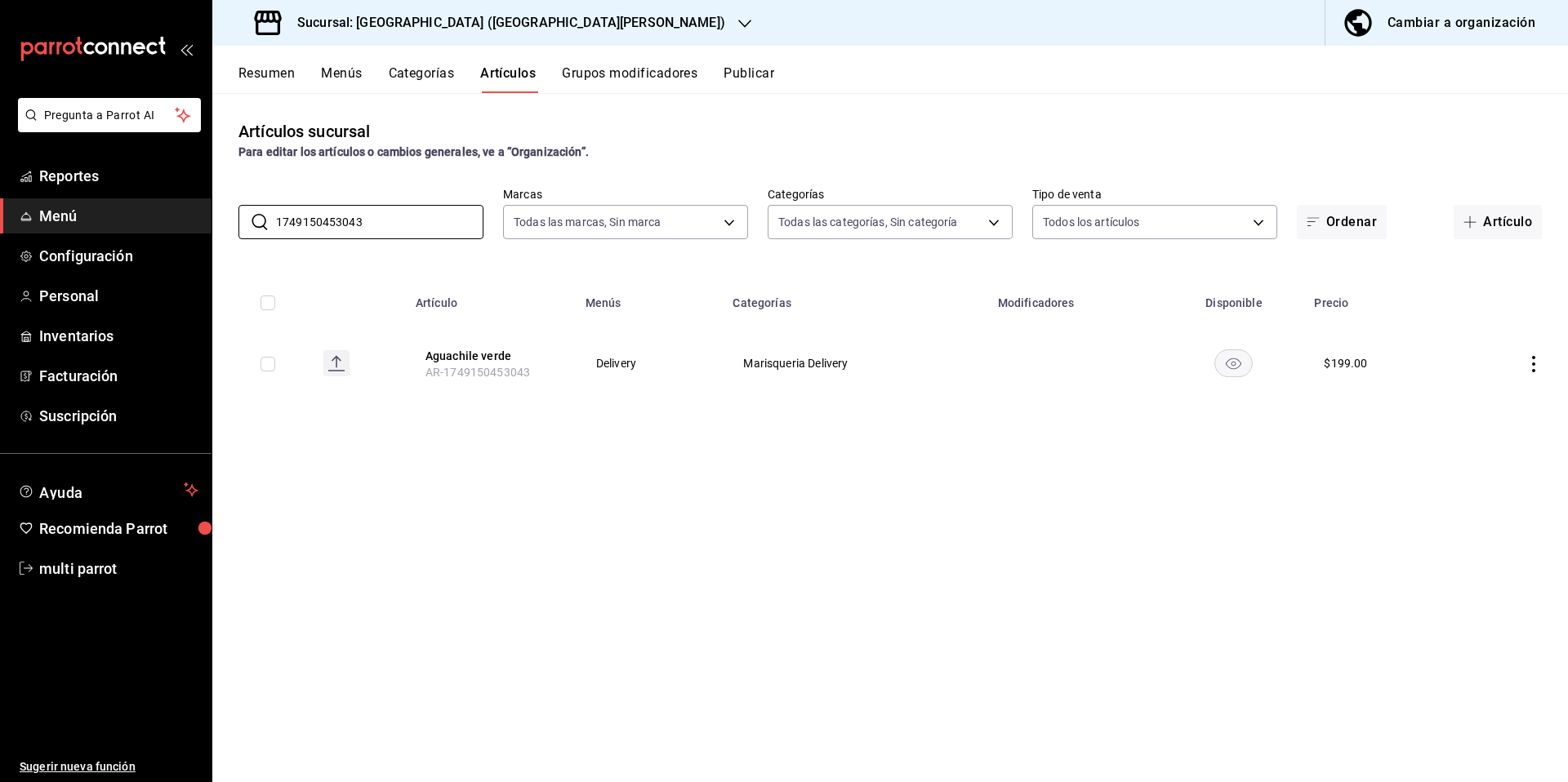
type input "1749150453043"
click at [72, 181] on span "Reportes" at bounding box center [119, 176] width 159 height 22
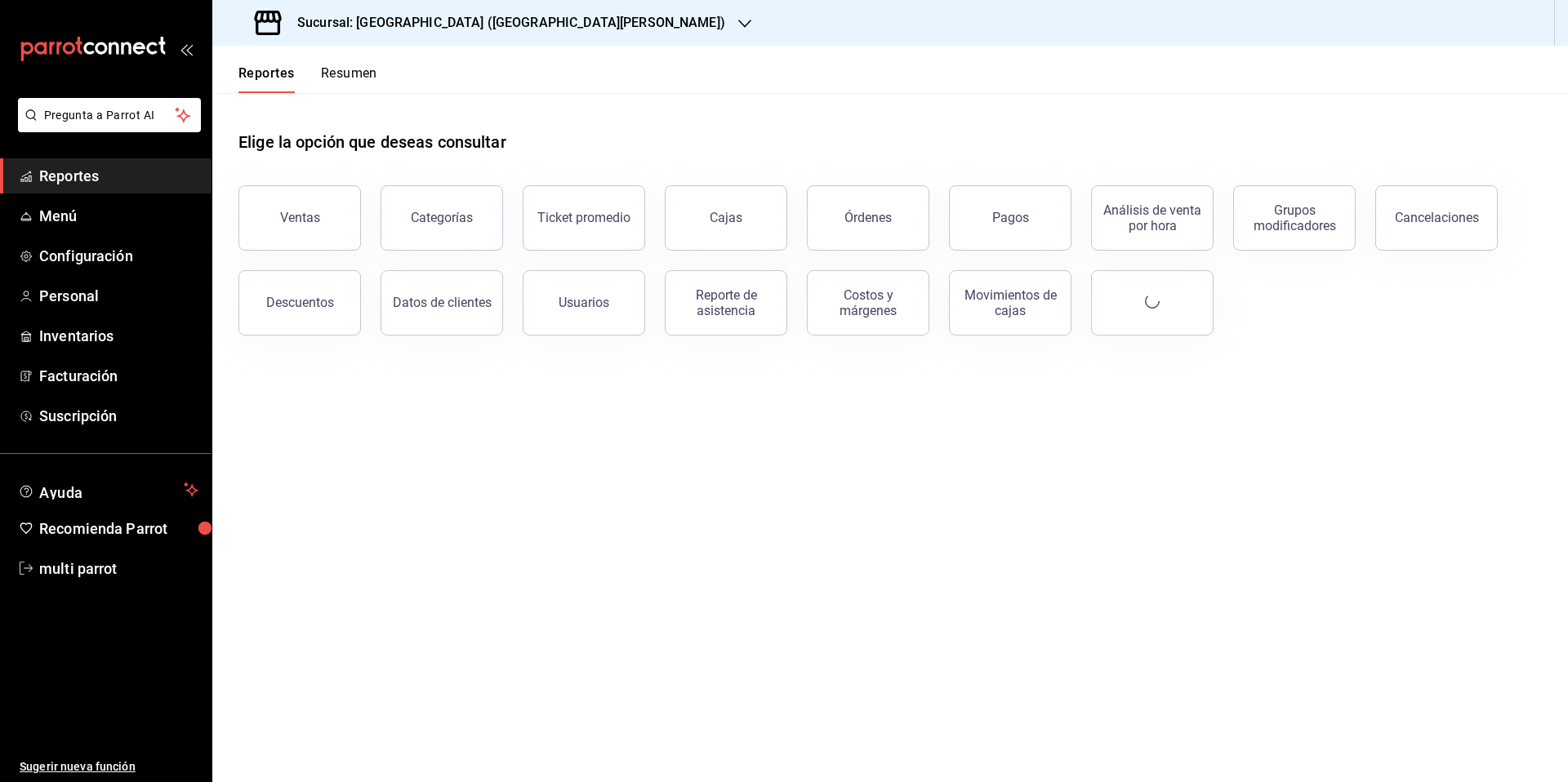
click at [503, 22] on h3 "Sucursal: Playa Bichis (San Lorenzo)" at bounding box center [505, 23] width 441 height 20
click at [351, 71] on span "Playa Bichis (Gomez Morin)" at bounding box center [352, 71] width 254 height 17
click at [297, 228] on button "Ventas" at bounding box center [299, 218] width 122 height 65
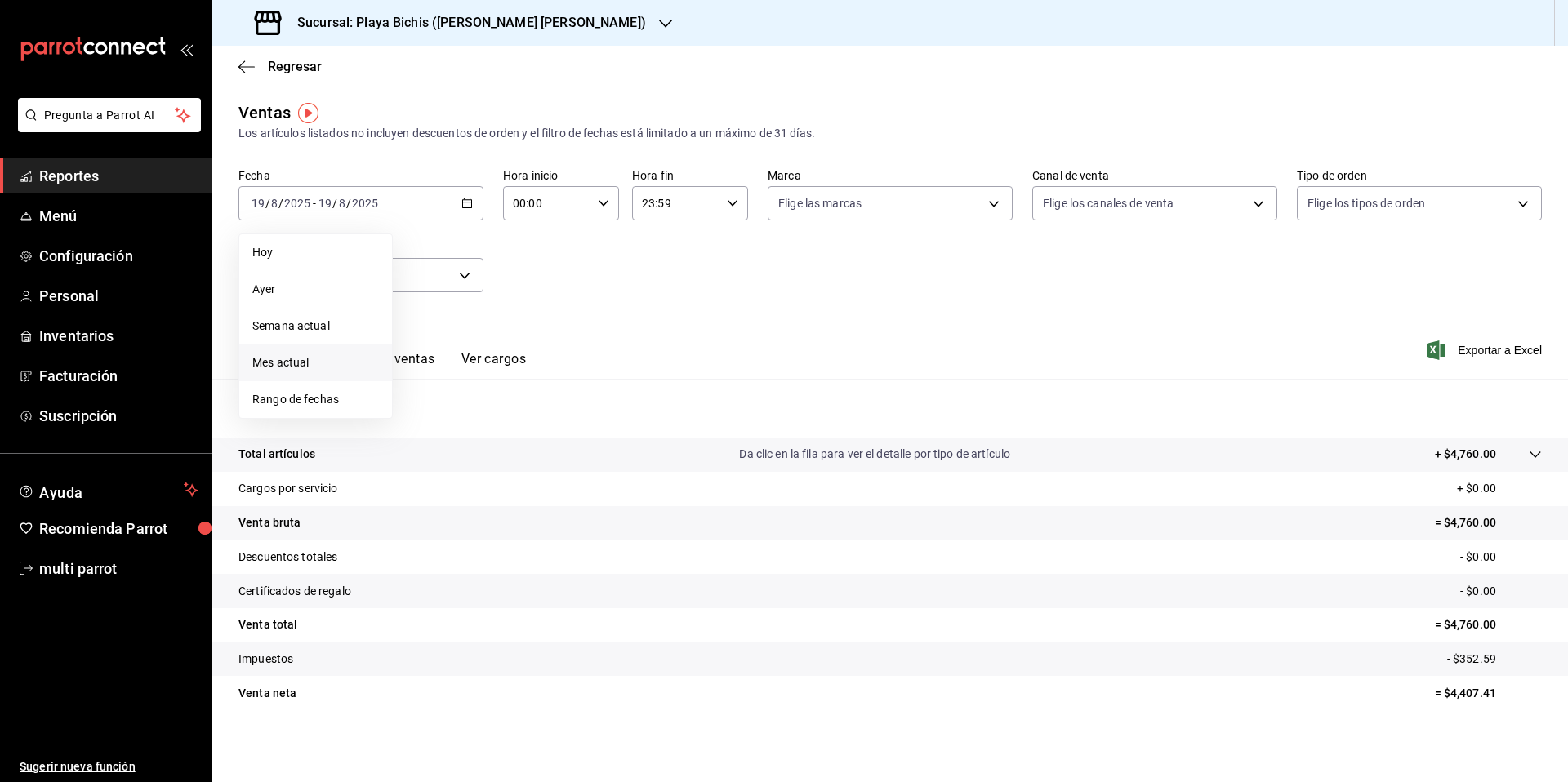
click at [302, 362] on span "Mes actual" at bounding box center [316, 362] width 127 height 17
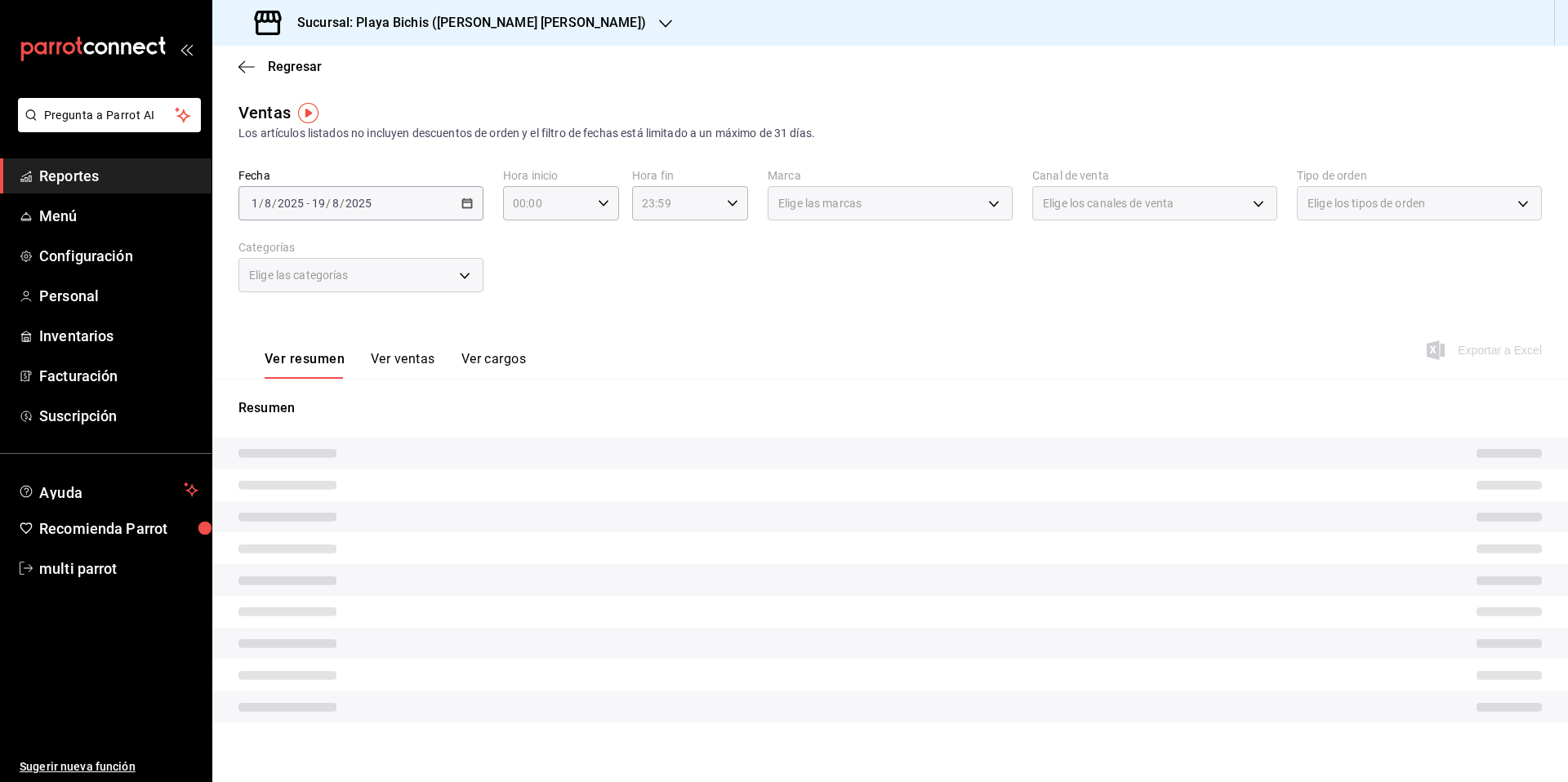
click at [417, 353] on button "Ver ventas" at bounding box center [403, 364] width 64 height 28
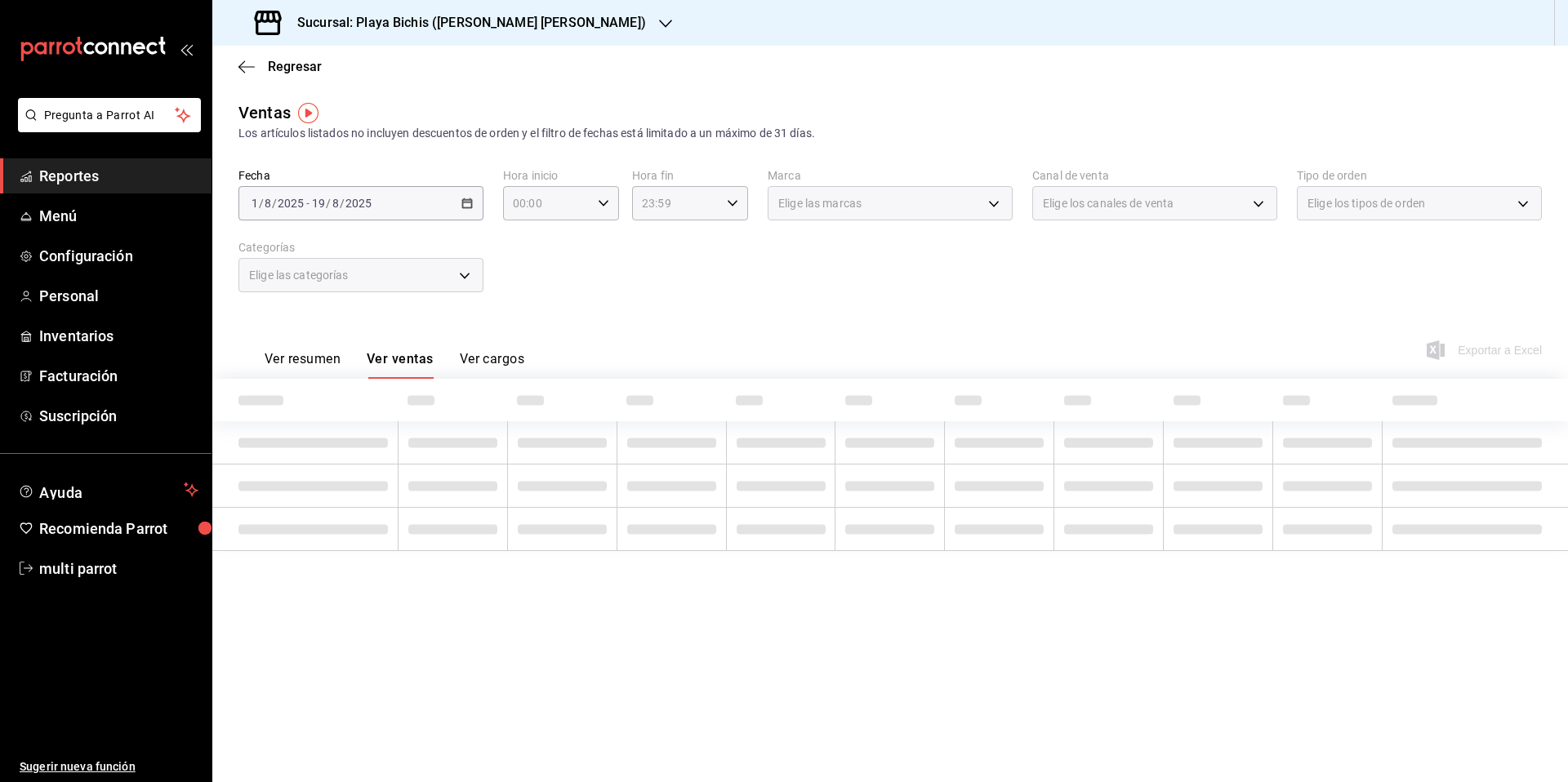
click at [367, 351] on button "Ver ventas" at bounding box center [400, 364] width 67 height 28
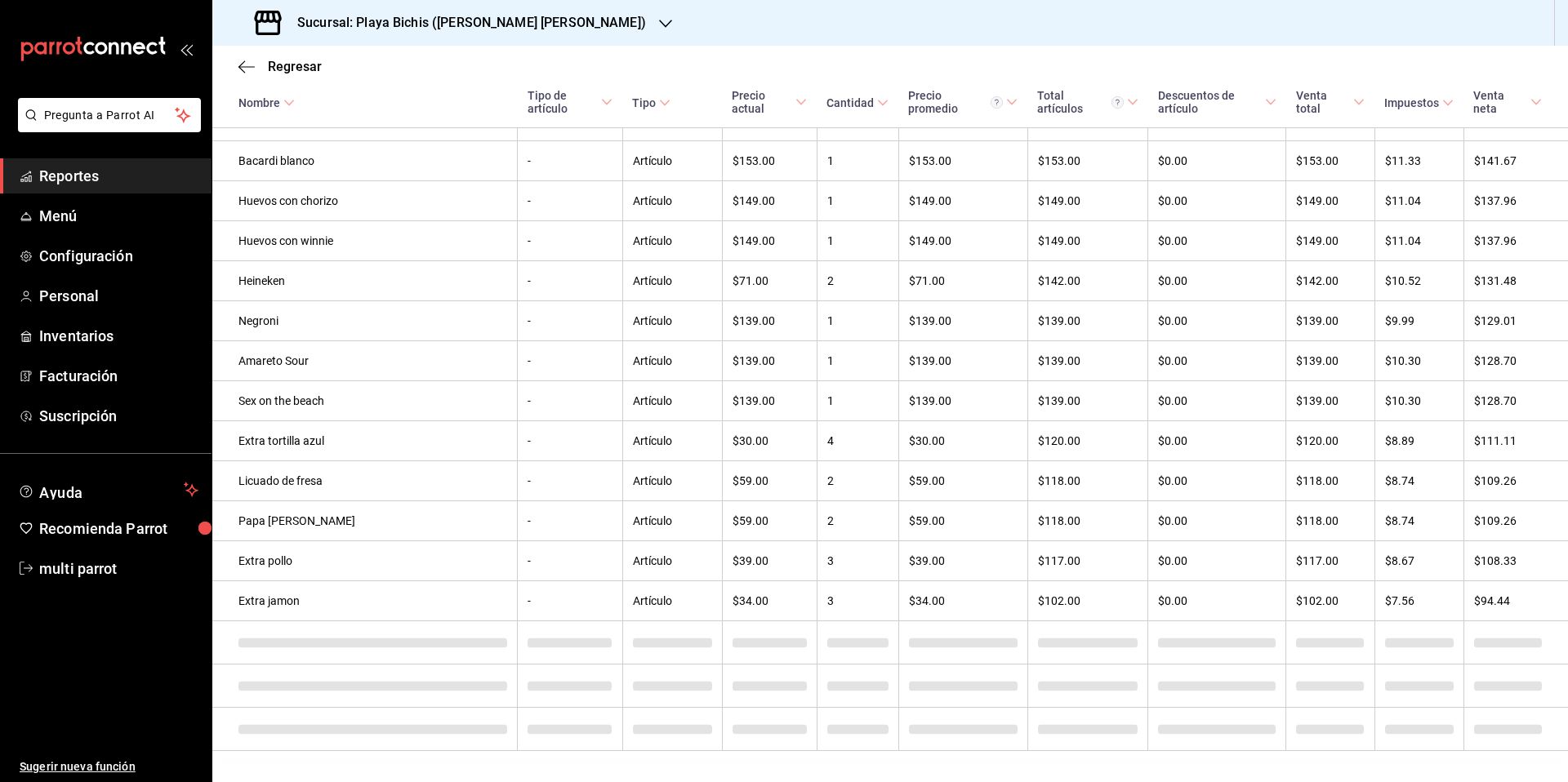
scroll to position [15175, 0]
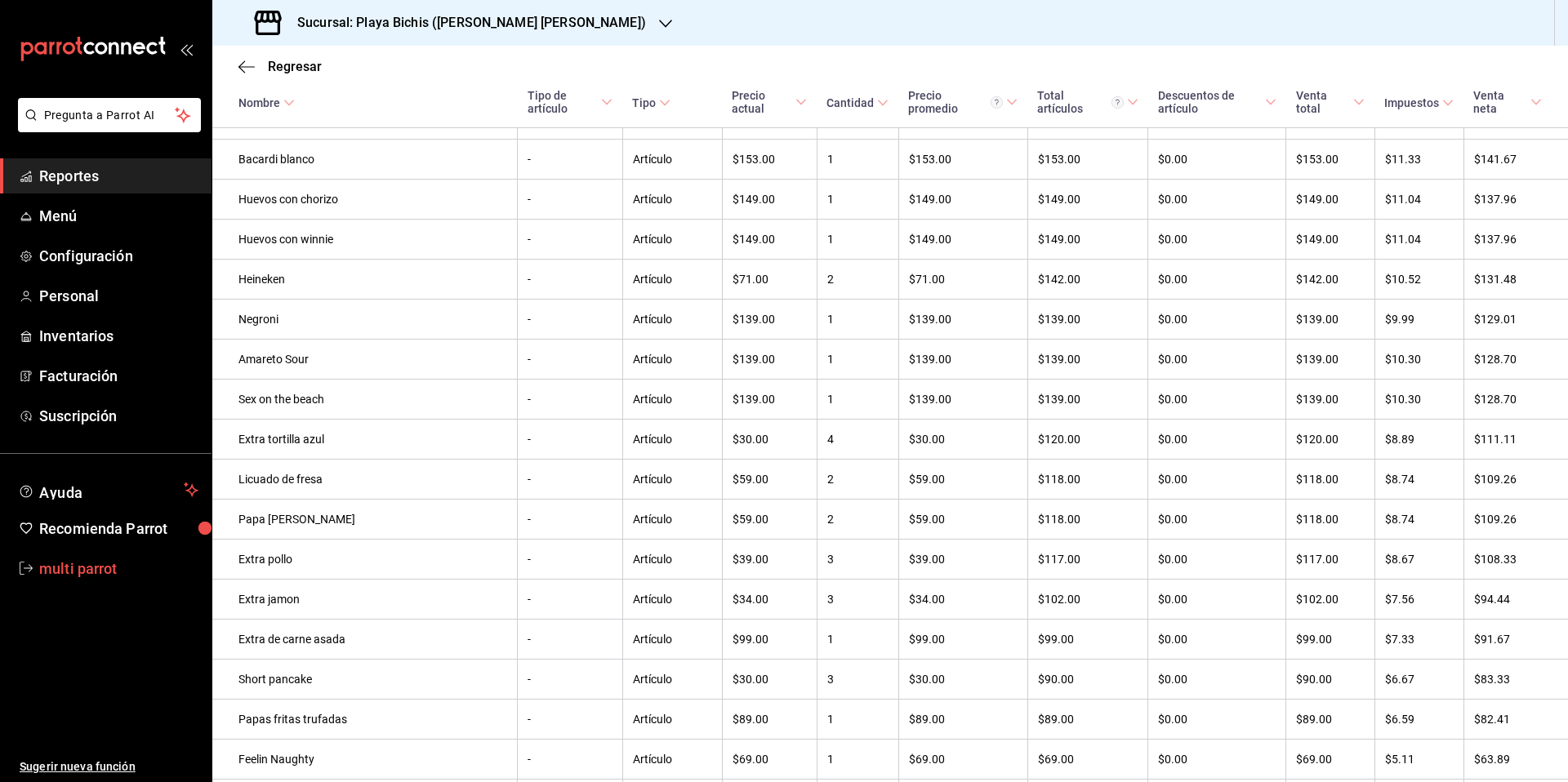
click at [101, 576] on span "multi parrot" at bounding box center [119, 569] width 159 height 22
click at [101, 576] on html "Pregunta a Parrot AI Reportes Menú Configuración Personal Inventarios Facturaci…" at bounding box center [784, 391] width 1568 height 782
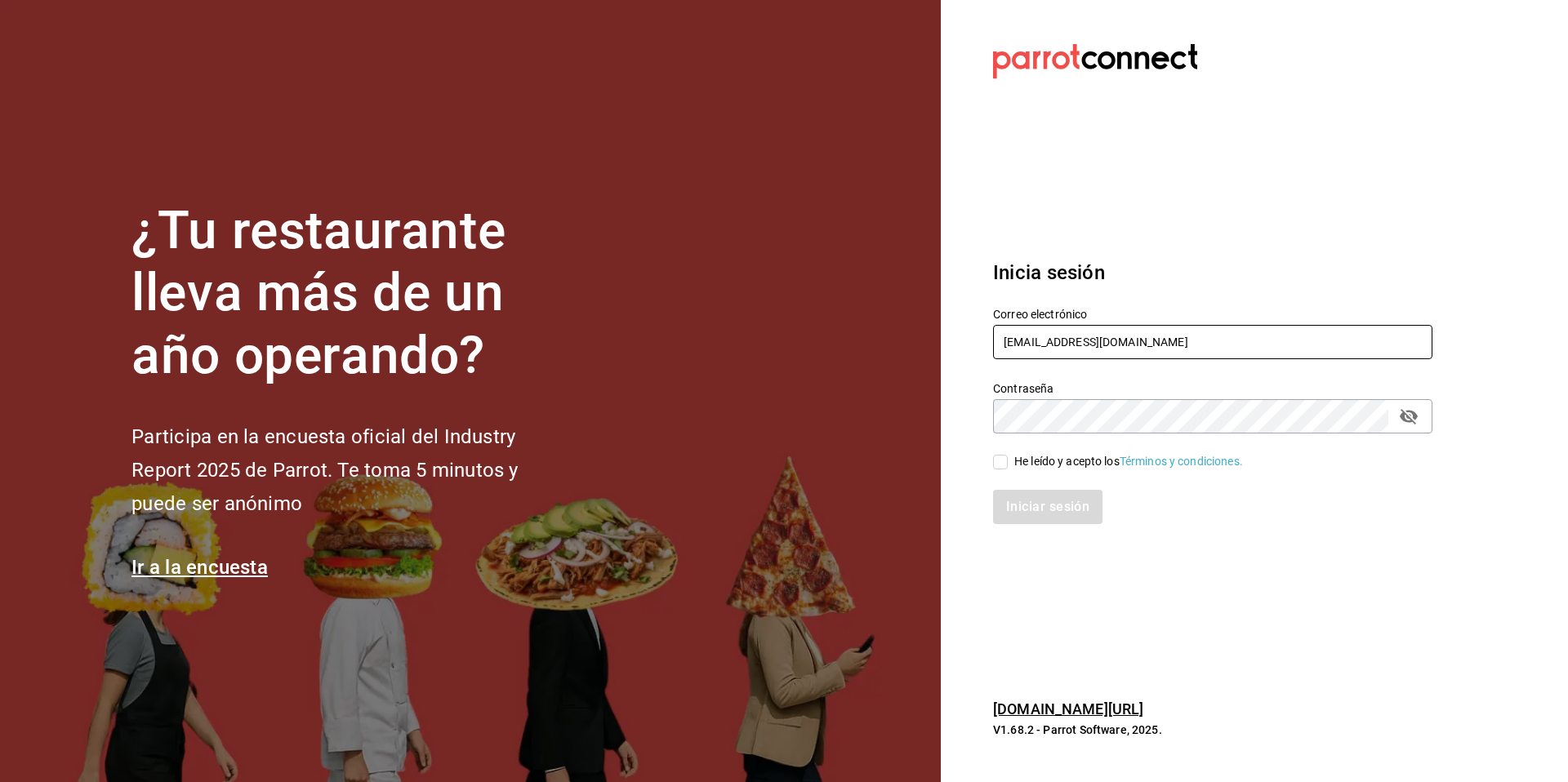
drag, startPoint x: 1099, startPoint y: 341, endPoint x: 980, endPoint y: 333, distance: 119.3
click at [980, 333] on div "Correo electrónico multiuser@playabichis.com" at bounding box center [1203, 324] width 459 height 74
type input "multiuser@pickup.com"
click at [997, 469] on label "He leído y acepto los Términos y condiciones." at bounding box center [1118, 462] width 250 height 17
click at [997, 469] on input "He leído y acepto los Términos y condiciones." at bounding box center [1000, 462] width 14 height 14
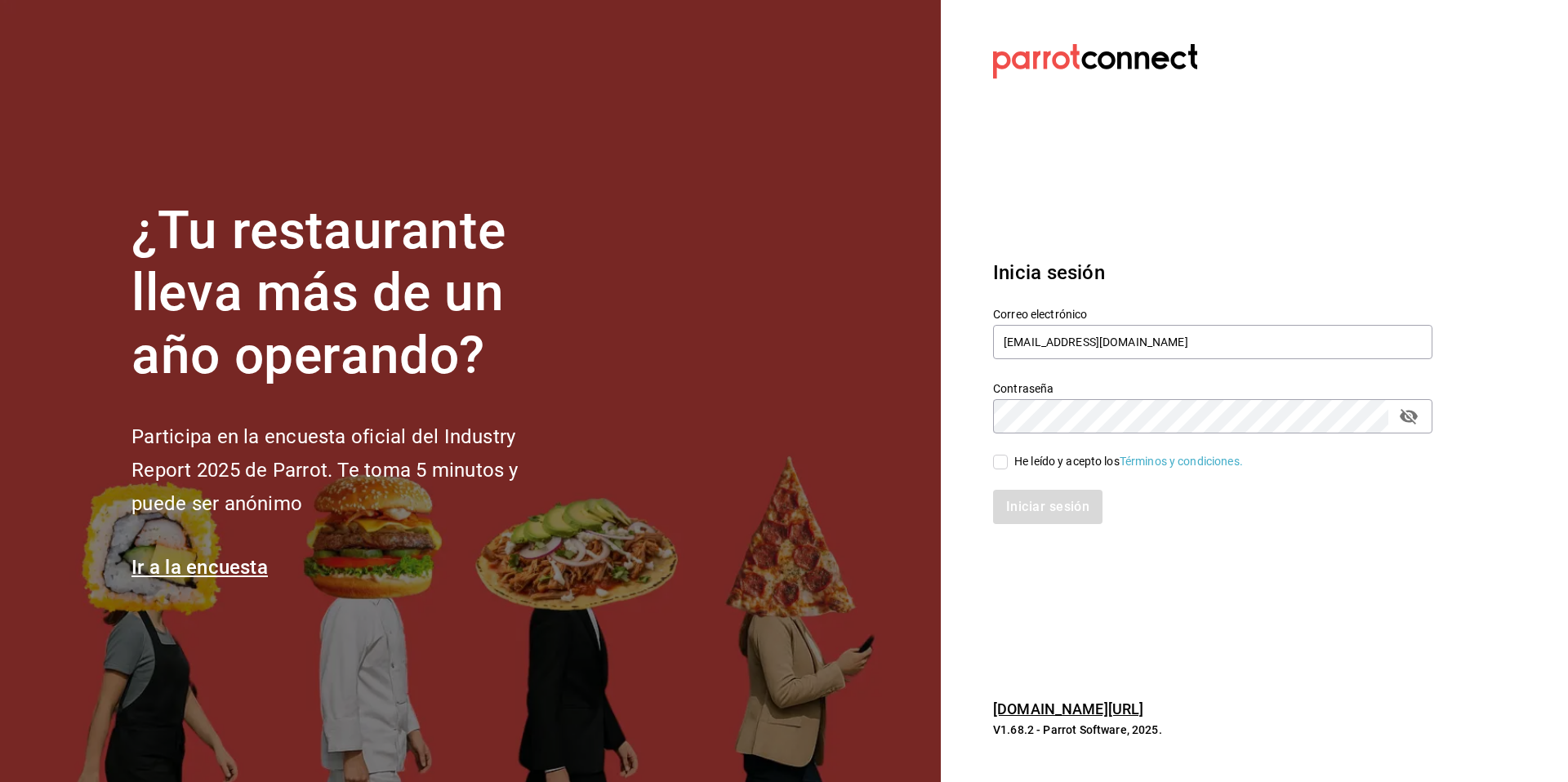
checkbox input "true"
click at [1026, 502] on button "Iniciar sesión" at bounding box center [1048, 507] width 111 height 34
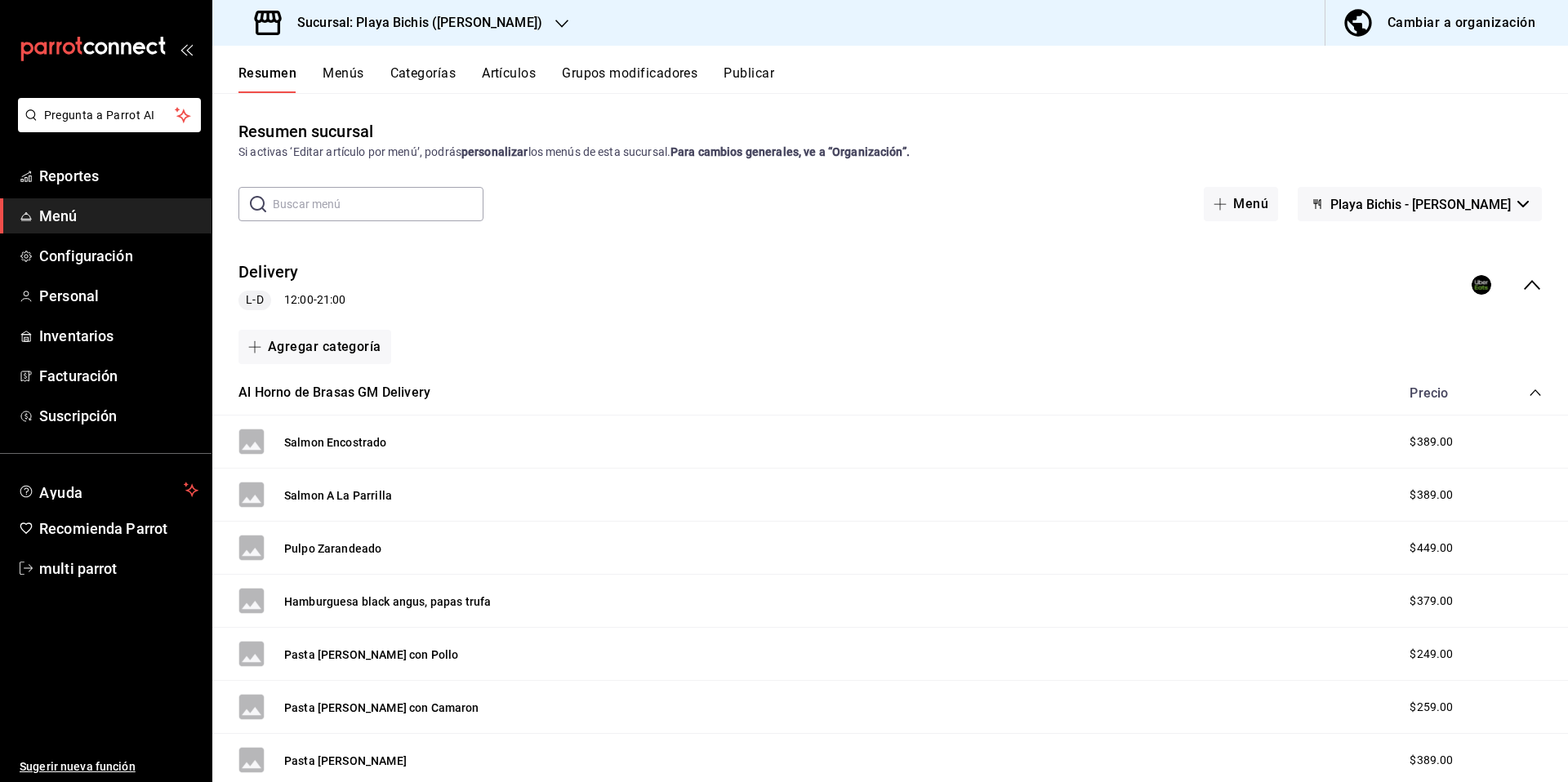
click at [522, 78] on button "Artículos" at bounding box center [509, 79] width 54 height 28
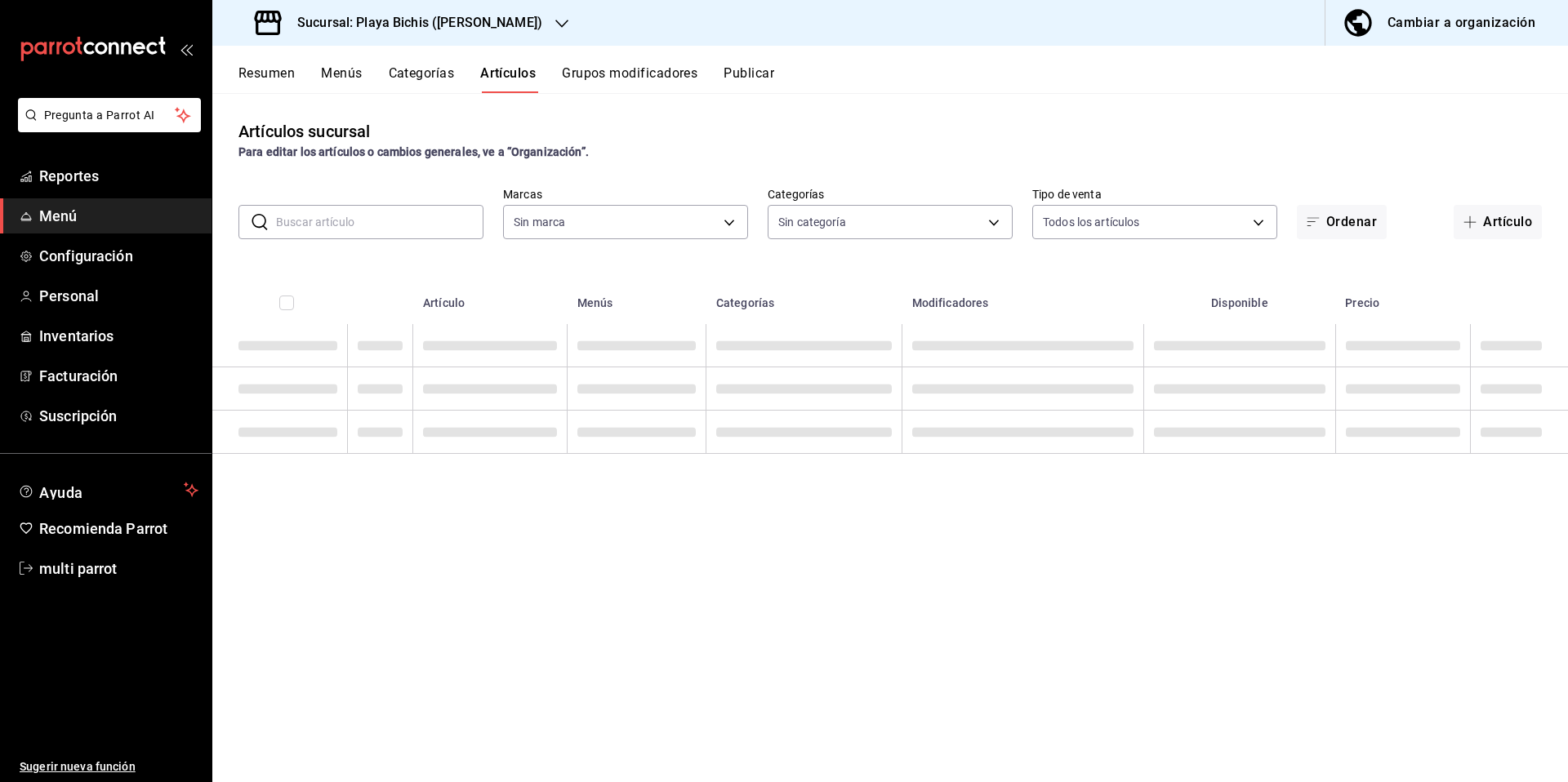
type input "4ba3d68a-2a71-4bf4-8272-d27f8f663470,fbc14f8a-a0c0-448e-9dac-7011cab8a3fb"
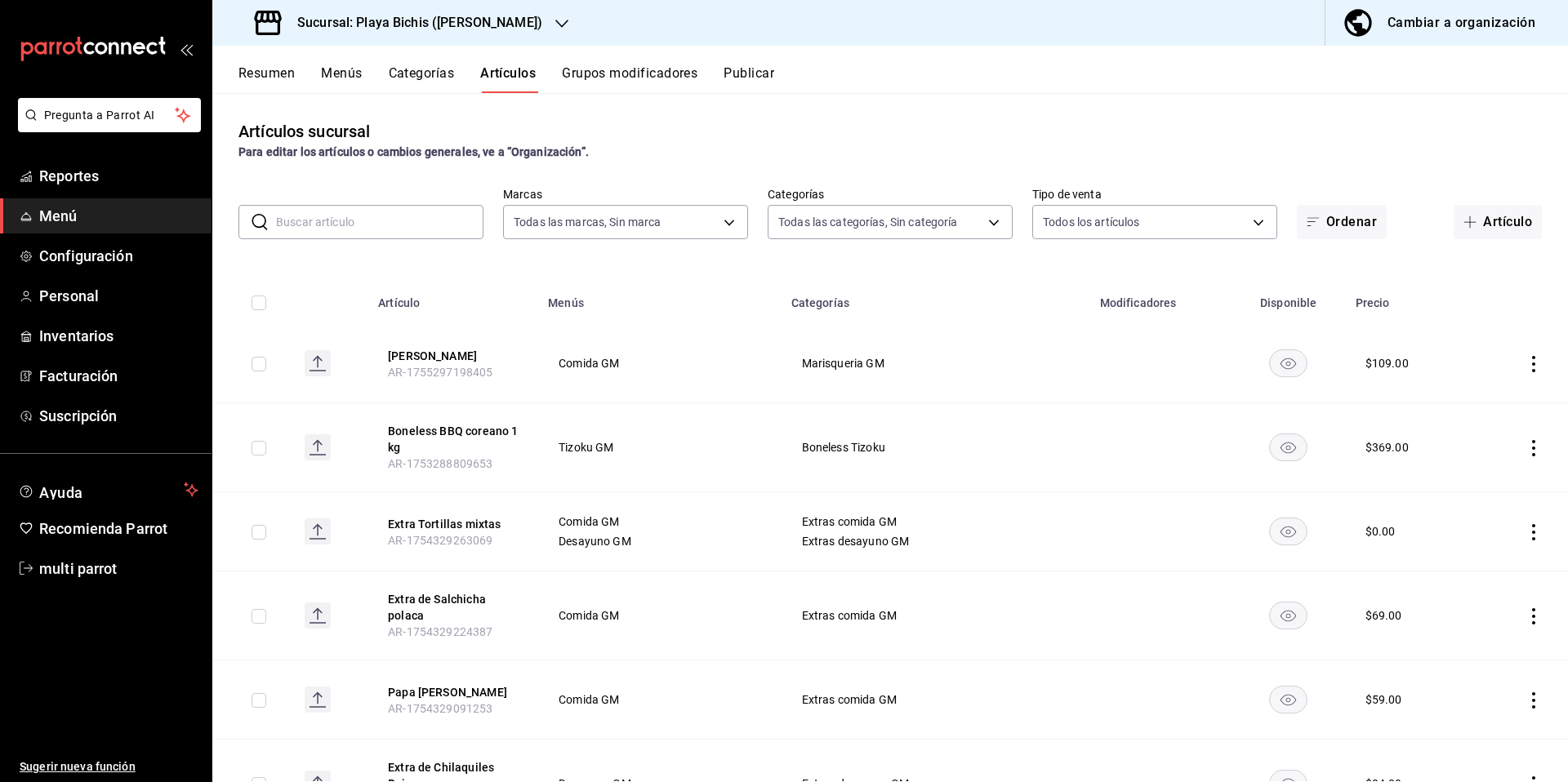
type input "76e75858-4b08-477f-a465-cf029eac86d2,78309816-bf67-4f6e-b1f2-e0ed4e3c0c0d,ac9ab…"
click at [378, 223] on input "text" at bounding box center [379, 221] width 207 height 33
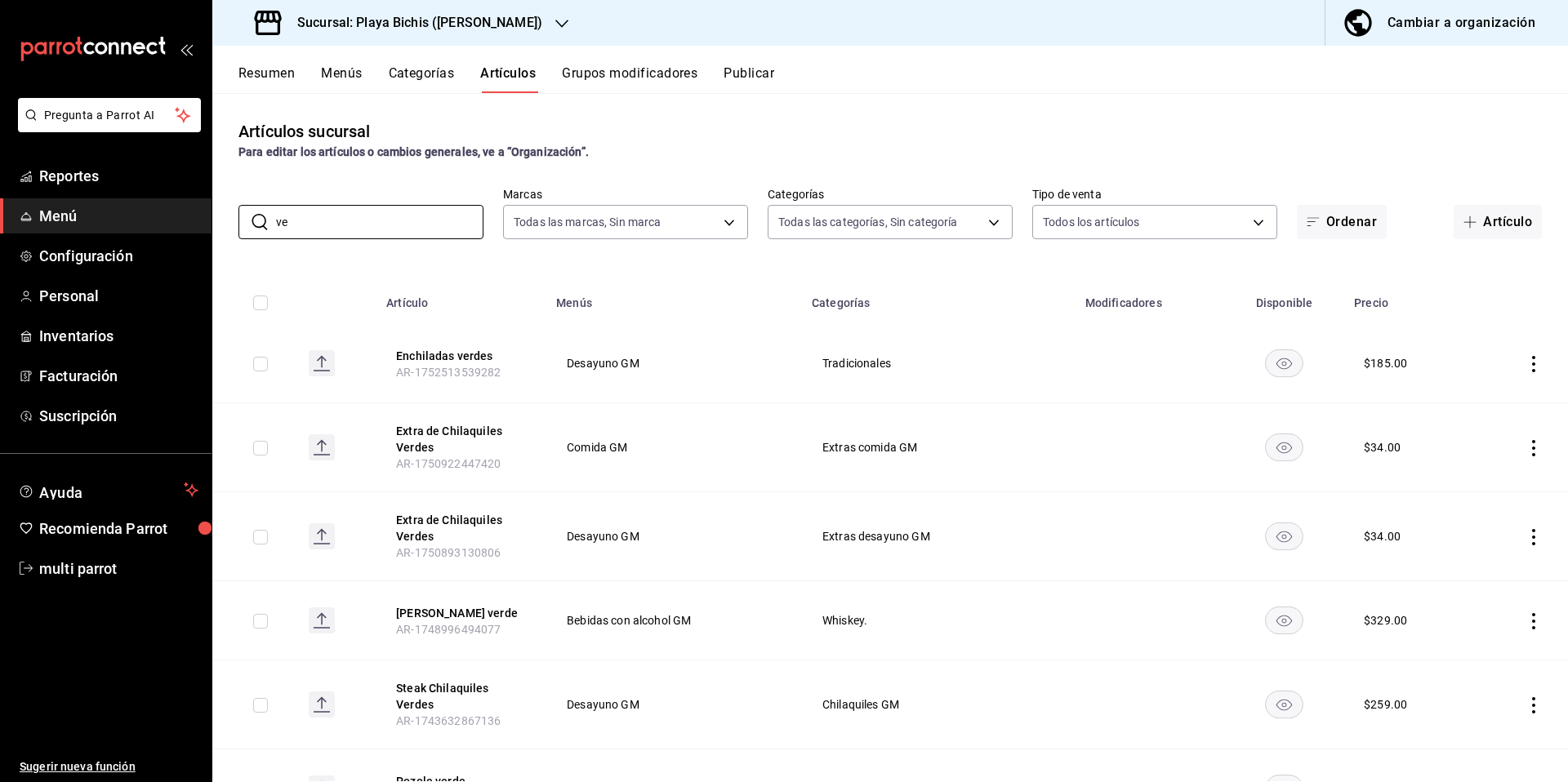
type input "v"
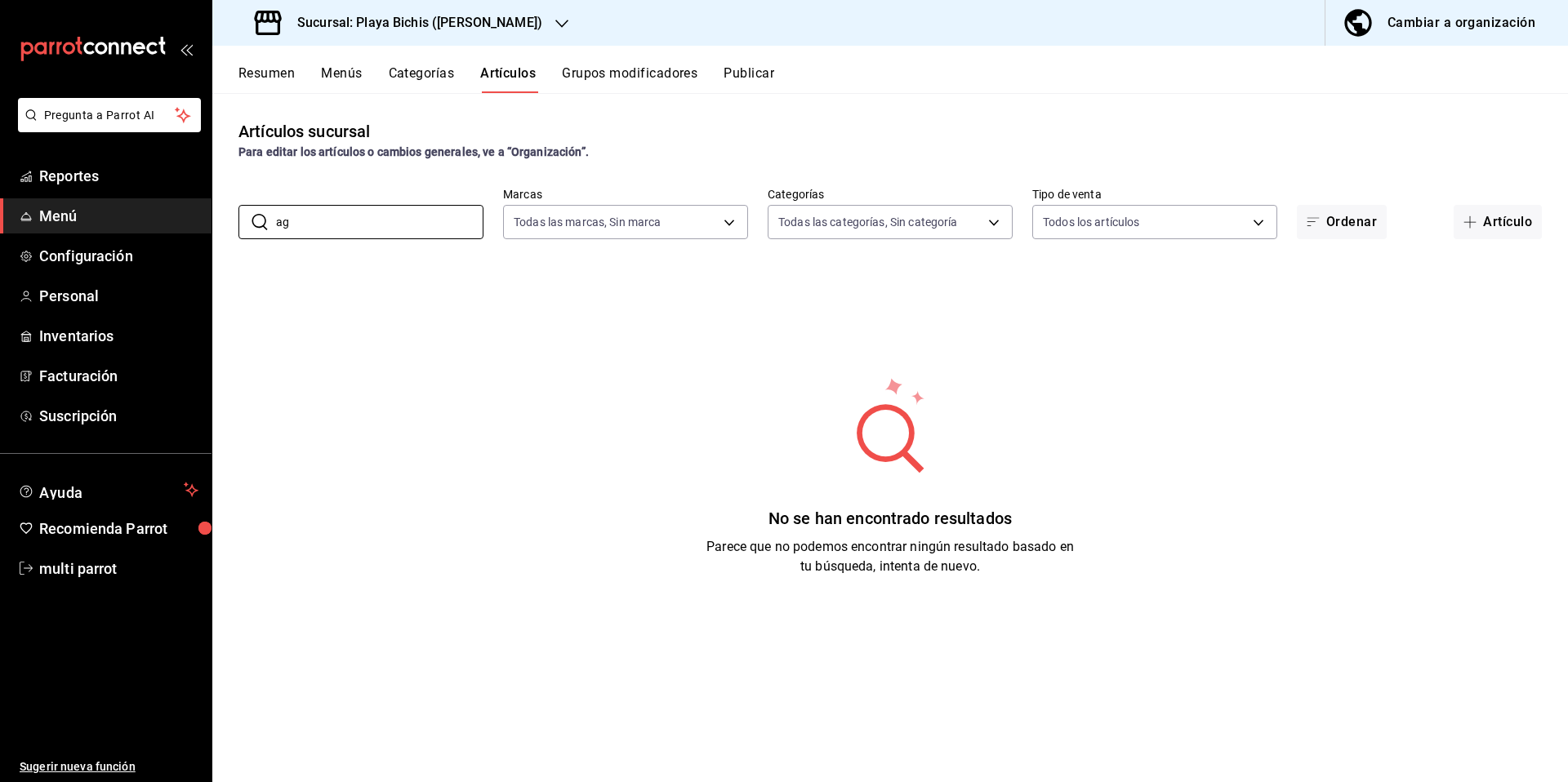
type input "a"
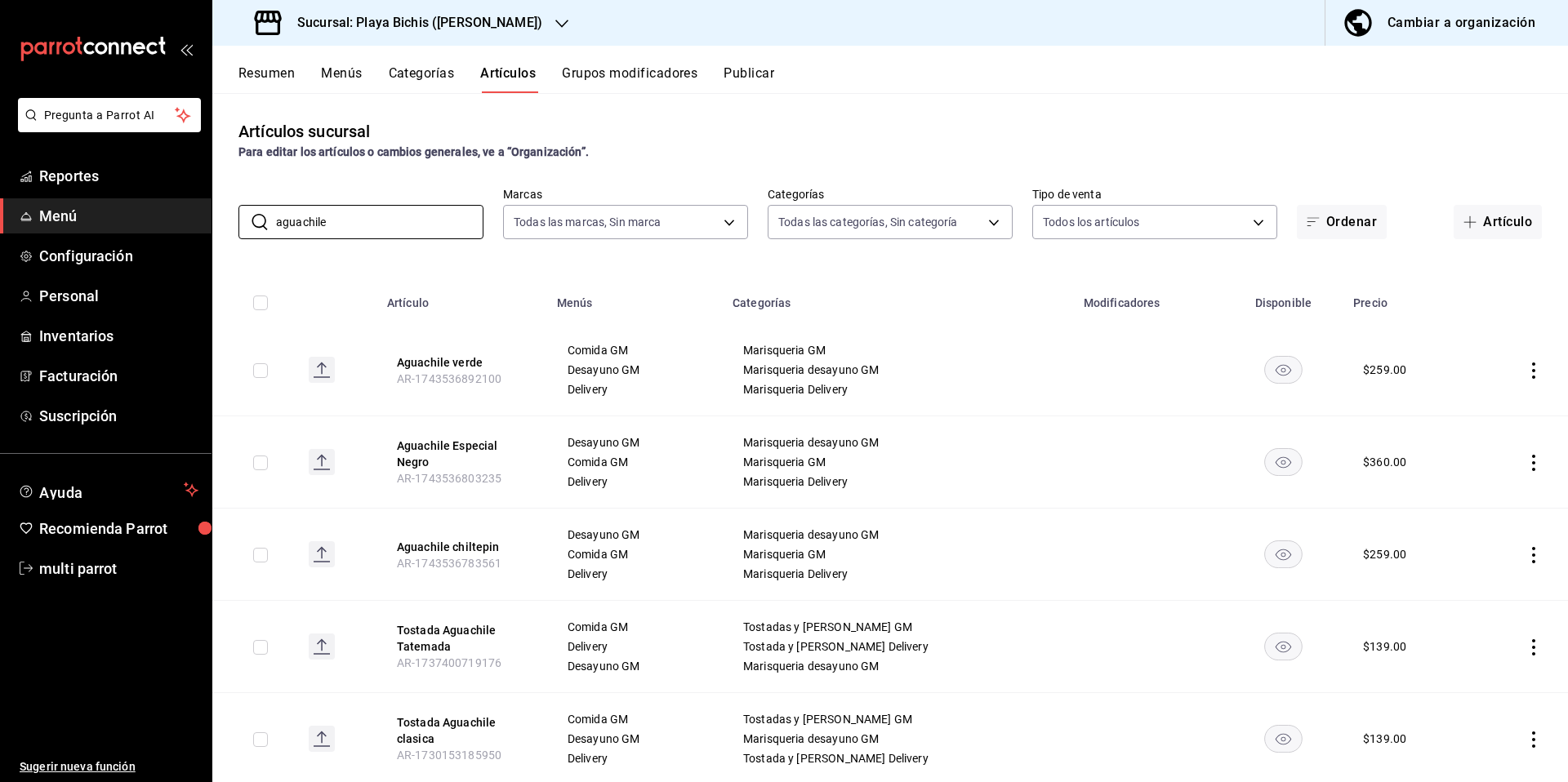
type input "Aguachile verde"
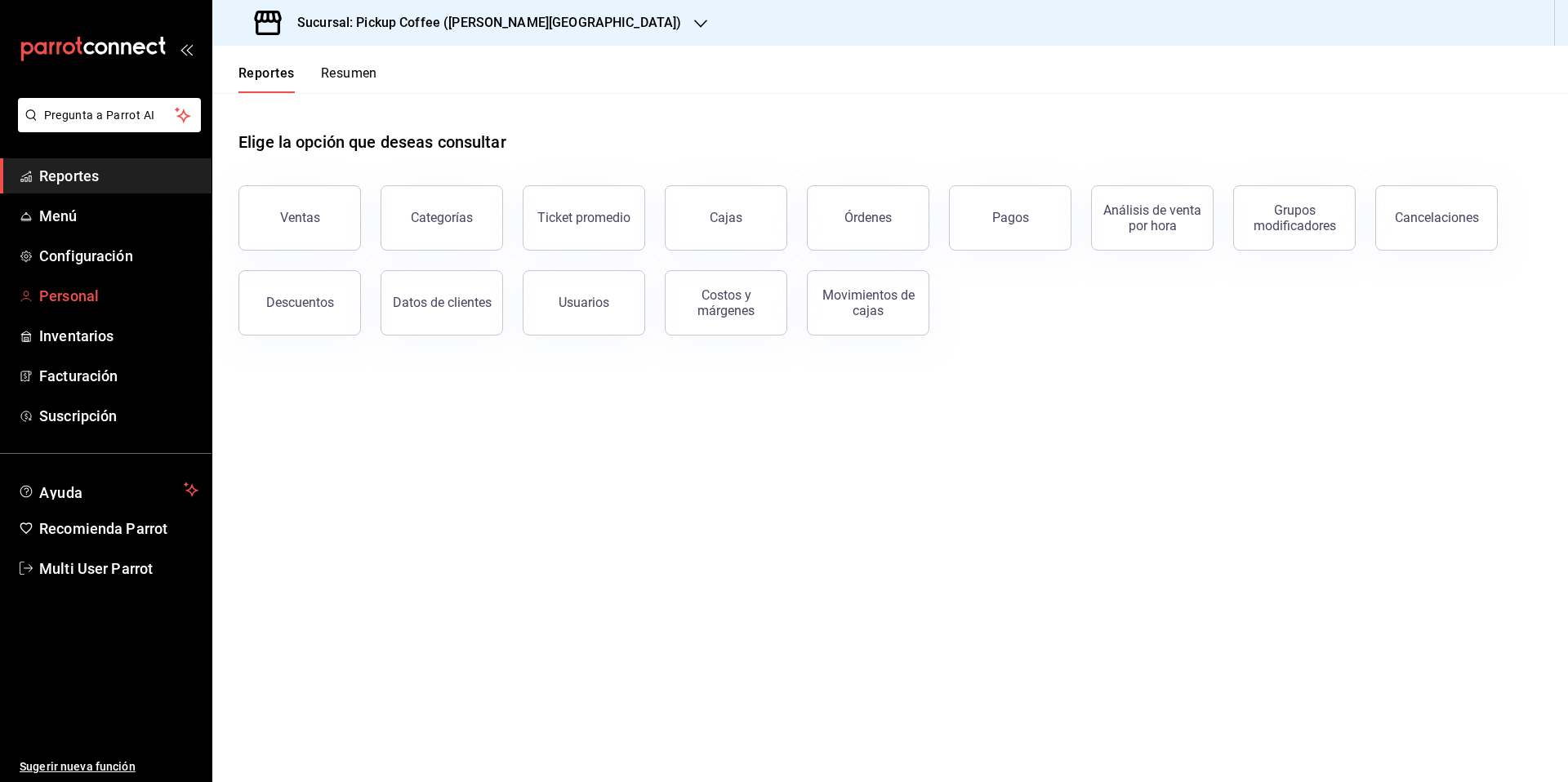
click at [53, 299] on span "Personal" at bounding box center [119, 295] width 159 height 22
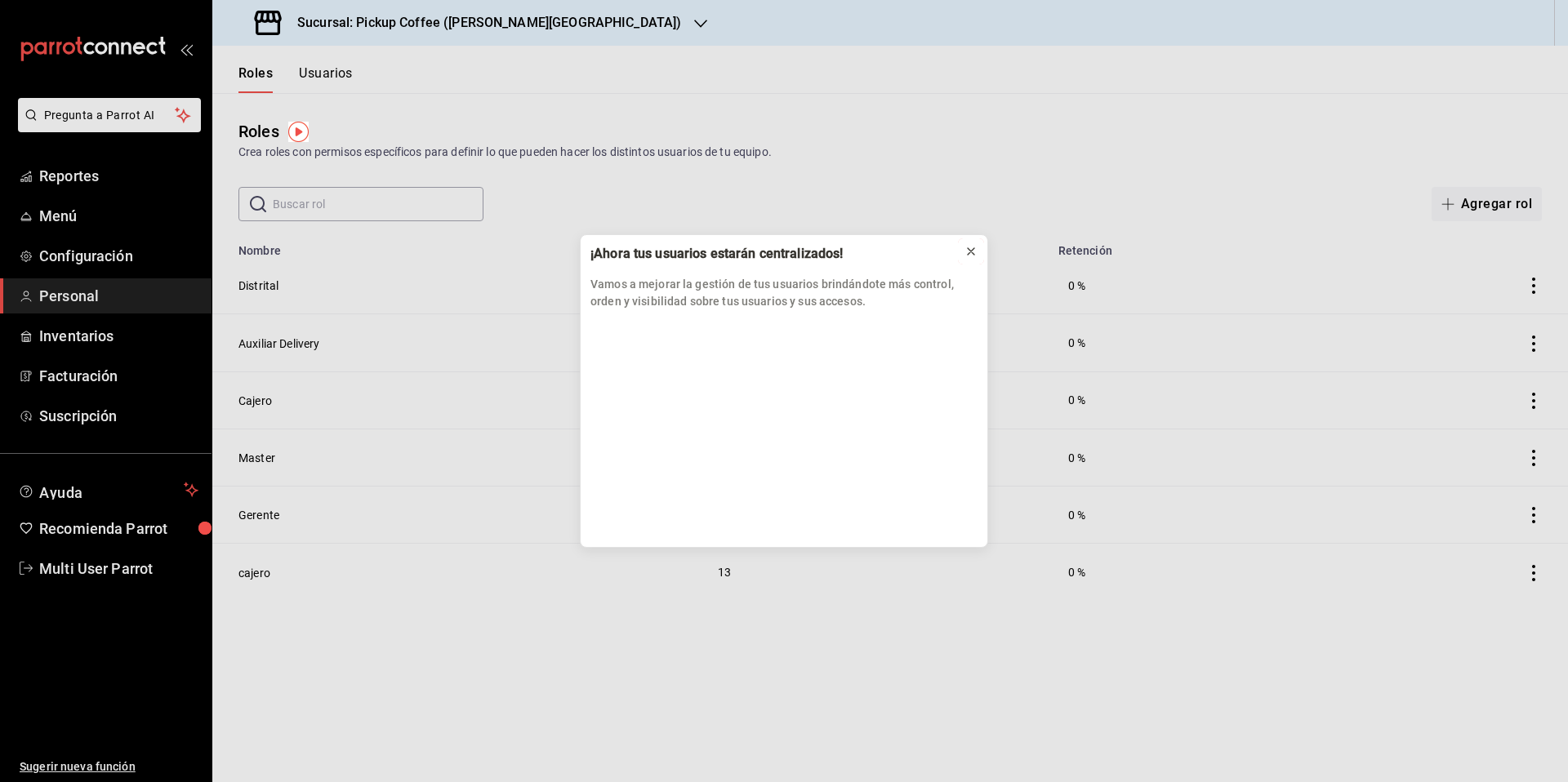
click at [969, 248] on icon at bounding box center [971, 251] width 6 height 6
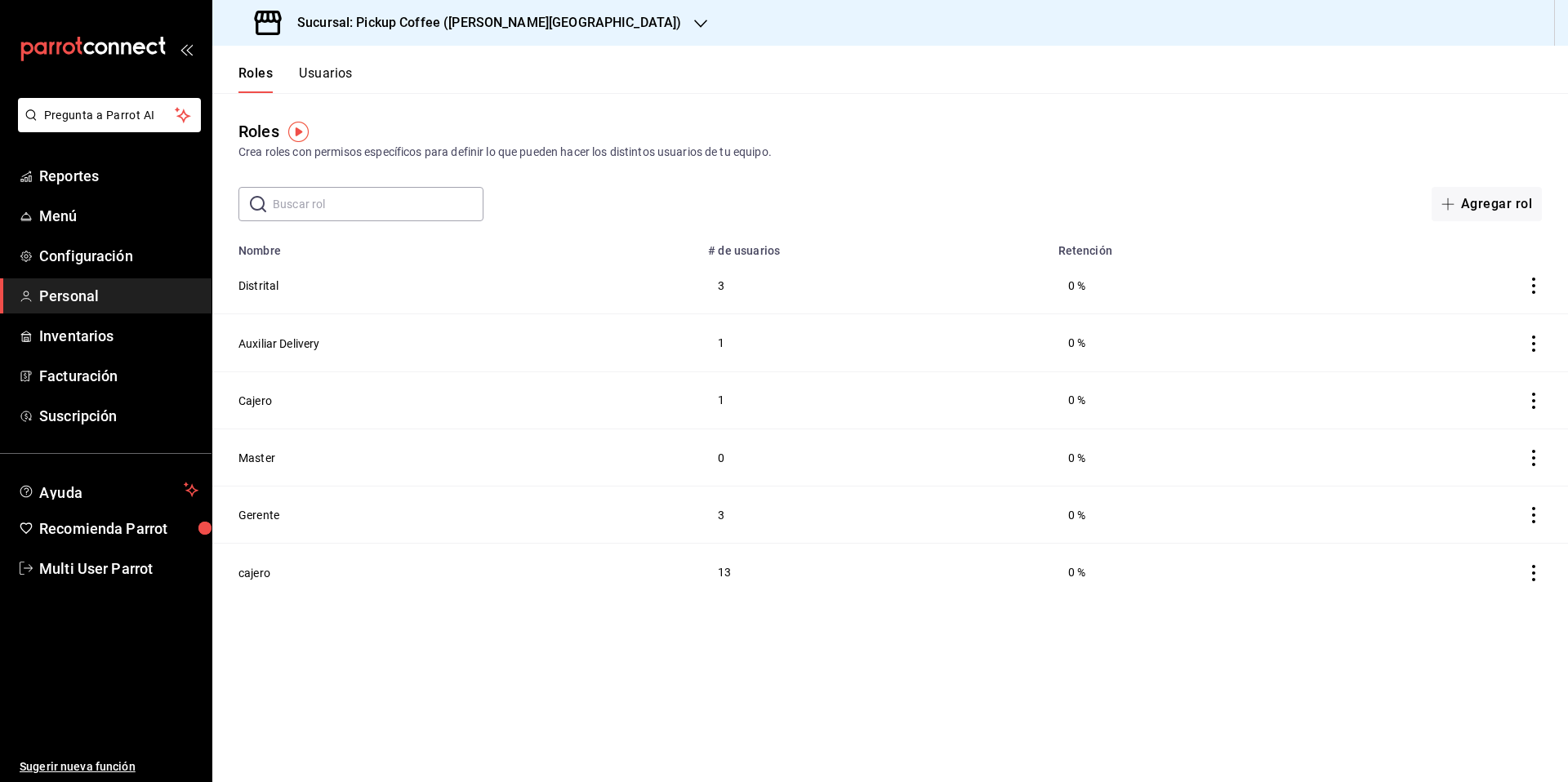
click at [312, 76] on button "Usuarios" at bounding box center [326, 79] width 54 height 28
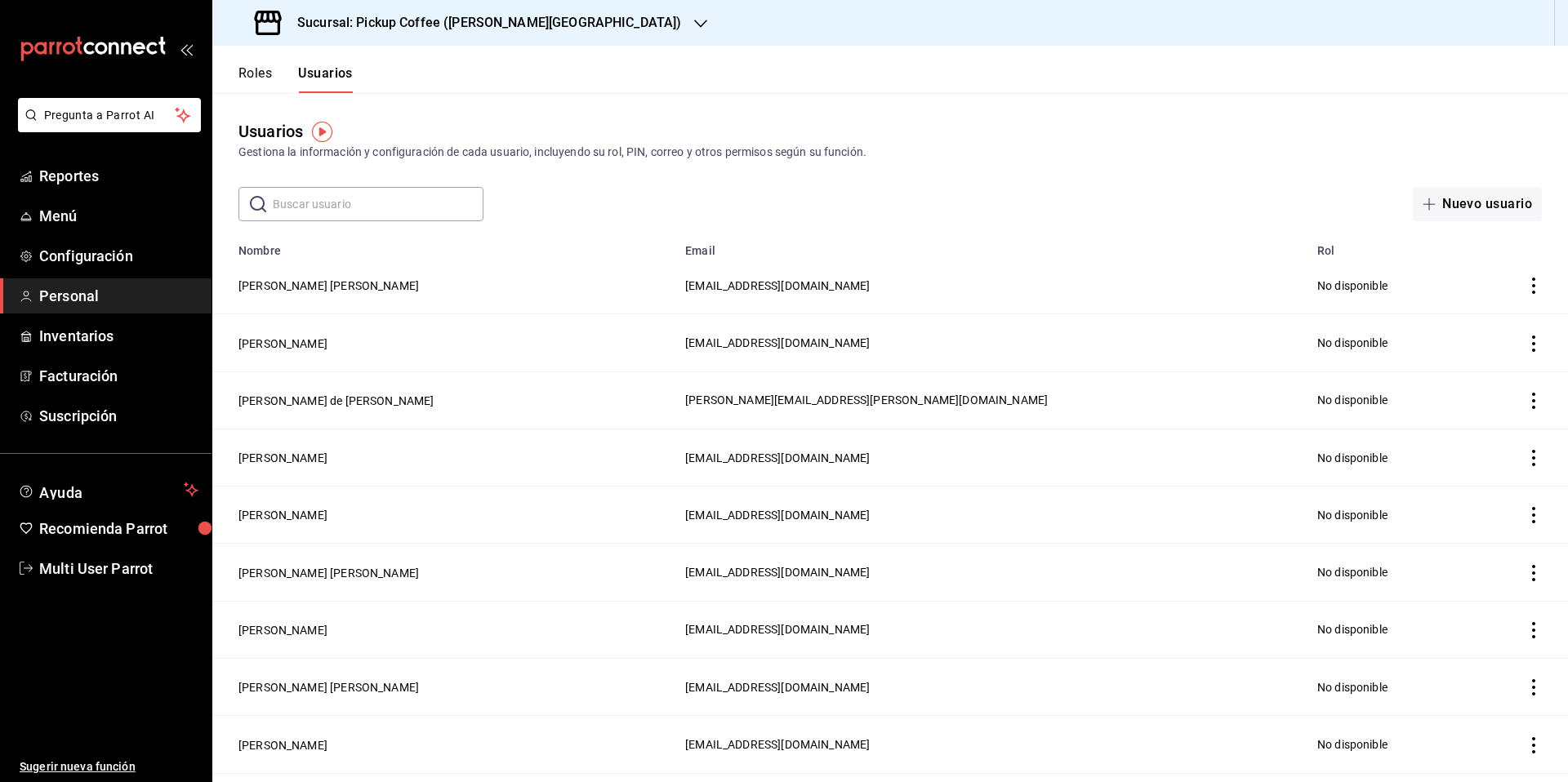
click at [330, 198] on input "text" at bounding box center [378, 204] width 211 height 33
click at [1457, 196] on button "Nuevo usuario" at bounding box center [1477, 204] width 129 height 34
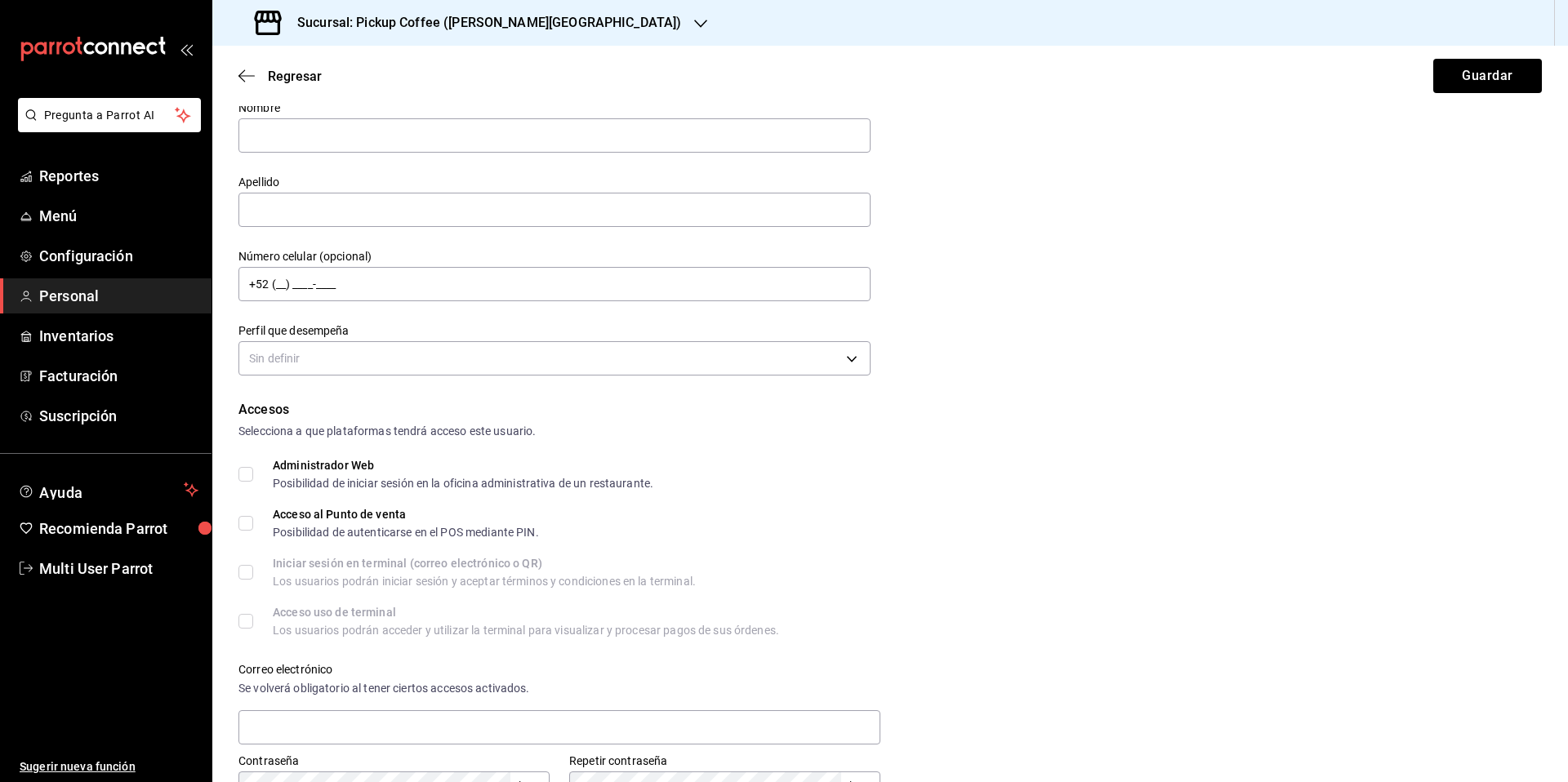
scroll to position [107, 0]
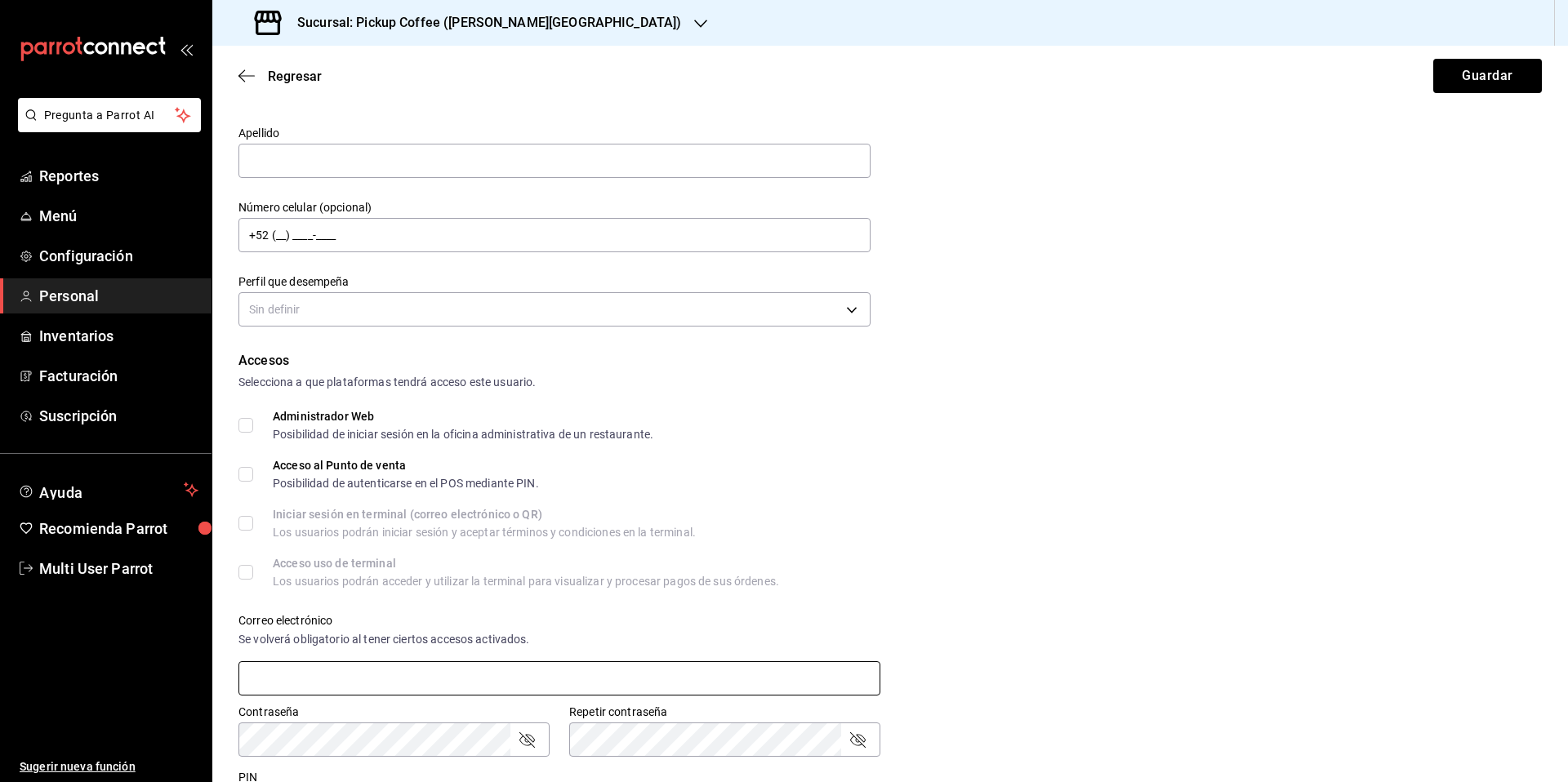
click at [346, 677] on input "text" at bounding box center [559, 678] width 642 height 34
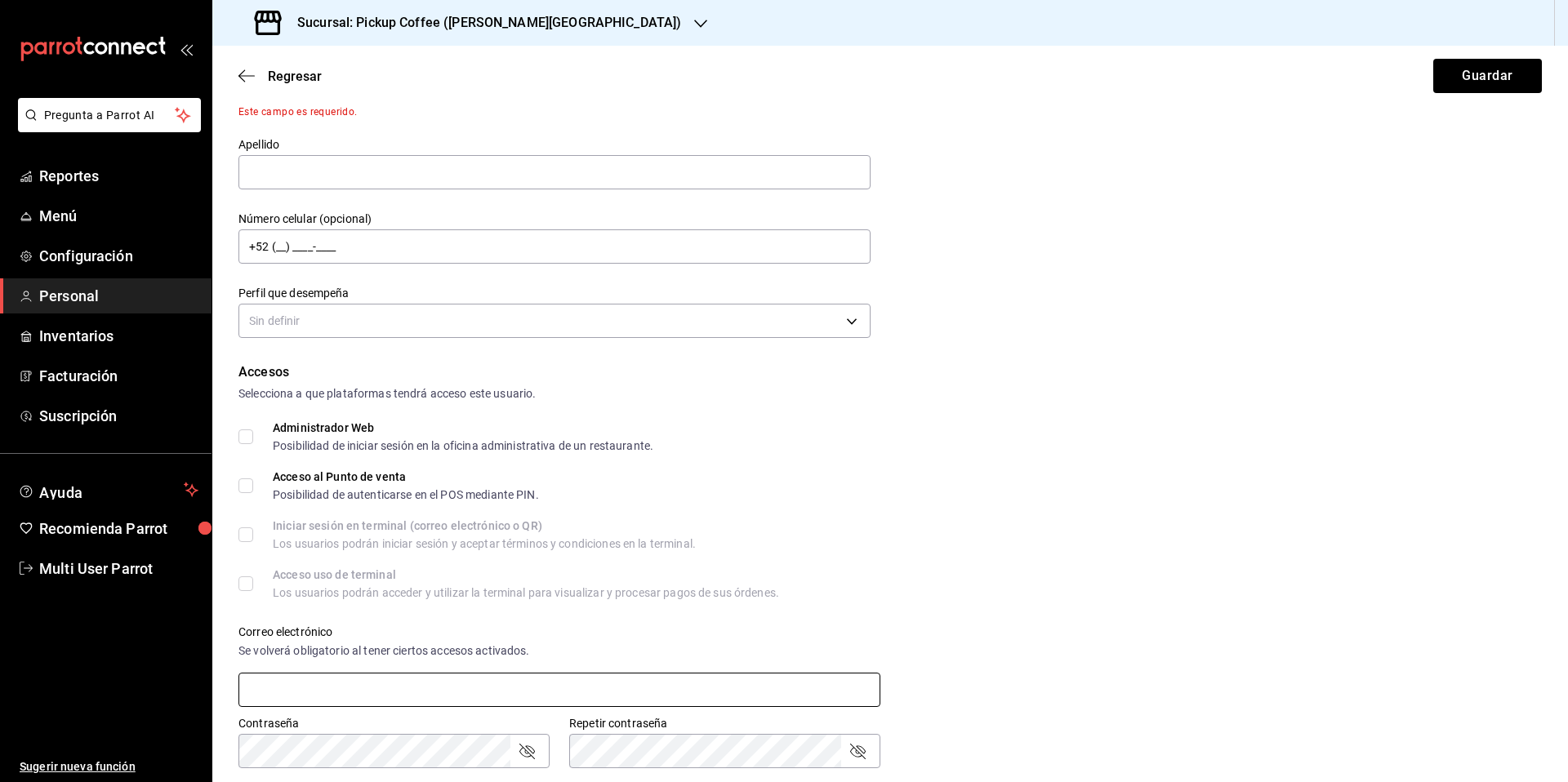
paste input "XYZ426abc$"
type input "XYZ426abc$"
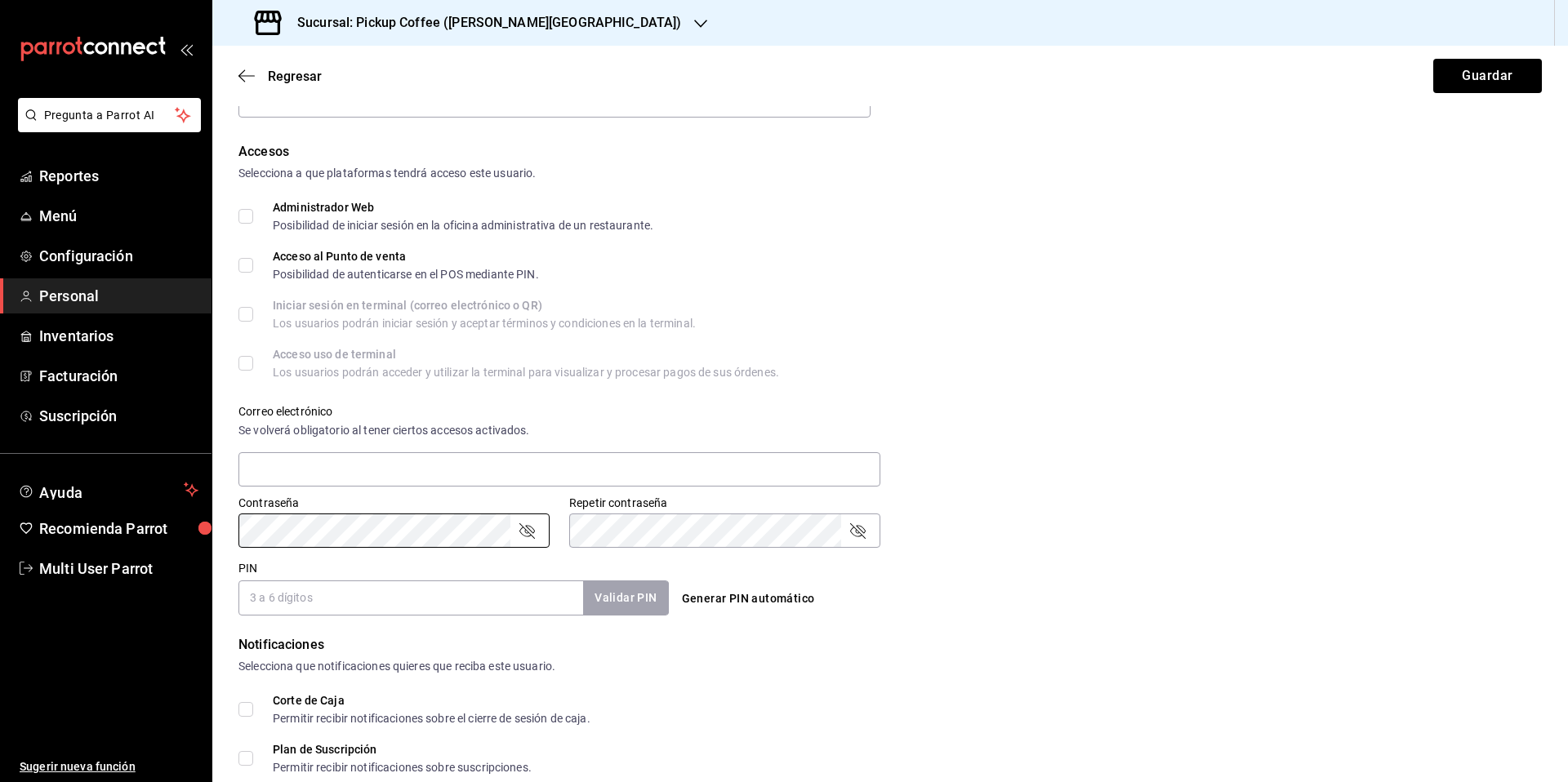
drag, startPoint x: 880, startPoint y: 542, endPoint x: 890, endPoint y: 541, distance: 10.0
click at [890, 541] on div "Contraseña Contraseña Repetir contraseña Repetir contraseña" at bounding box center [880, 512] width 1323 height 71
click at [1163, 455] on div "Correo electrónico Se volverá obligatorio al tener ciertos accesos activados." at bounding box center [880, 437] width 1323 height 104
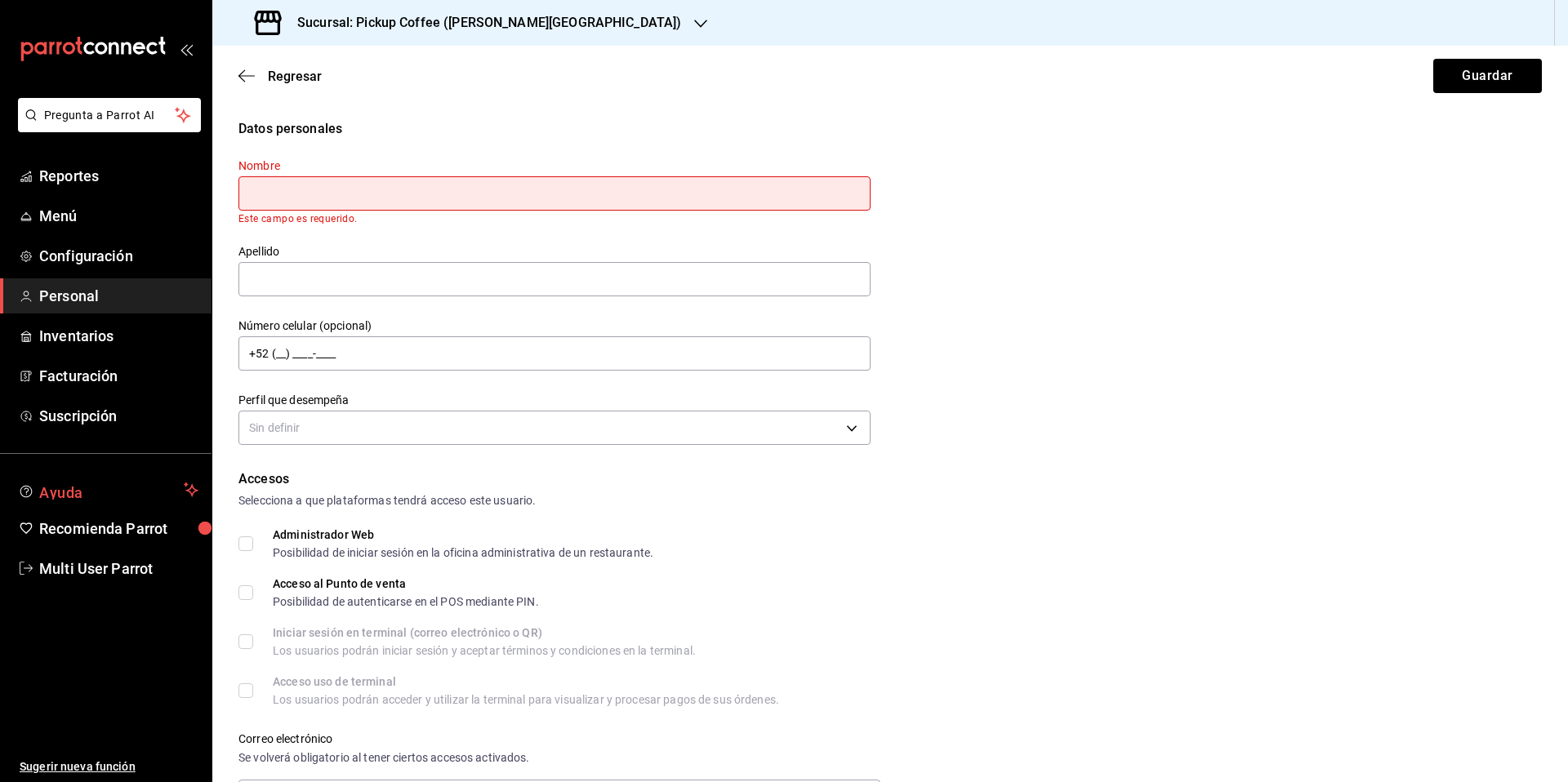
scroll to position [212, 0]
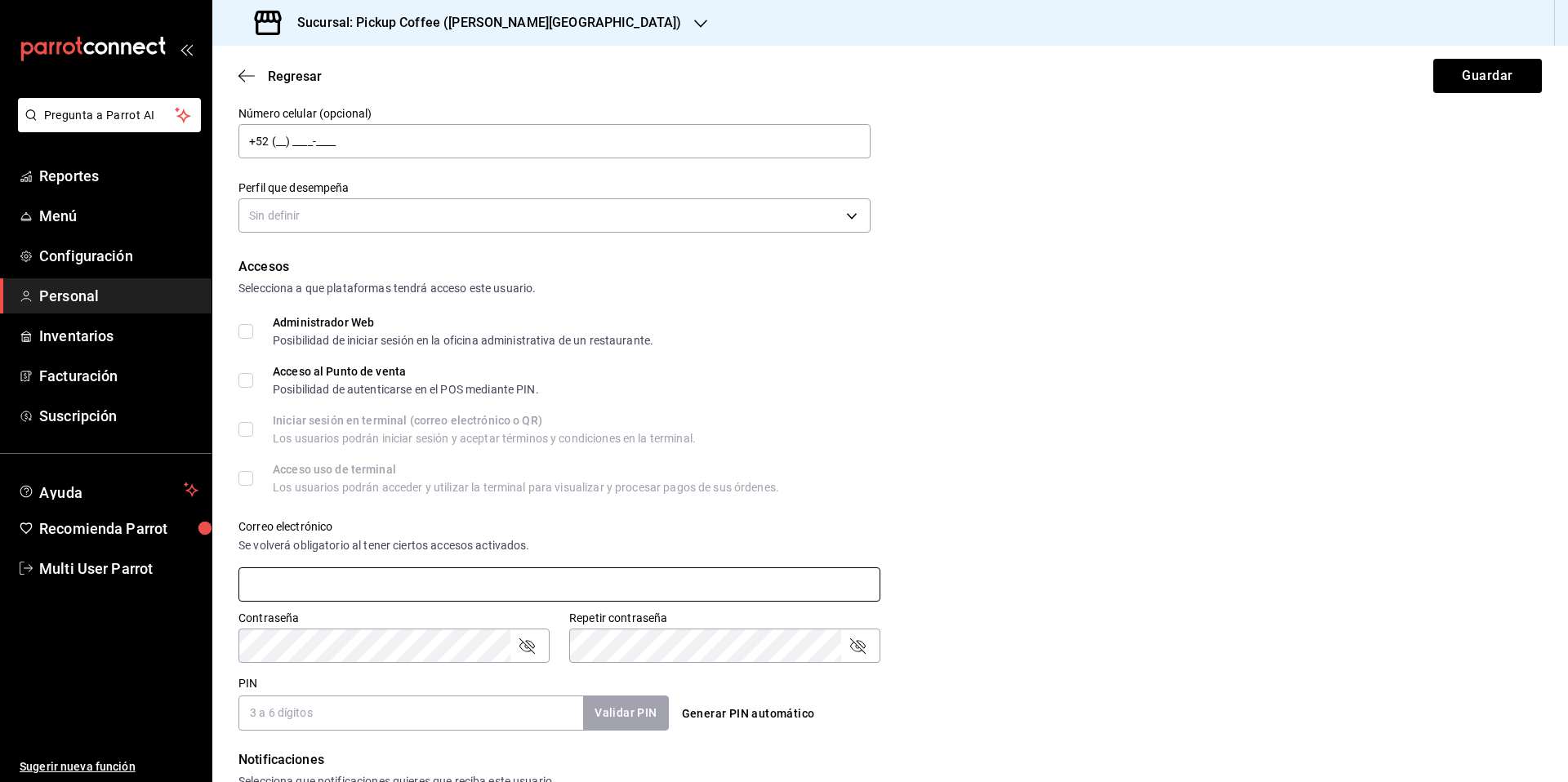
click at [369, 570] on input "text" at bounding box center [559, 585] width 642 height 34
paste input "[PERSON_NAME][EMAIL_ADDRESS][DOMAIN_NAME]"
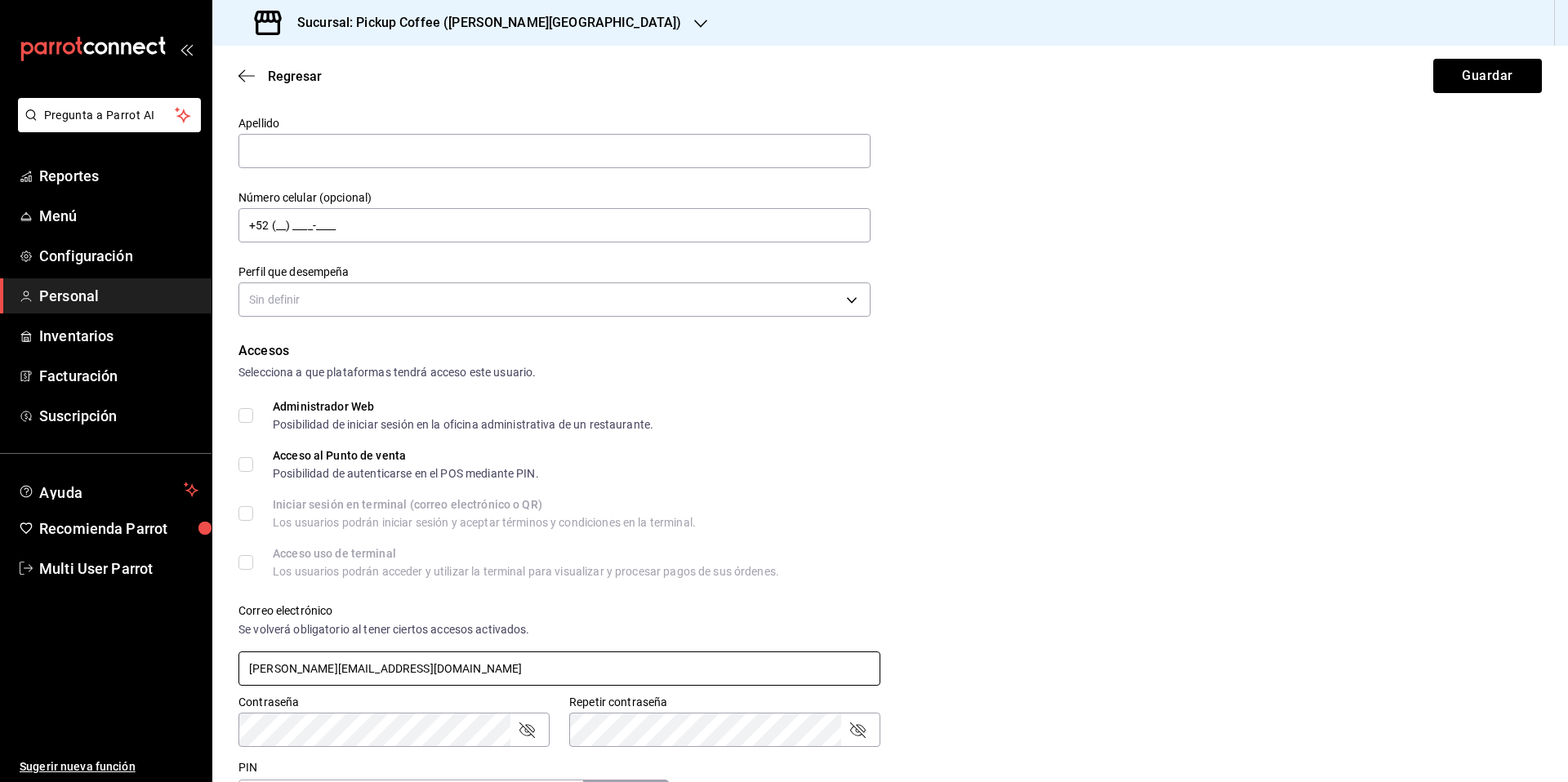
scroll to position [0, 0]
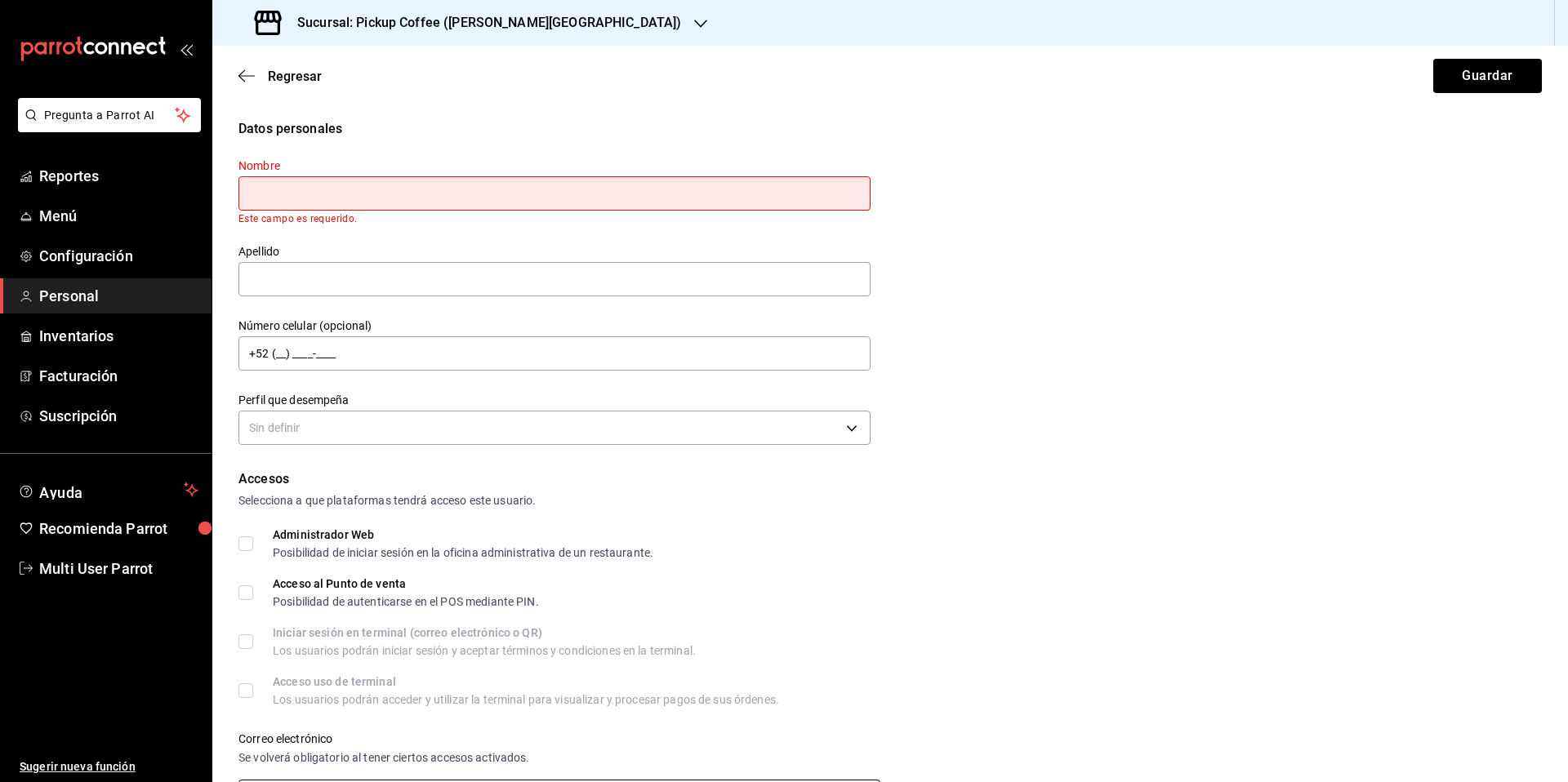
type input "[PERSON_NAME][EMAIL_ADDRESS][DOMAIN_NAME]"
click at [310, 181] on input "text" at bounding box center [555, 194] width 632 height 34
type input "Sofia"
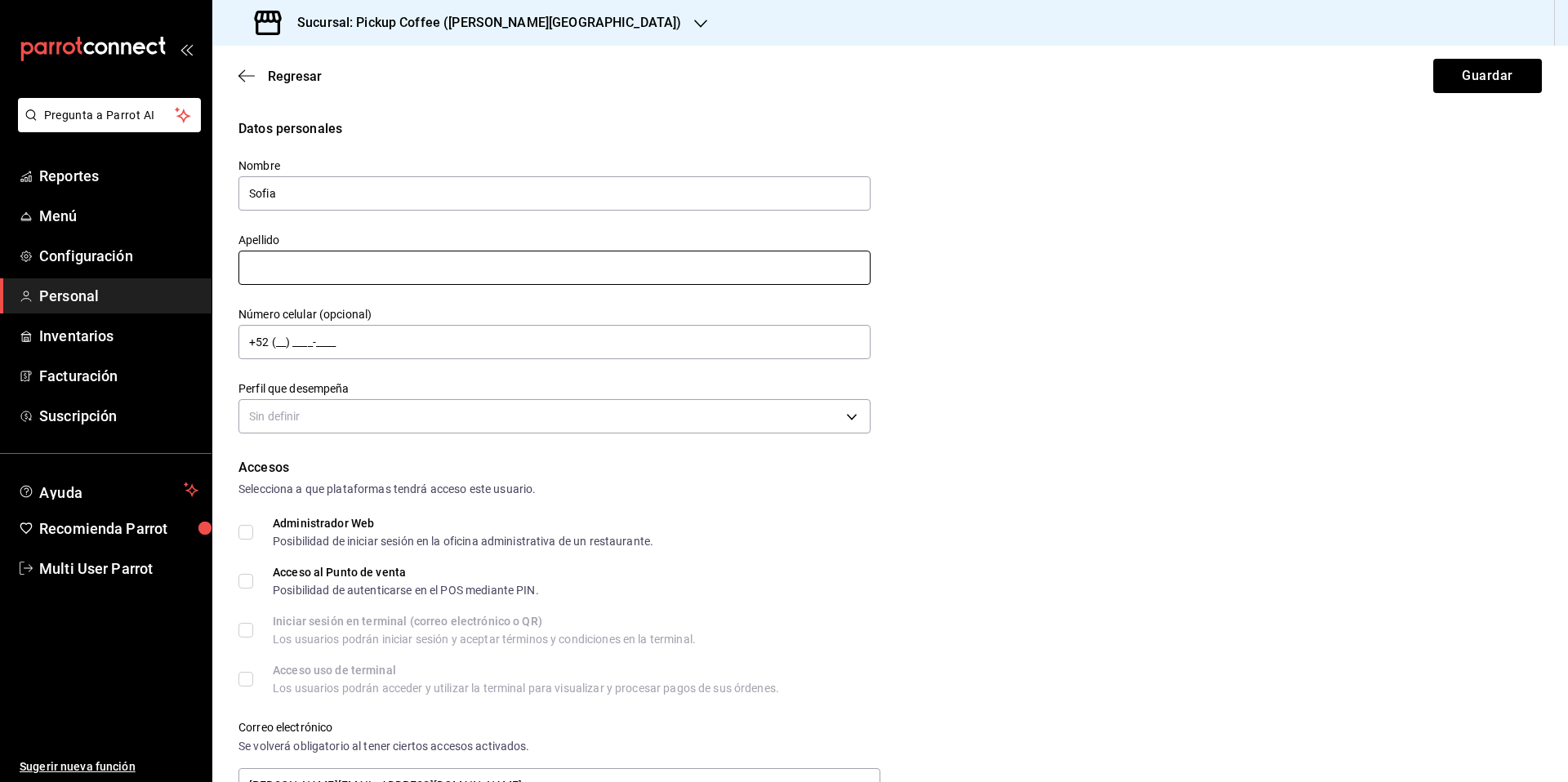
click at [288, 272] on input "text" at bounding box center [555, 268] width 632 height 34
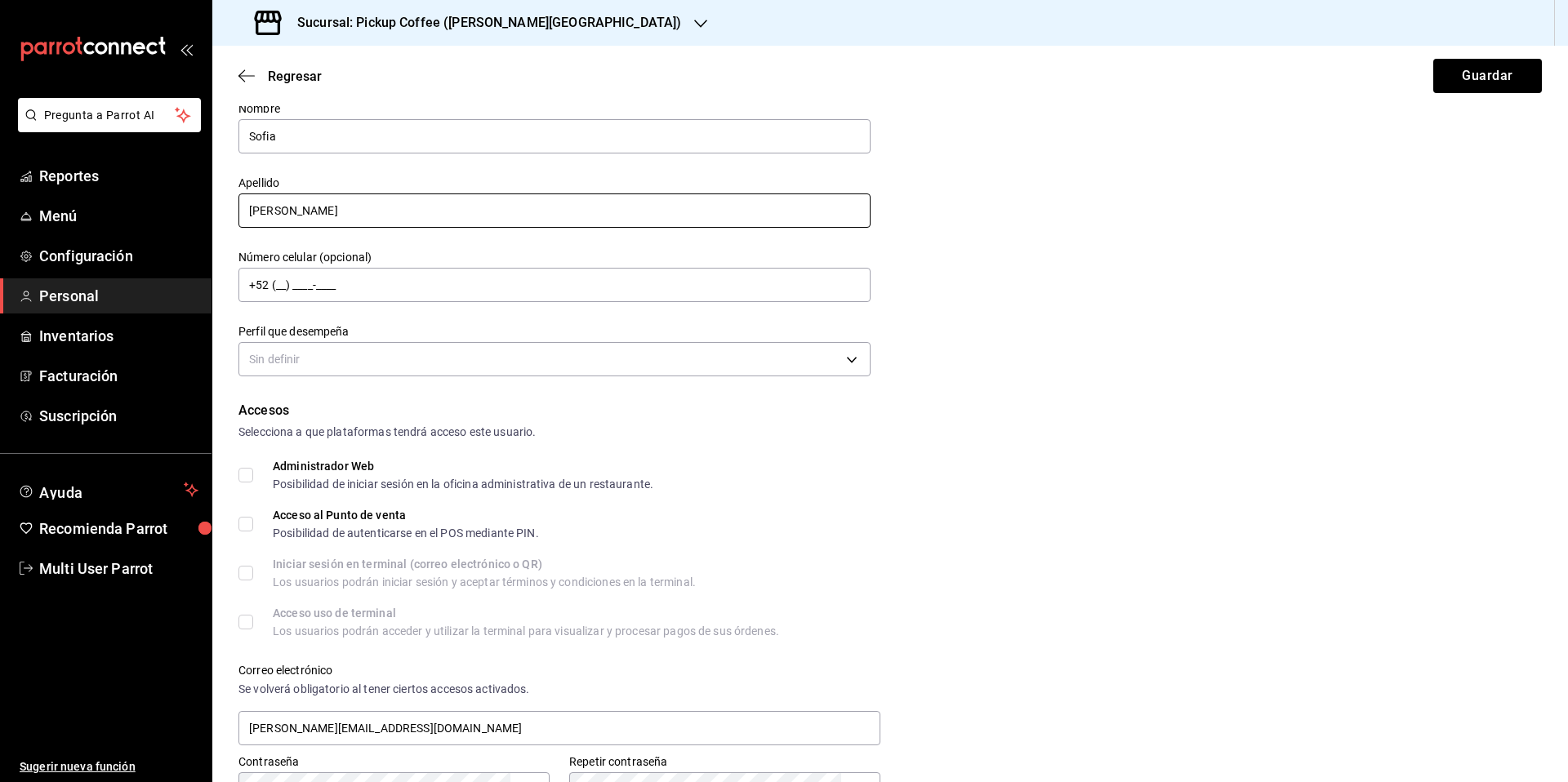
scroll to position [60, 0]
type input "[PERSON_NAME]"
click at [640, 366] on body "Pregunta a Parrot AI Reportes Menú Configuración Personal Inventarios Facturaci…" at bounding box center [784, 391] width 1568 height 782
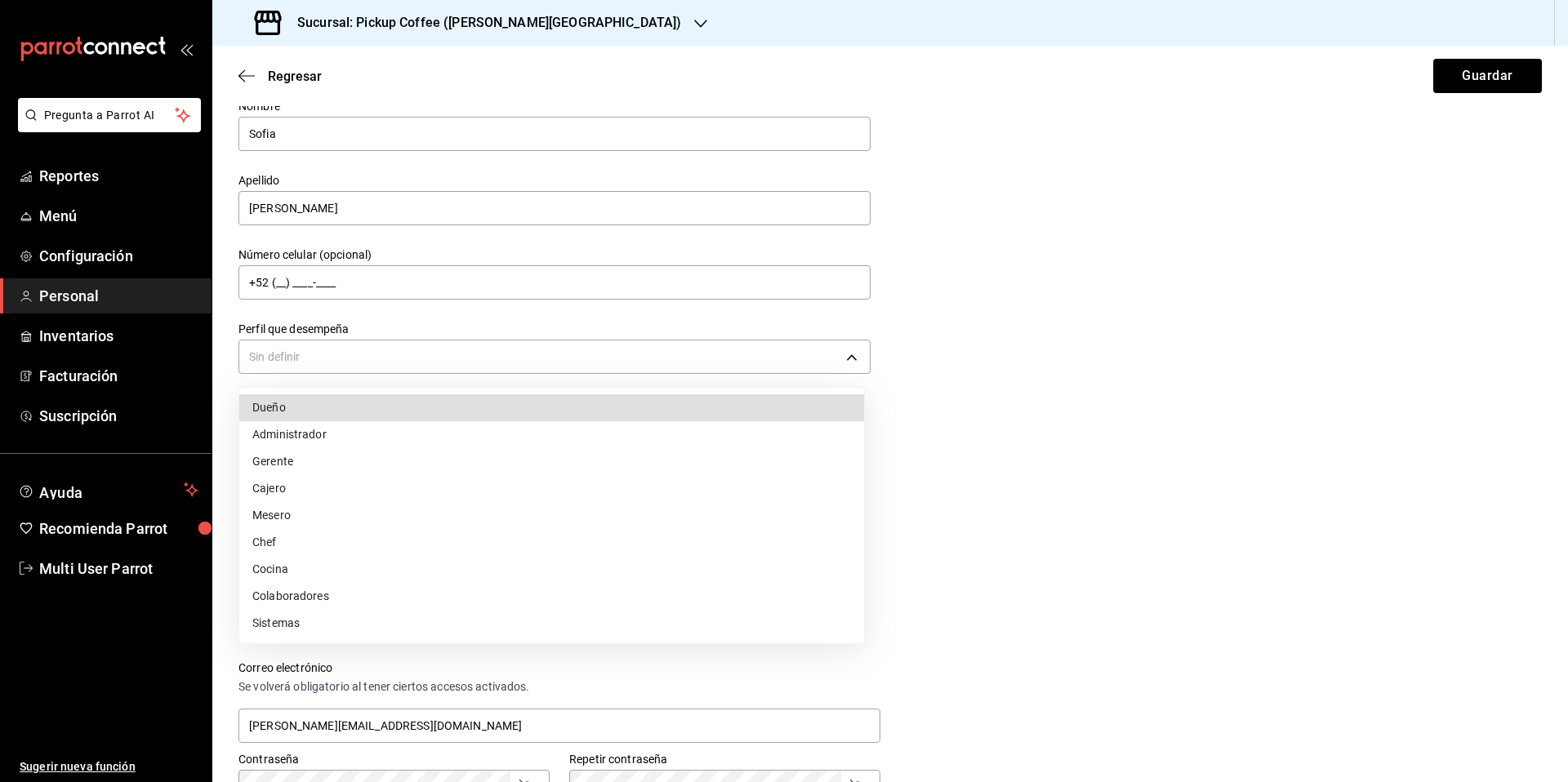
click at [298, 463] on li "Gerente" at bounding box center [552, 462] width 625 height 27
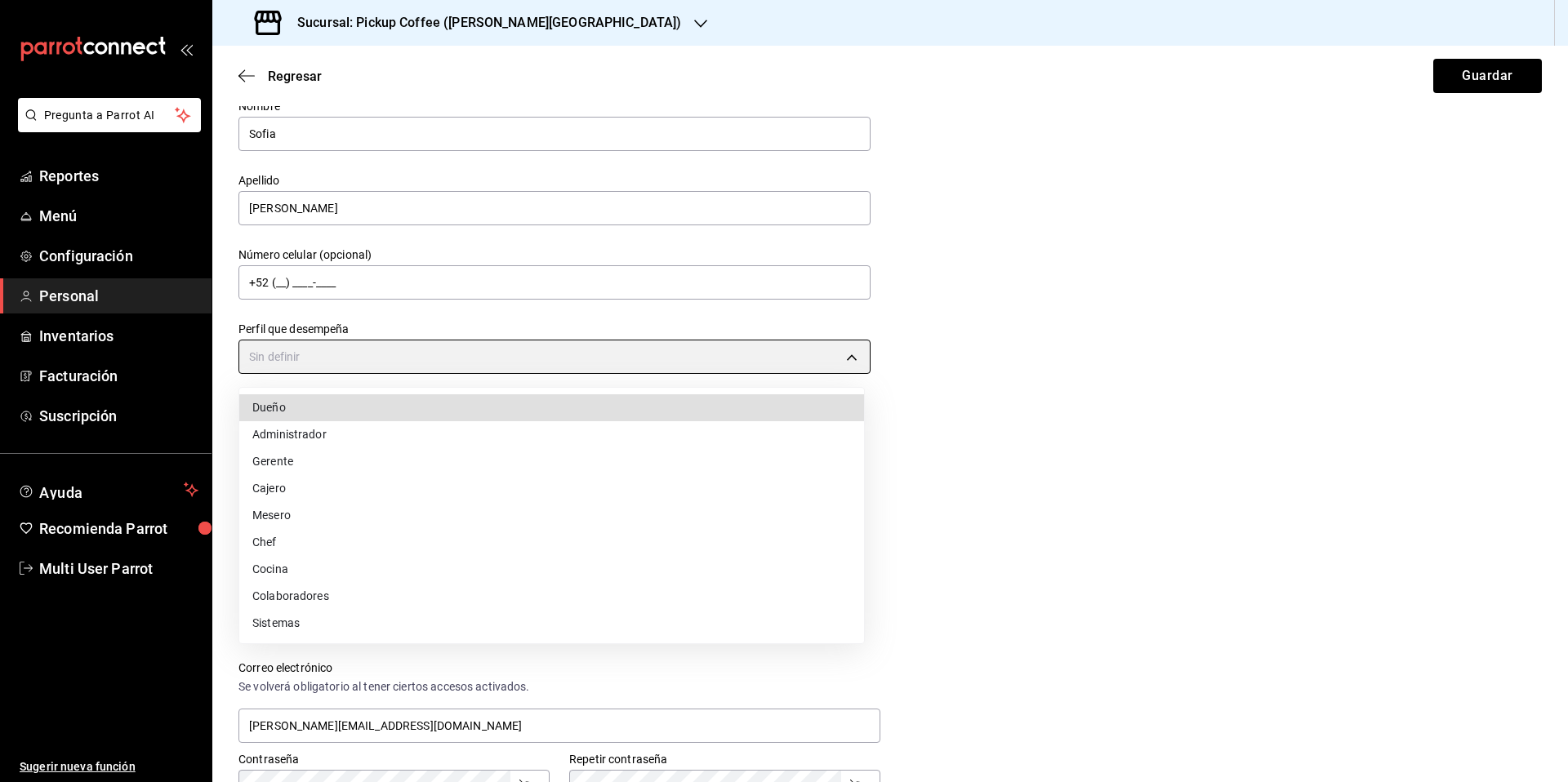
type input "MANAGER"
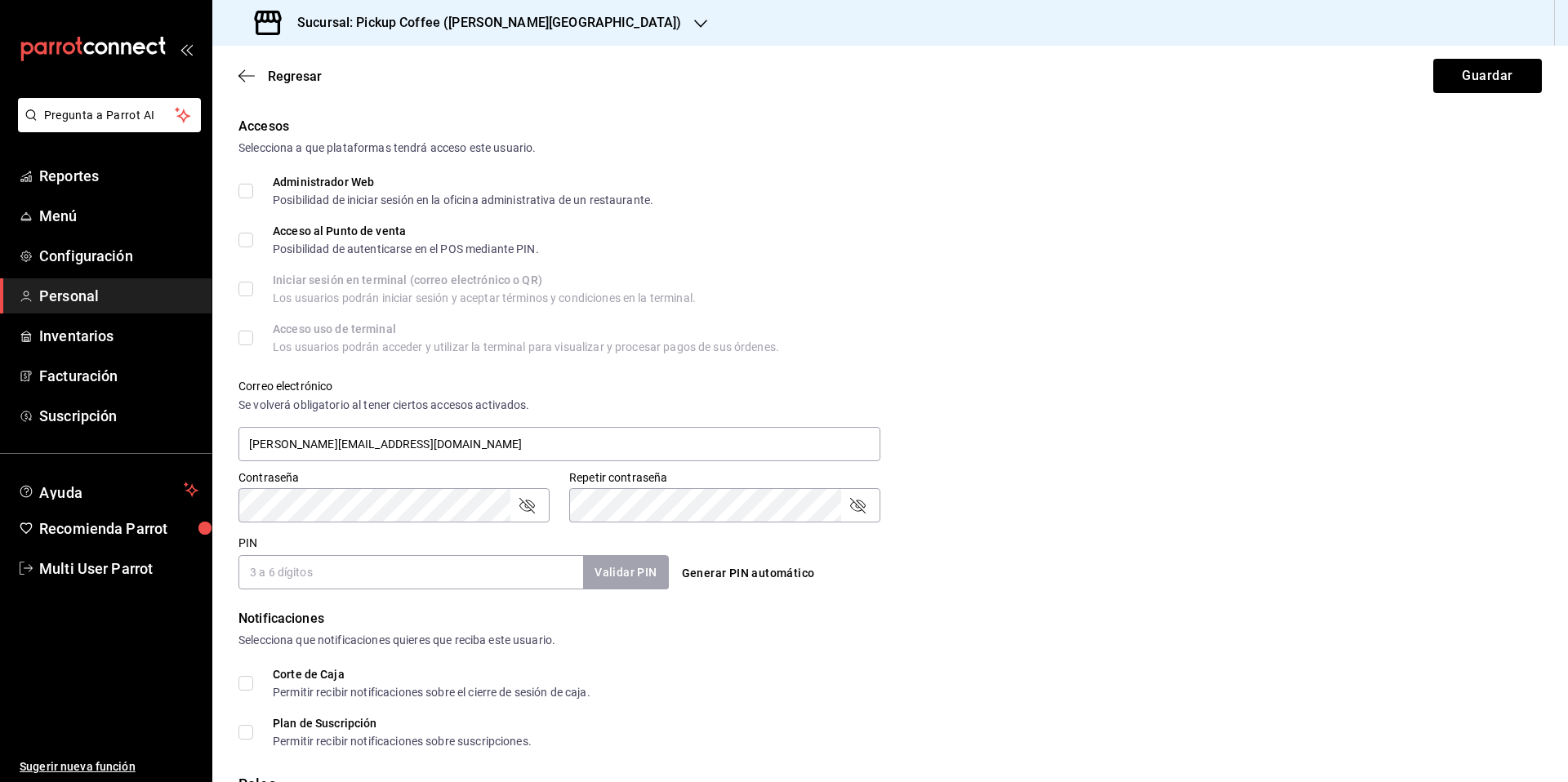
scroll to position [473, 0]
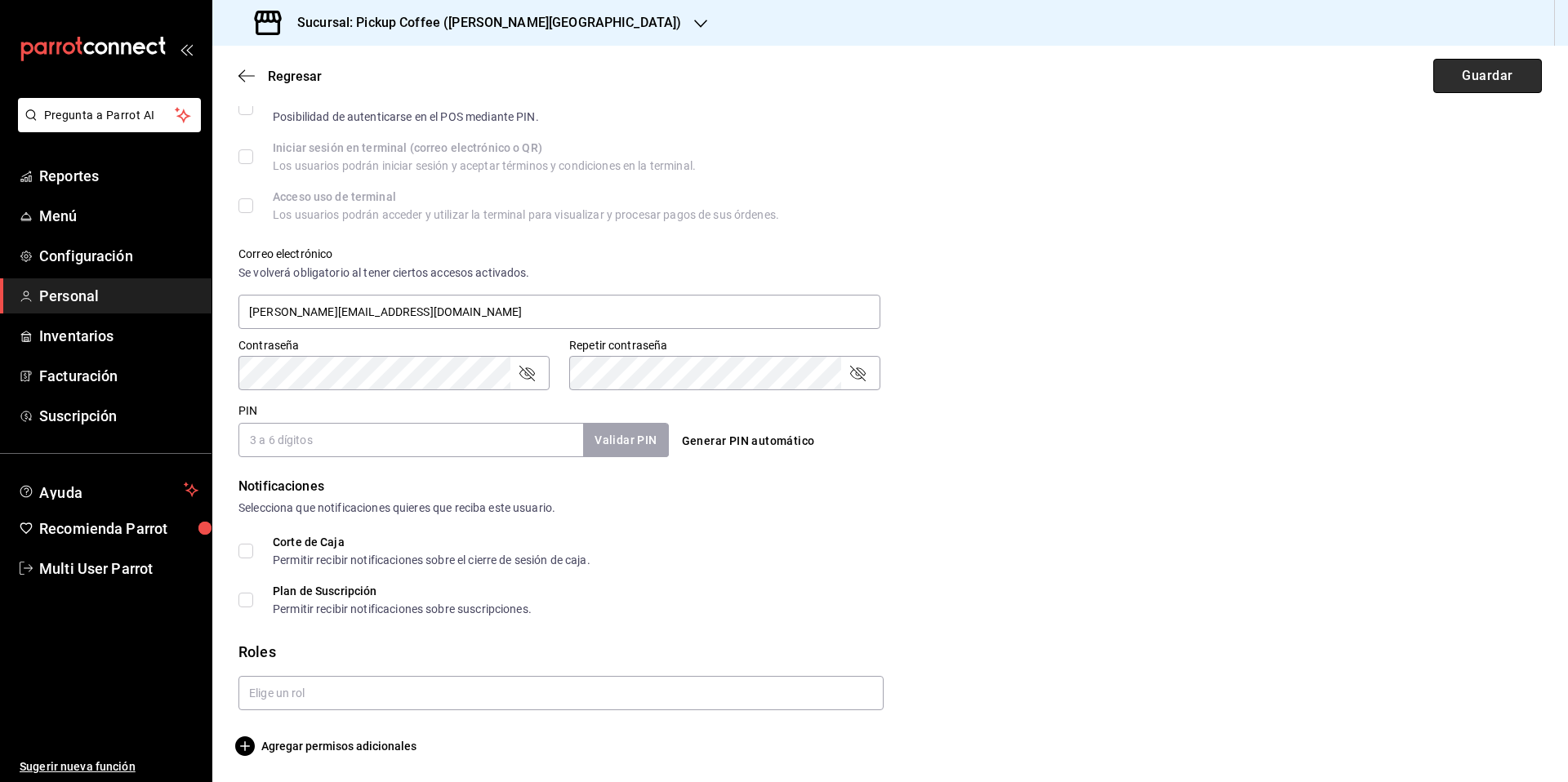
click at [1459, 73] on button "Guardar" at bounding box center [1488, 76] width 109 height 34
click at [265, 312] on input "[PERSON_NAME][EMAIL_ADDRESS][DOMAIN_NAME]" at bounding box center [559, 312] width 642 height 34
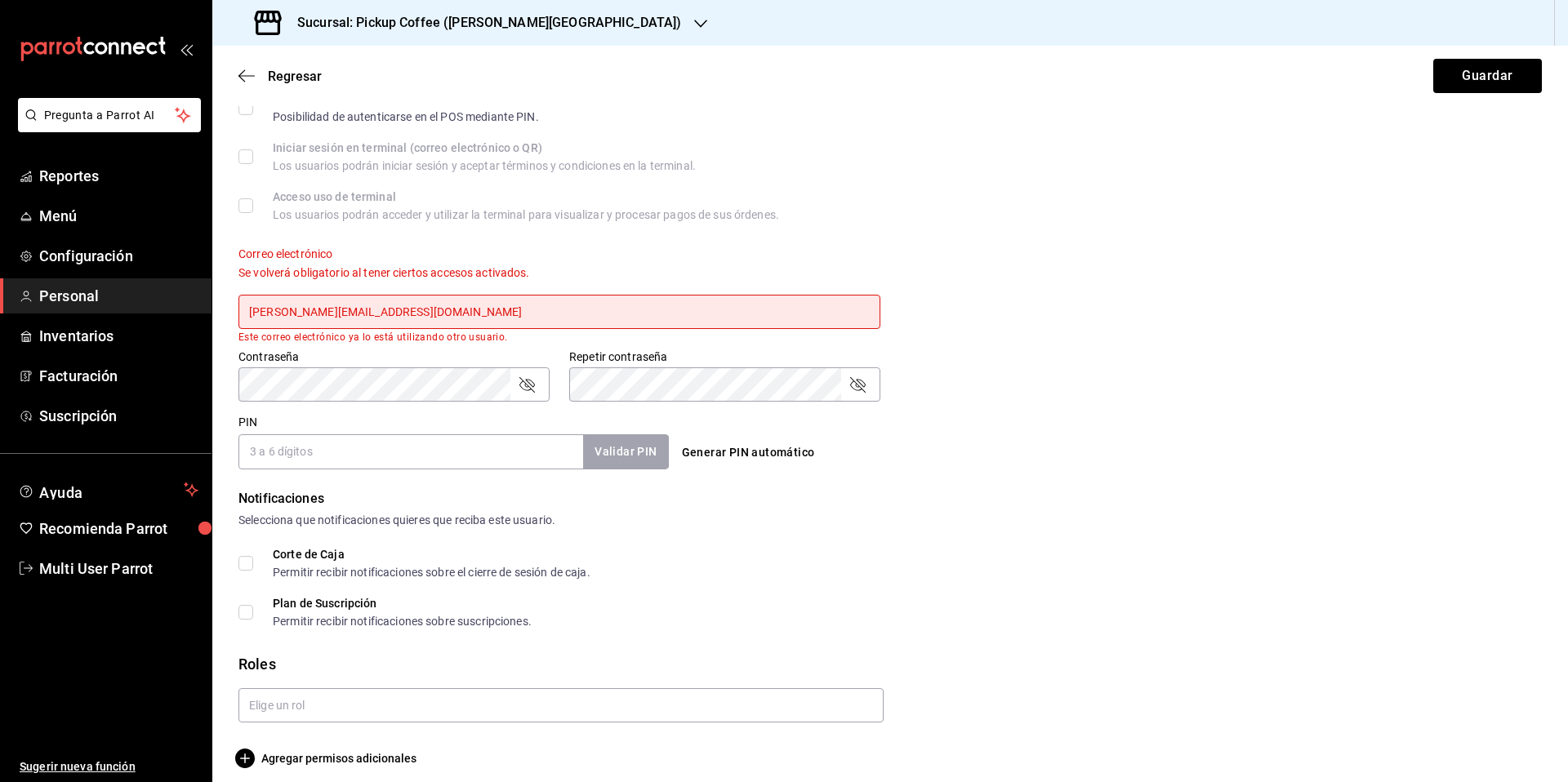
type input "[PERSON_NAME][EMAIL_ADDRESS][DOMAIN_NAME]"
click at [1157, 408] on div "PIN Validar PIN ​ Generar PIN automático" at bounding box center [887, 438] width 1310 height 61
drag, startPoint x: 435, startPoint y: 311, endPoint x: 215, endPoint y: 304, distance: 220.1
click at [215, 304] on div "Datos personales Nombre [PERSON_NAME] [PERSON_NAME] Número celular (opcional) +…" at bounding box center [890, 207] width 1355 height 1123
click at [275, 79] on span "Regresar" at bounding box center [295, 76] width 54 height 15
